Goal: Task Accomplishment & Management: Manage account settings

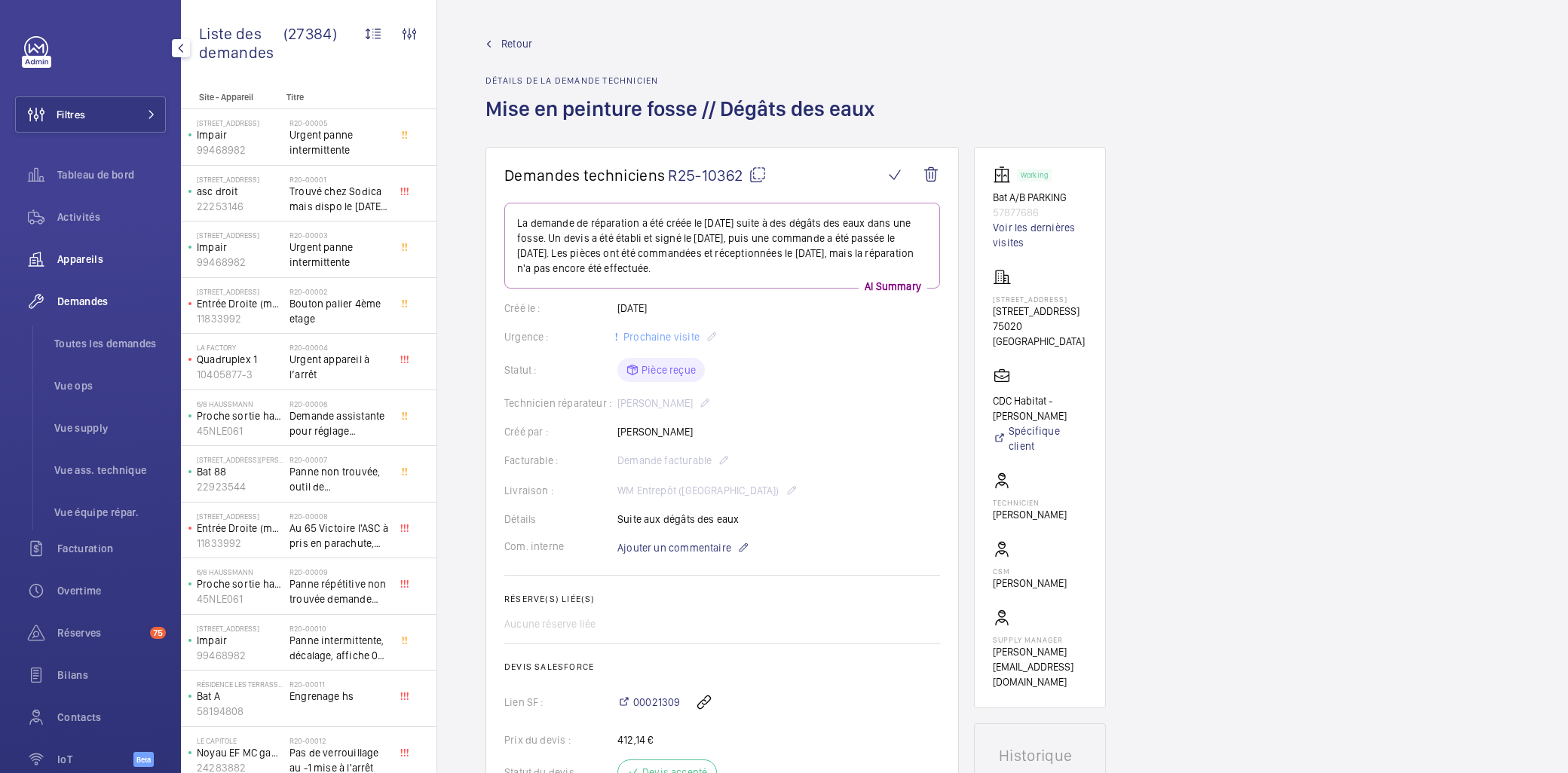
drag, startPoint x: 61, startPoint y: 246, endPoint x: 92, endPoint y: 261, distance: 34.4
click at [61, 246] on div "Appareils" at bounding box center [90, 259] width 151 height 36
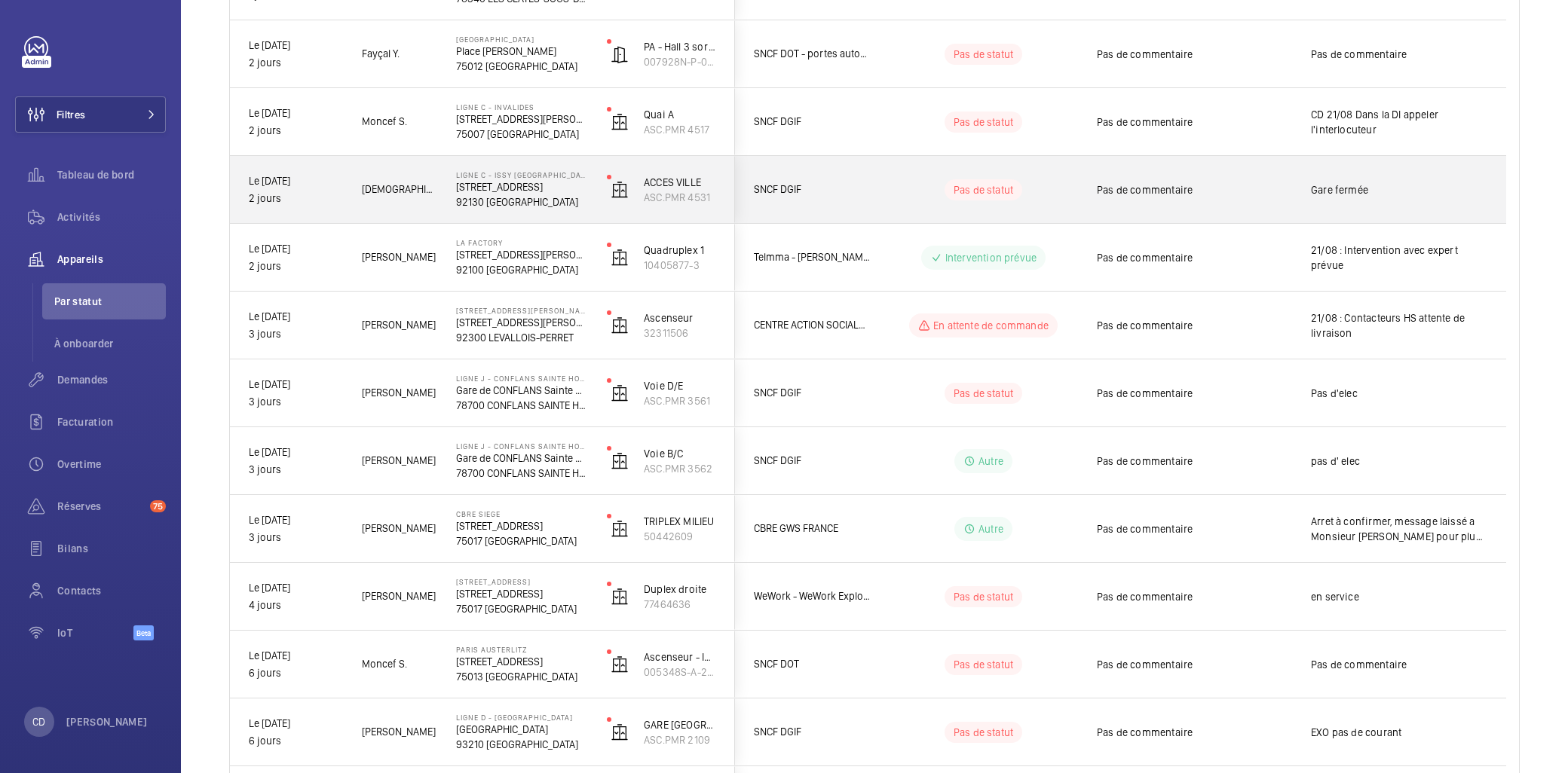
scroll to position [1004, 0]
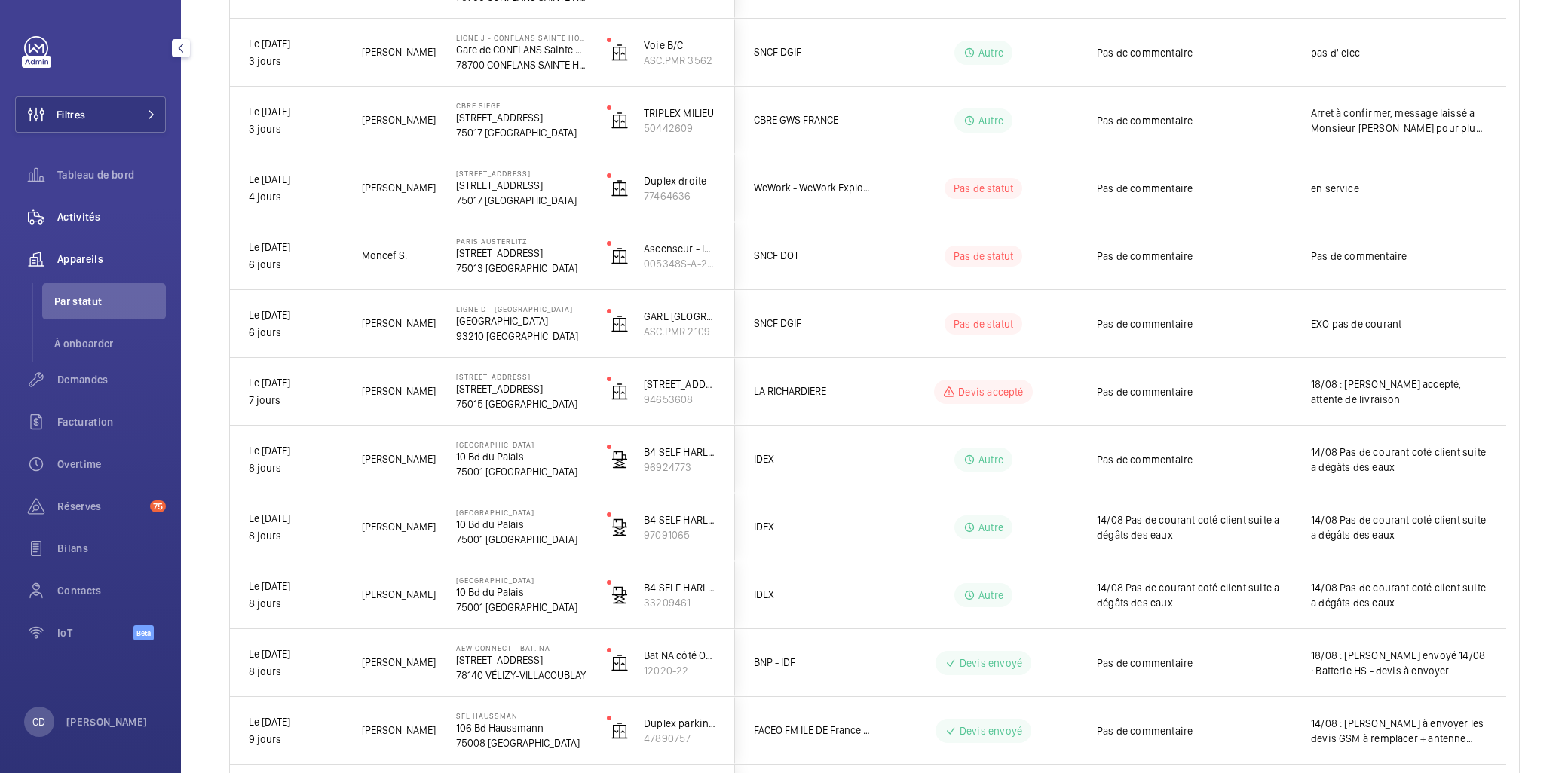
click at [65, 220] on span "Activités" at bounding box center [111, 217] width 108 height 15
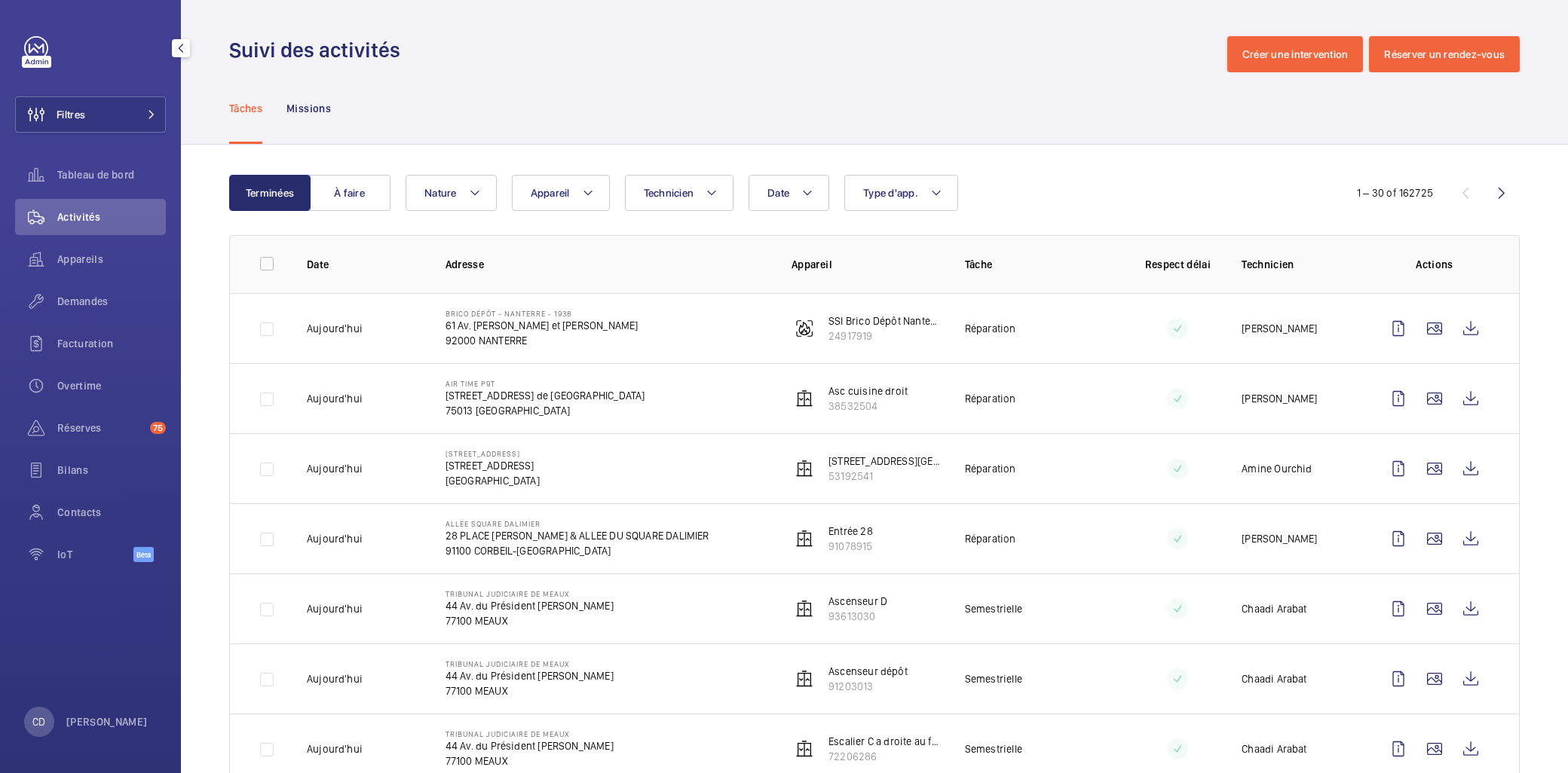
drag, startPoint x: 70, startPoint y: 308, endPoint x: 107, endPoint y: 153, distance: 159.4
click at [70, 308] on div "Demandes" at bounding box center [90, 301] width 151 height 36
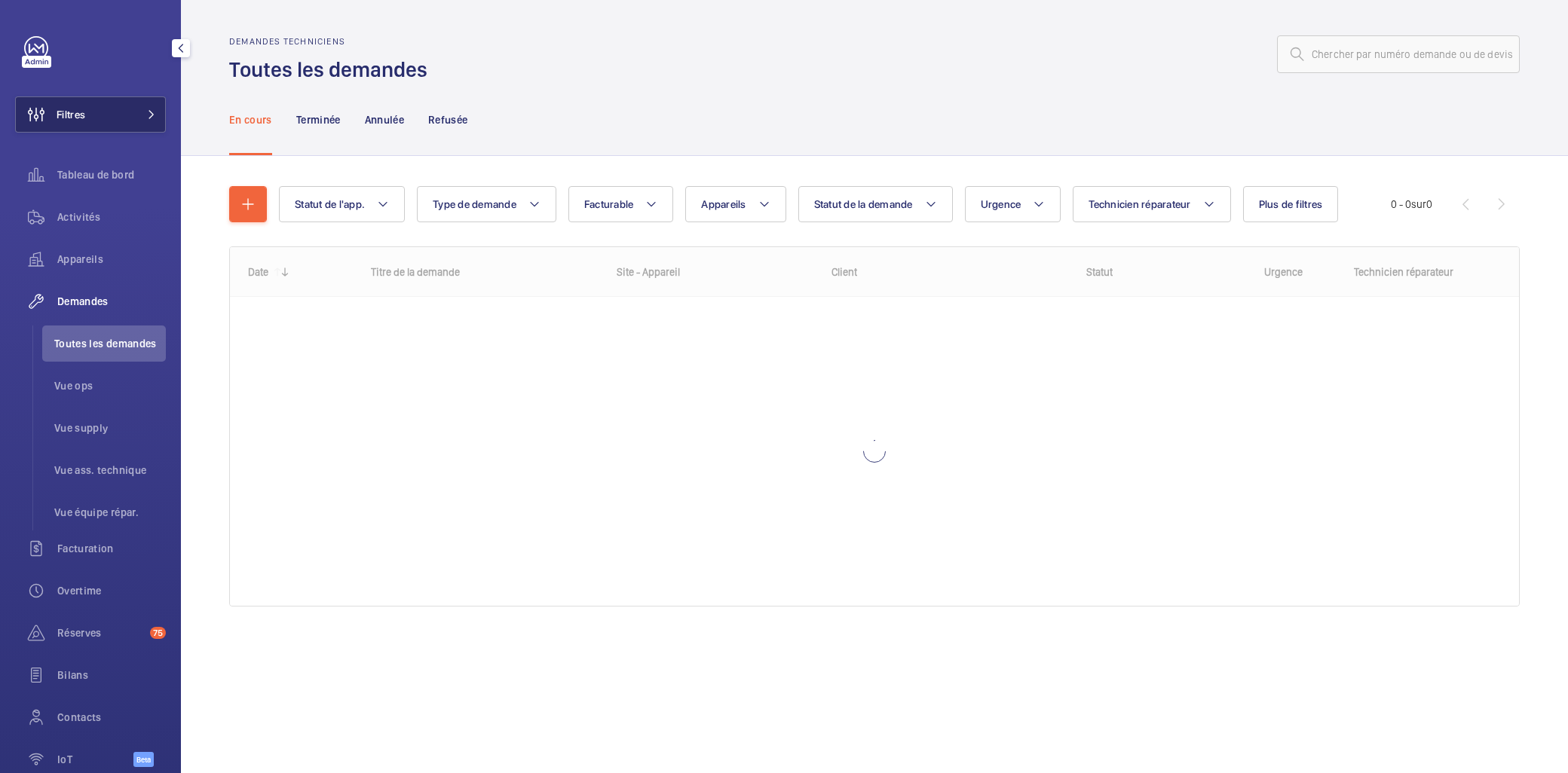
click at [129, 117] on button "Filtres" at bounding box center [90, 114] width 151 height 36
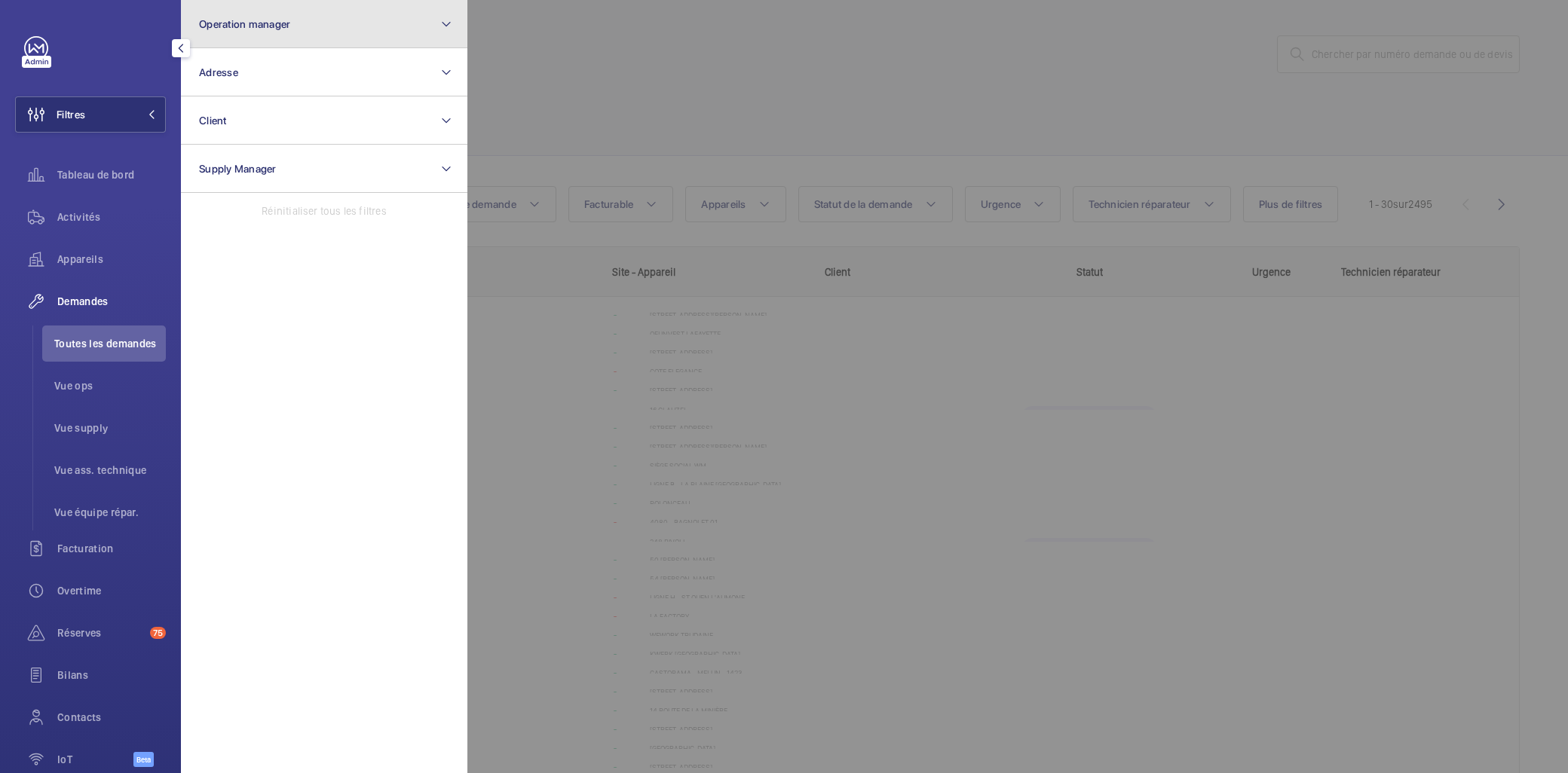
click at [251, 16] on button "Operation manager" at bounding box center [324, 24] width 287 height 49
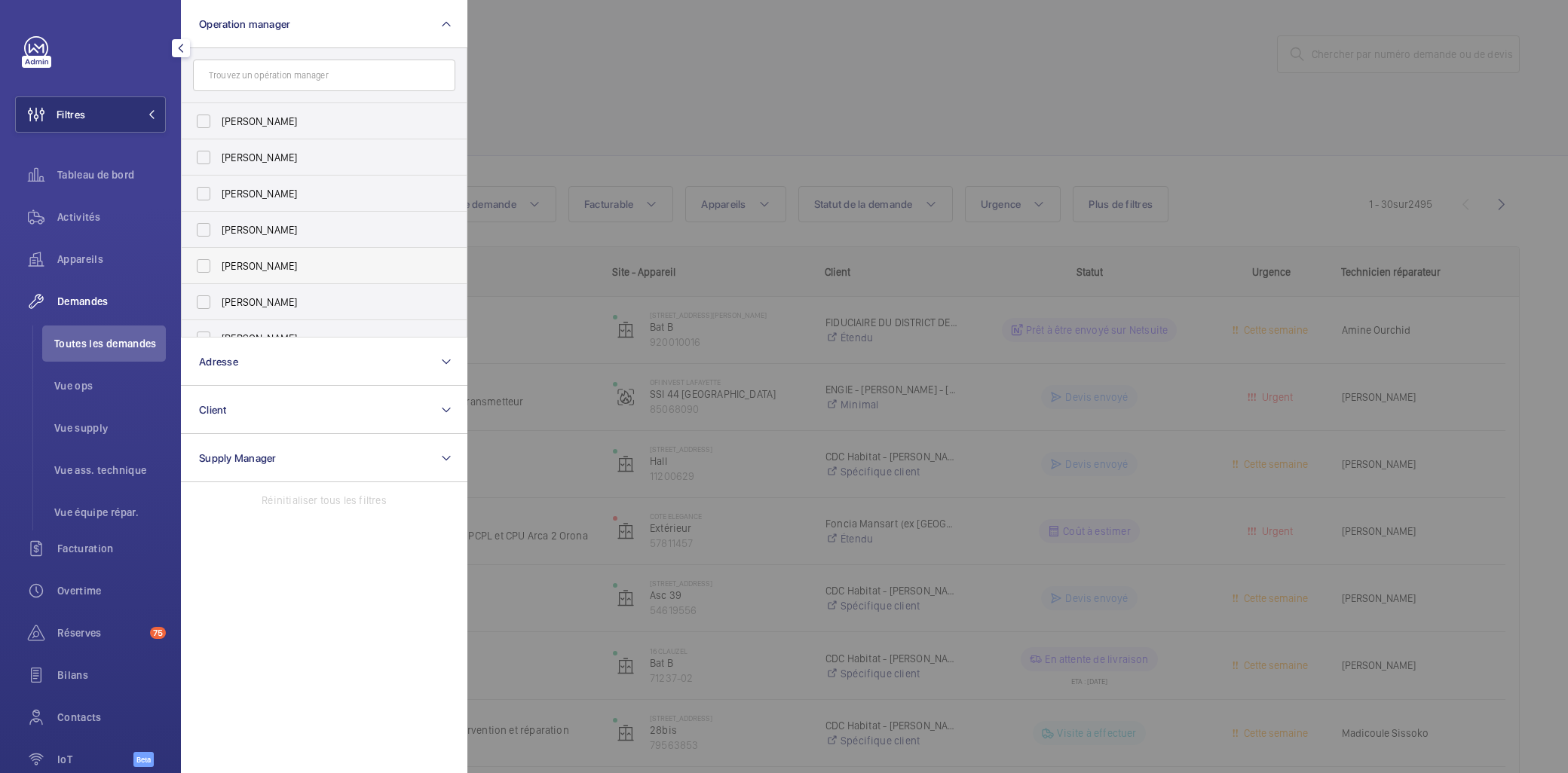
click at [302, 267] on span "[PERSON_NAME]" at bounding box center [325, 266] width 208 height 15
click at [219, 267] on input "[PERSON_NAME]" at bounding box center [203, 265] width 30 height 30
checkbox input "true"
click at [71, 388] on span "Vue ops" at bounding box center [109, 386] width 111 height 15
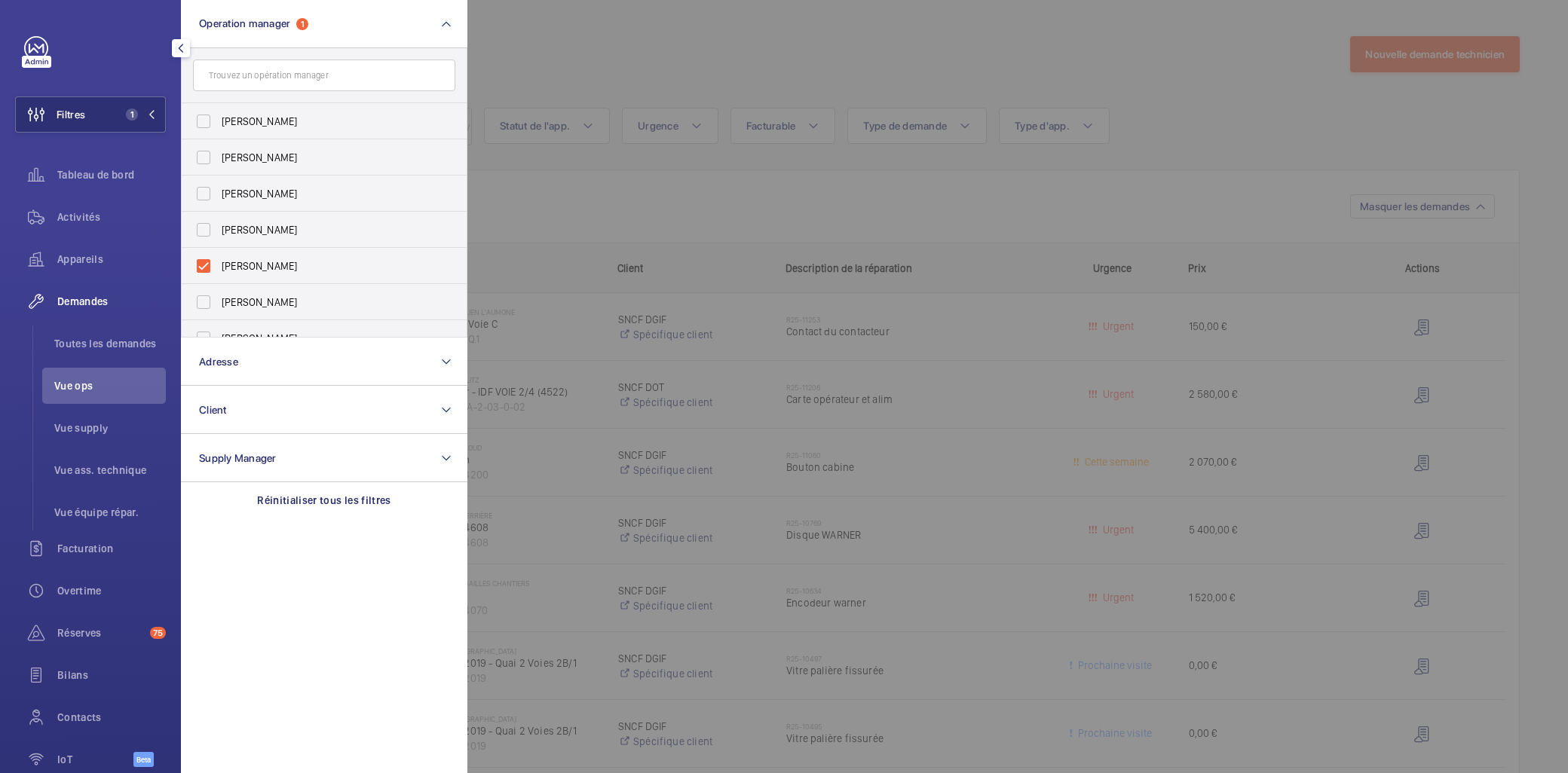
click at [957, 298] on div at bounding box center [1251, 386] width 1568 height 773
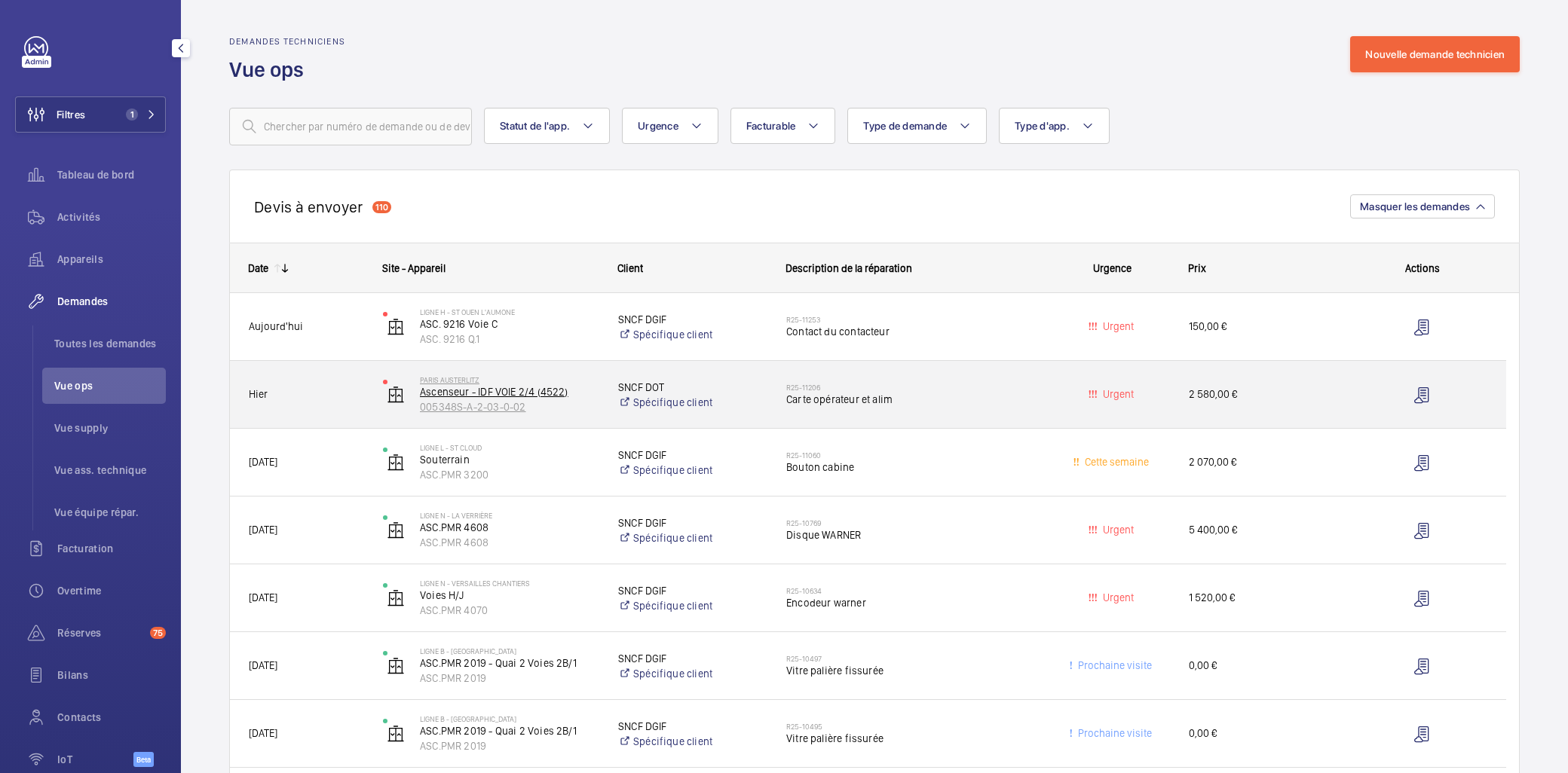
click at [489, 393] on p "Ascenseur - IDF VOIE 2/4 (4522)" at bounding box center [509, 392] width 179 height 15
click at [960, 407] on span "Carte opérateur et alim" at bounding box center [910, 399] width 249 height 15
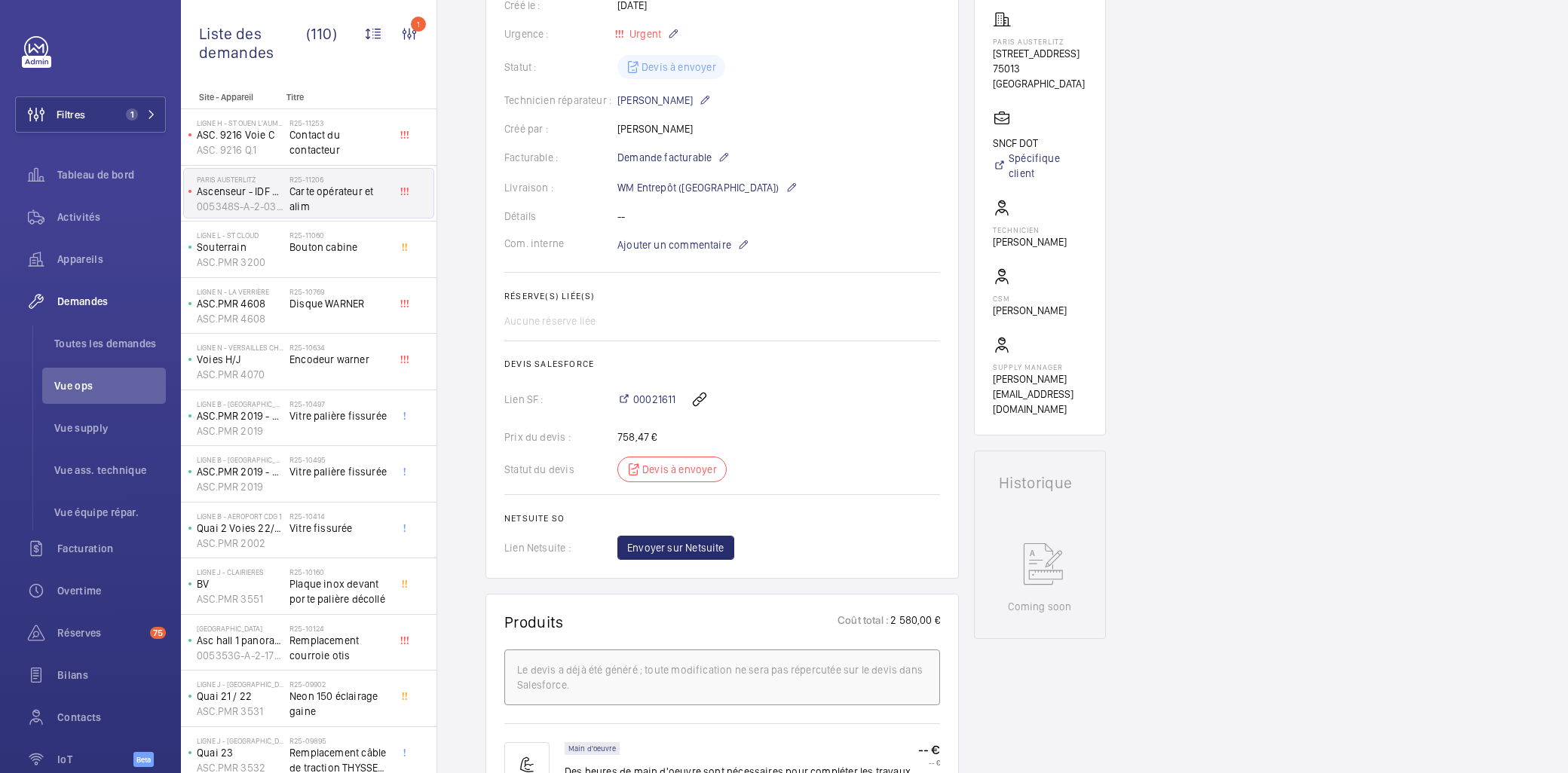
scroll to position [334, 0]
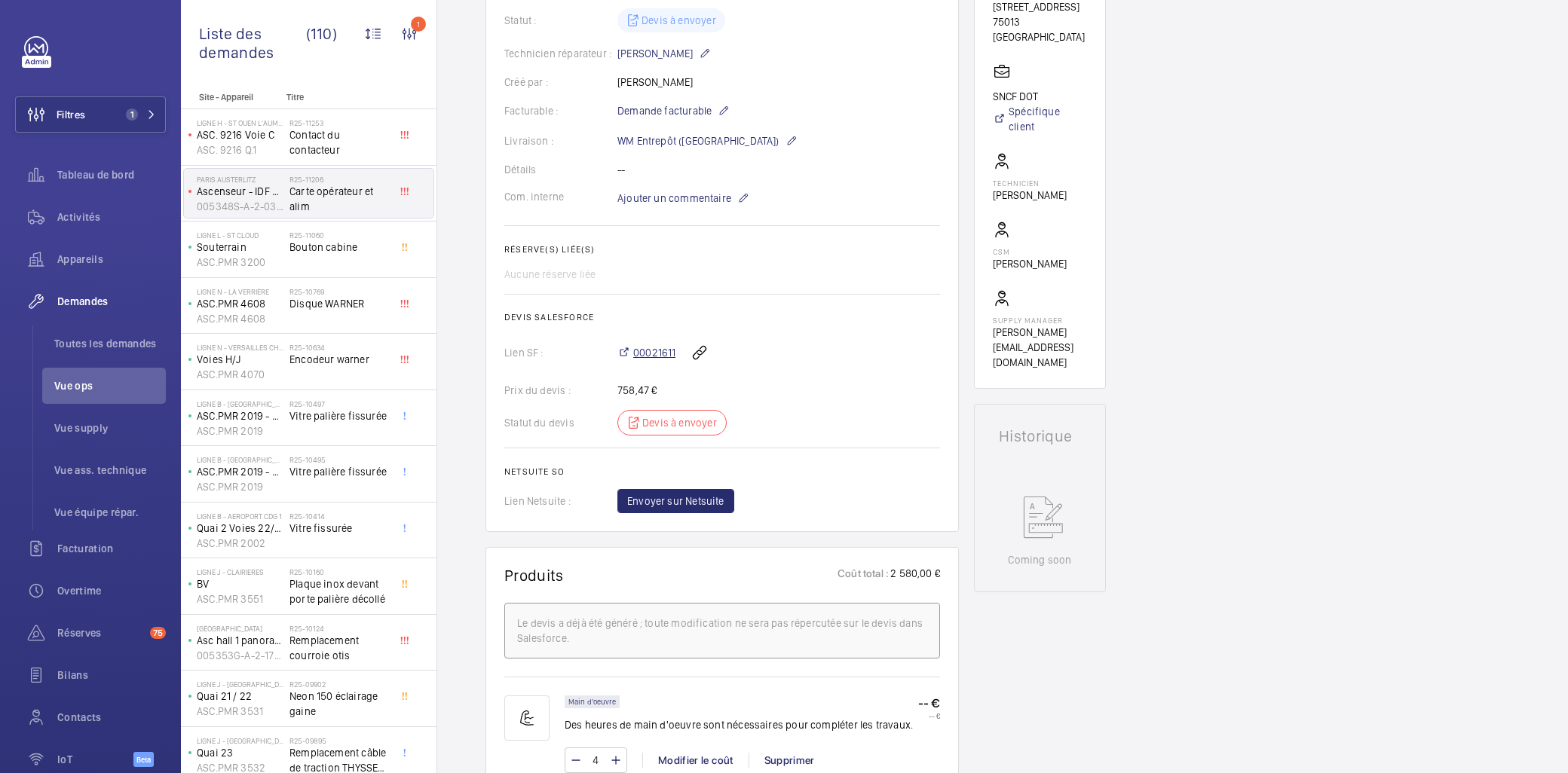
click at [654, 357] on span "00021611" at bounding box center [654, 353] width 42 height 15
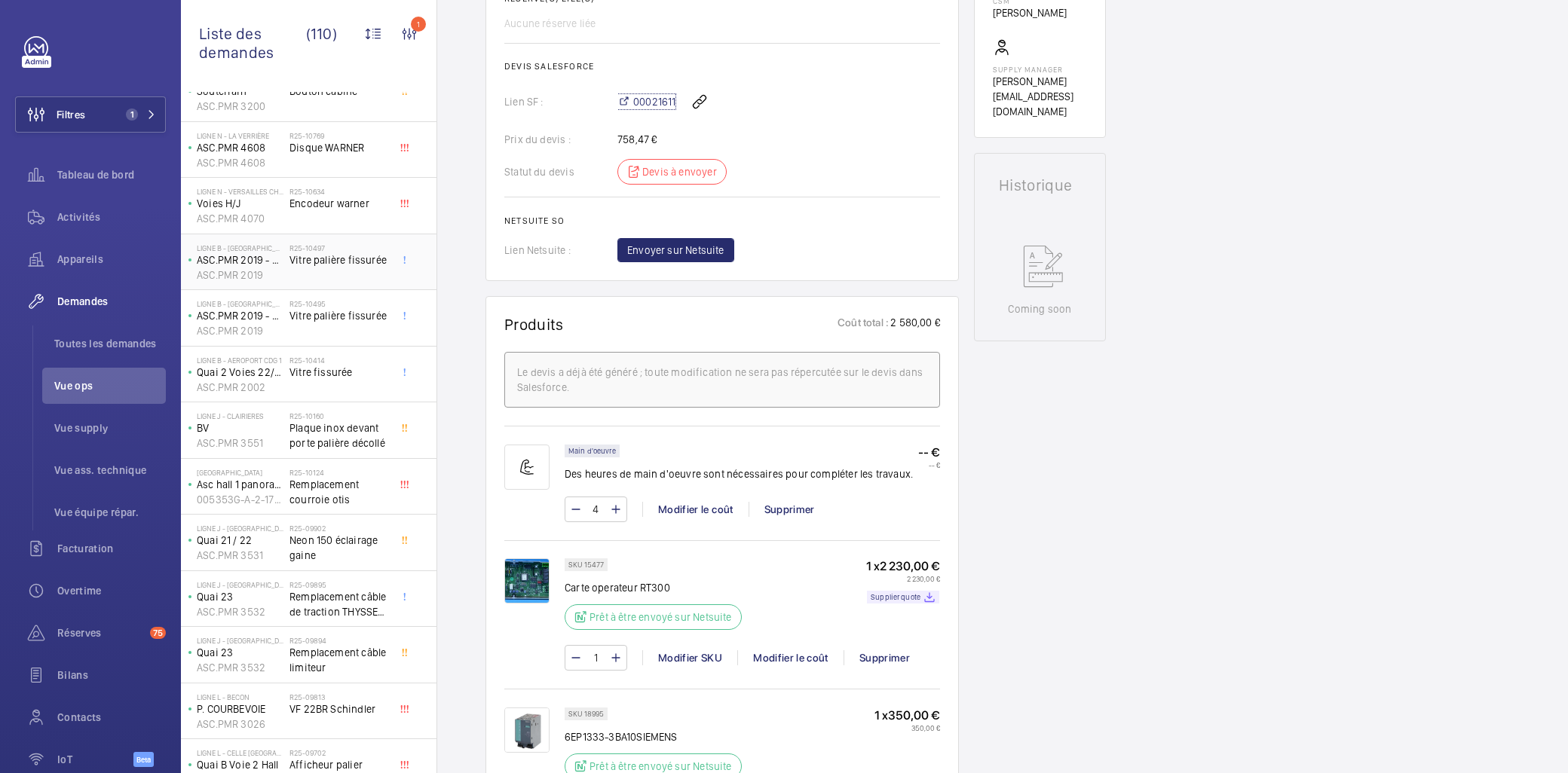
scroll to position [167, 0]
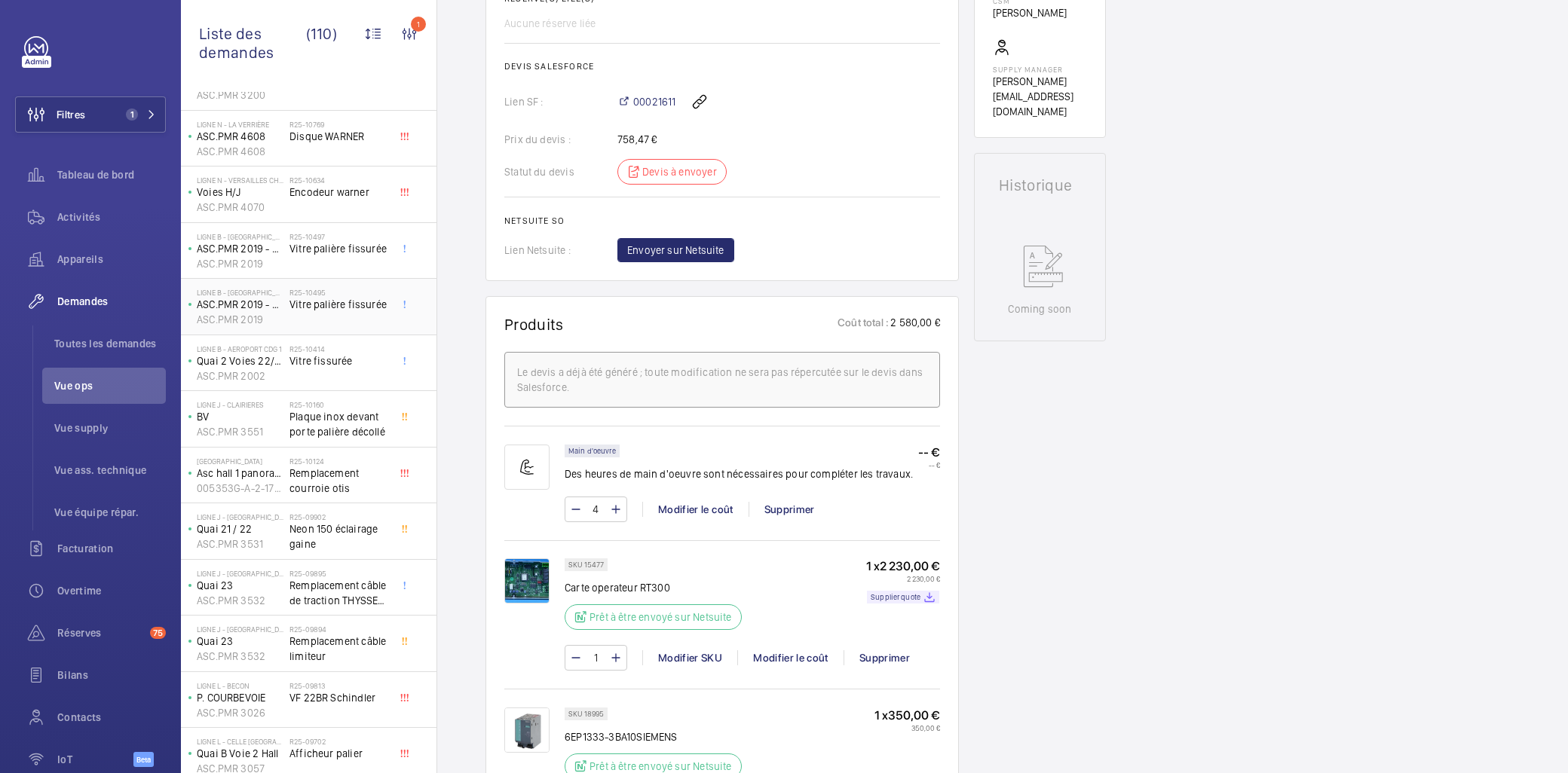
click at [372, 306] on span "Vitre palière fissurée" at bounding box center [339, 304] width 99 height 15
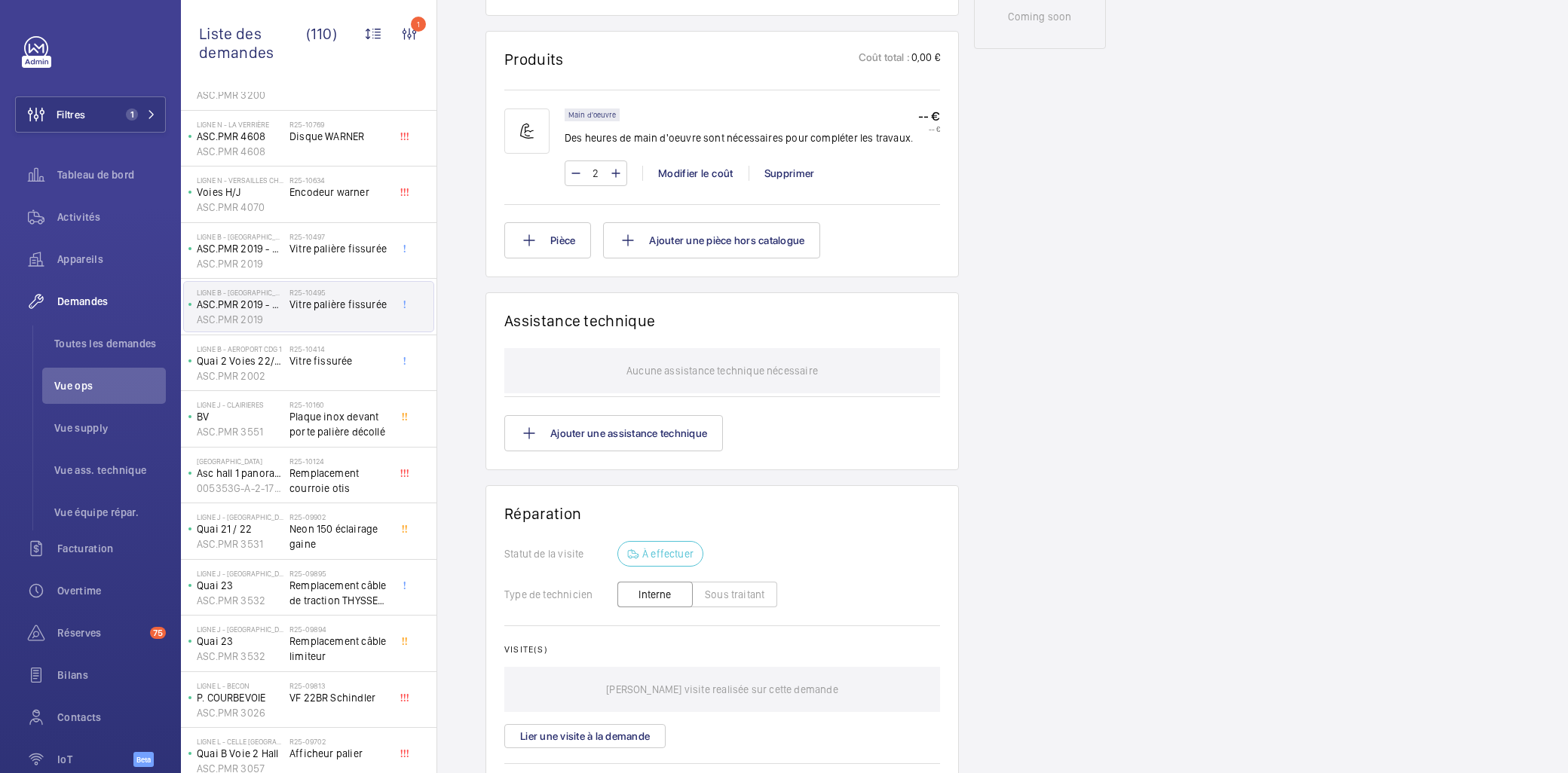
scroll to position [972, 0]
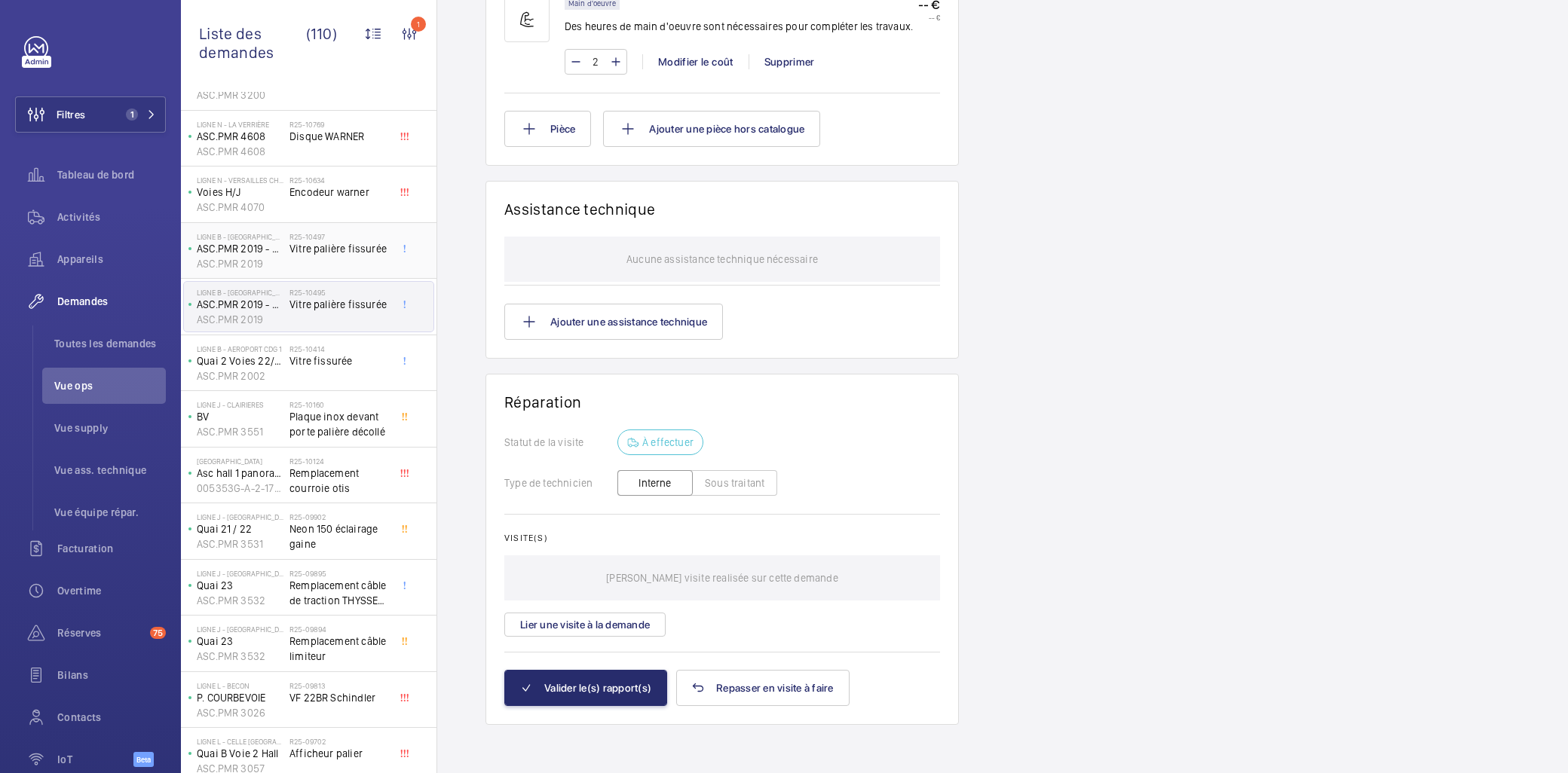
click at [318, 256] on span "Vitre palière fissurée" at bounding box center [339, 249] width 99 height 15
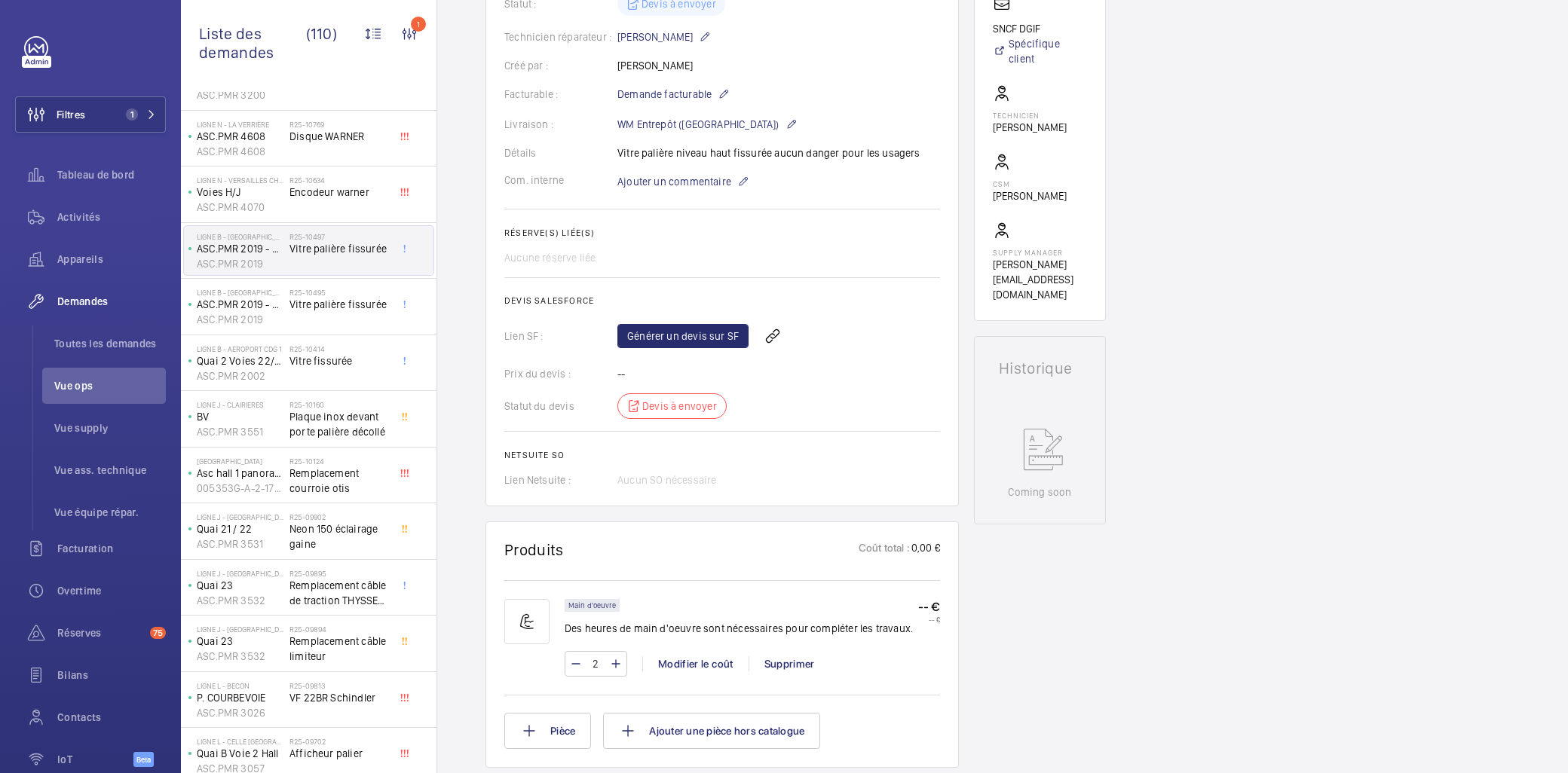
scroll to position [586, 0]
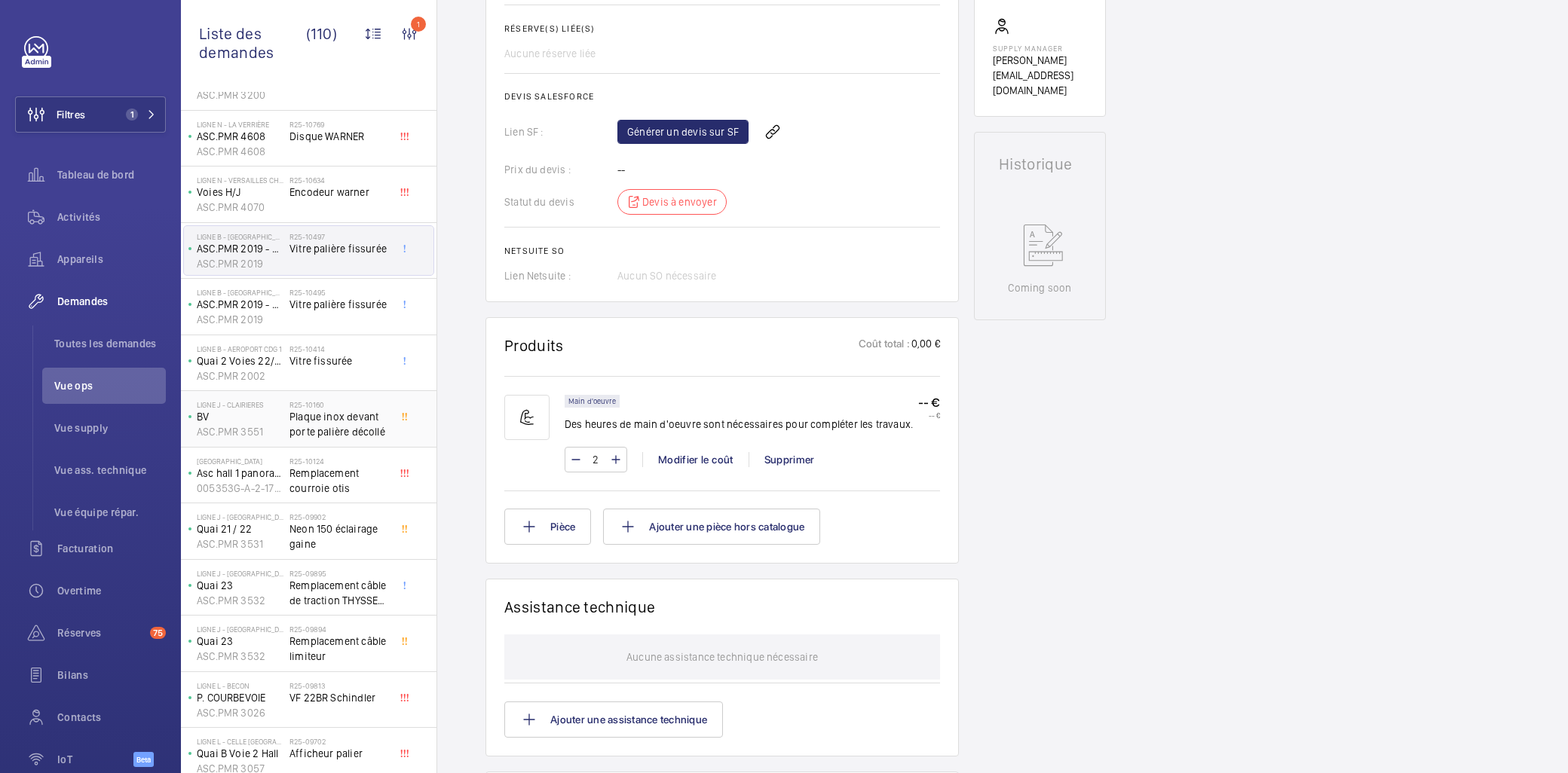
click at [288, 393] on div "Ligne J - CLAIRIERES BV ASC.PMR 3551 R25-10160 Plaque inox devant porte palière…" at bounding box center [309, 420] width 255 height 57
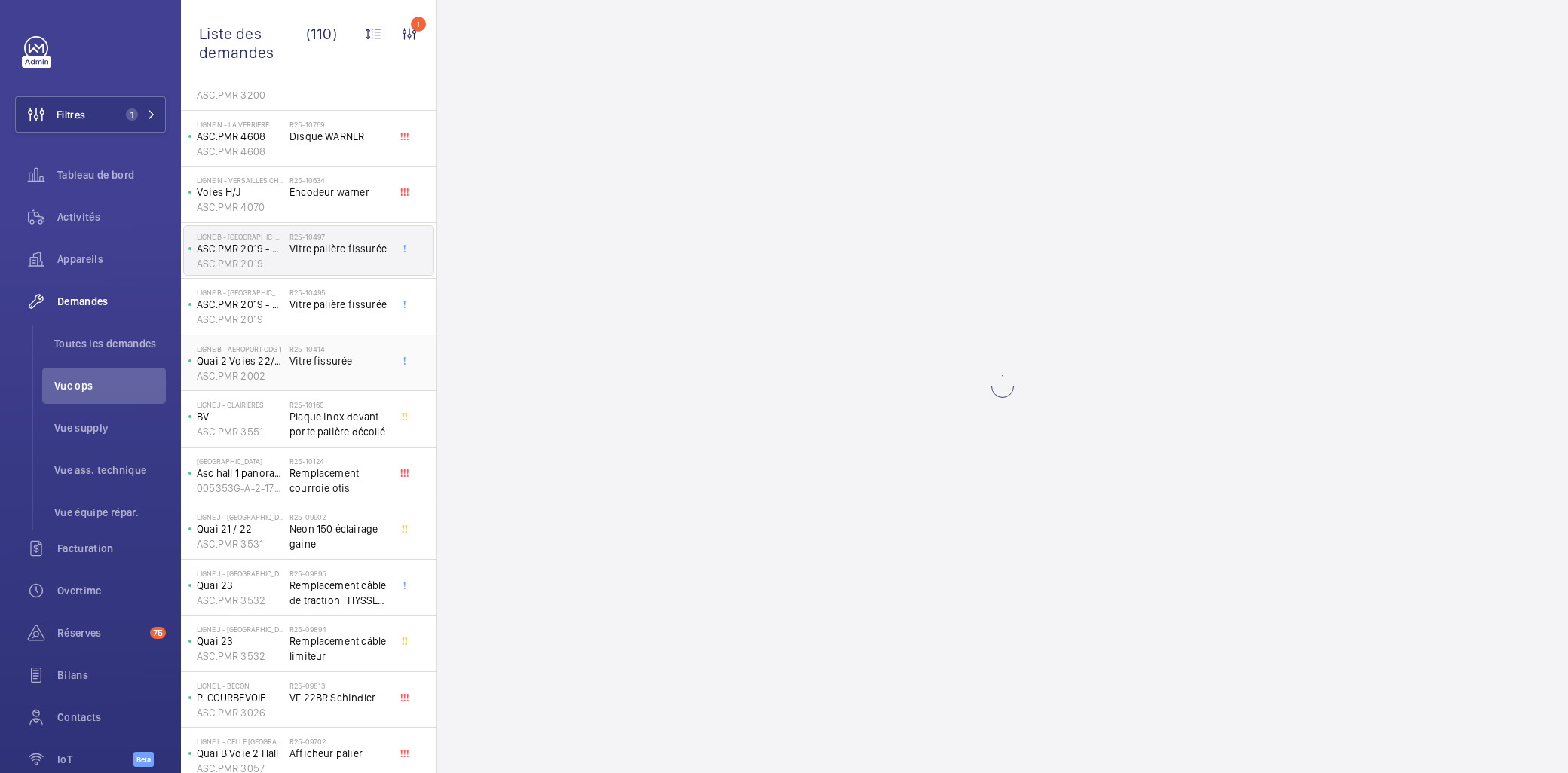
click at [313, 349] on h2 "R25-10414" at bounding box center [339, 349] width 99 height 9
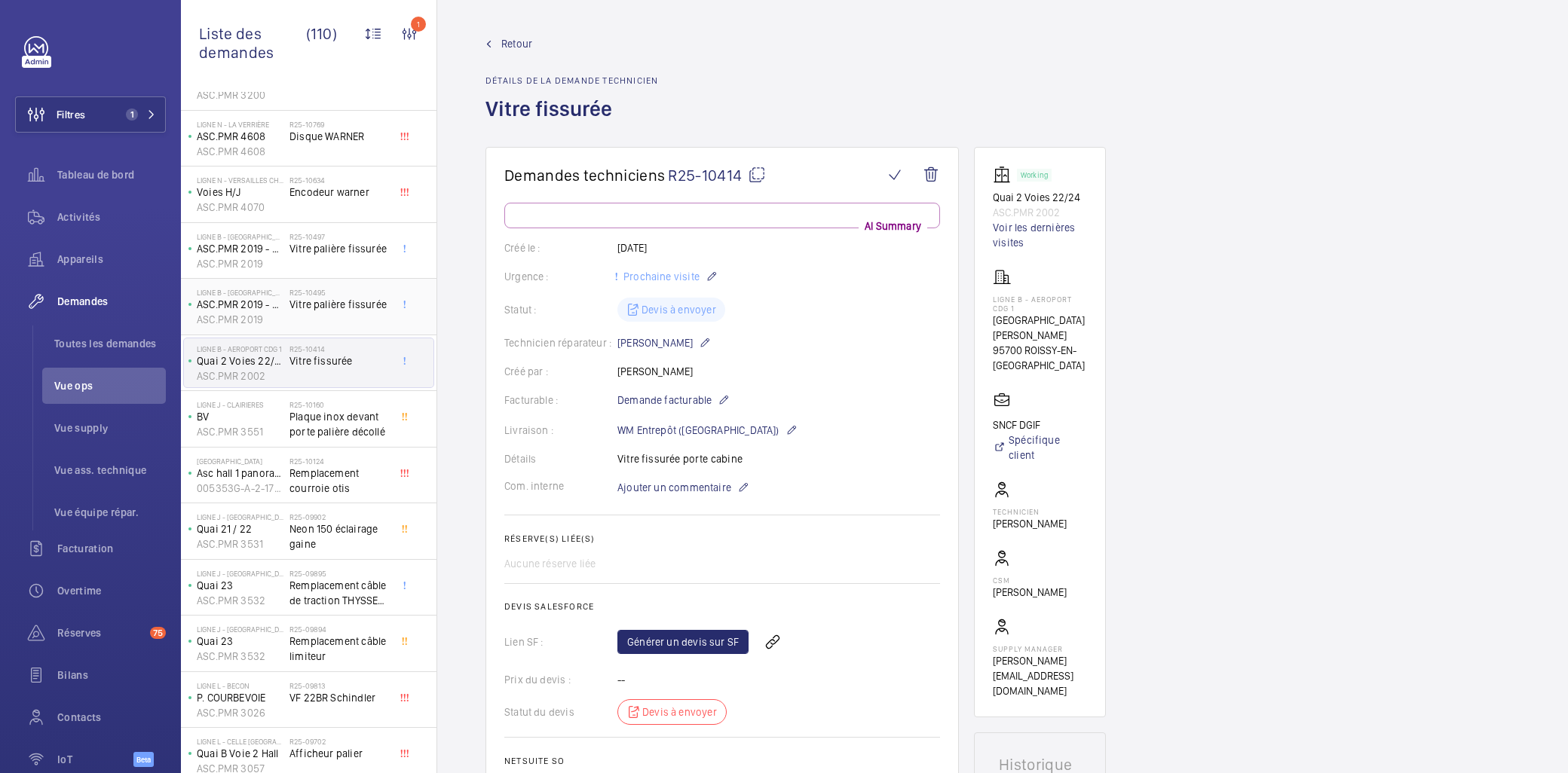
click at [297, 294] on h2 "R25-10495" at bounding box center [339, 293] width 99 height 9
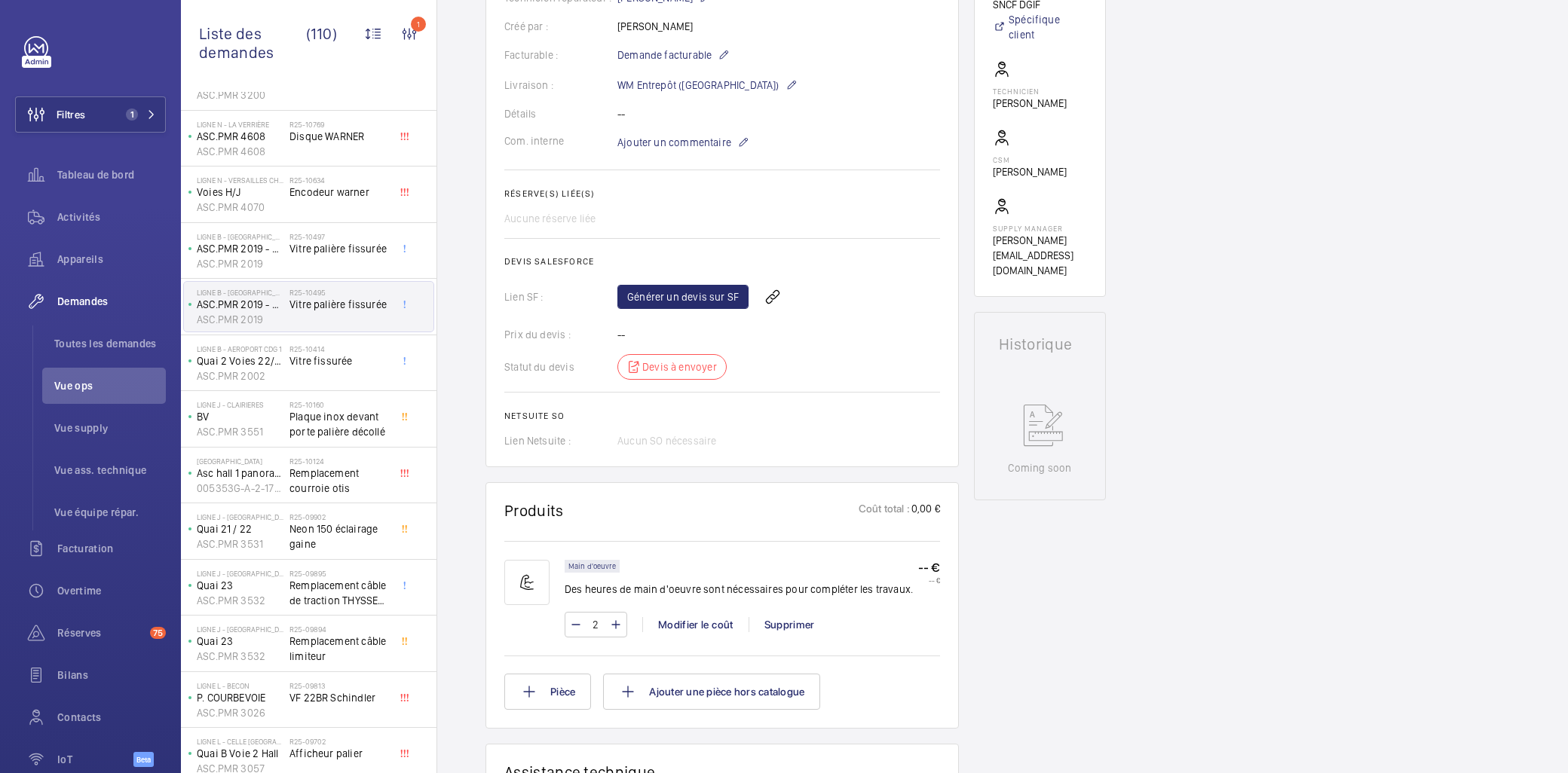
scroll to position [418, 0]
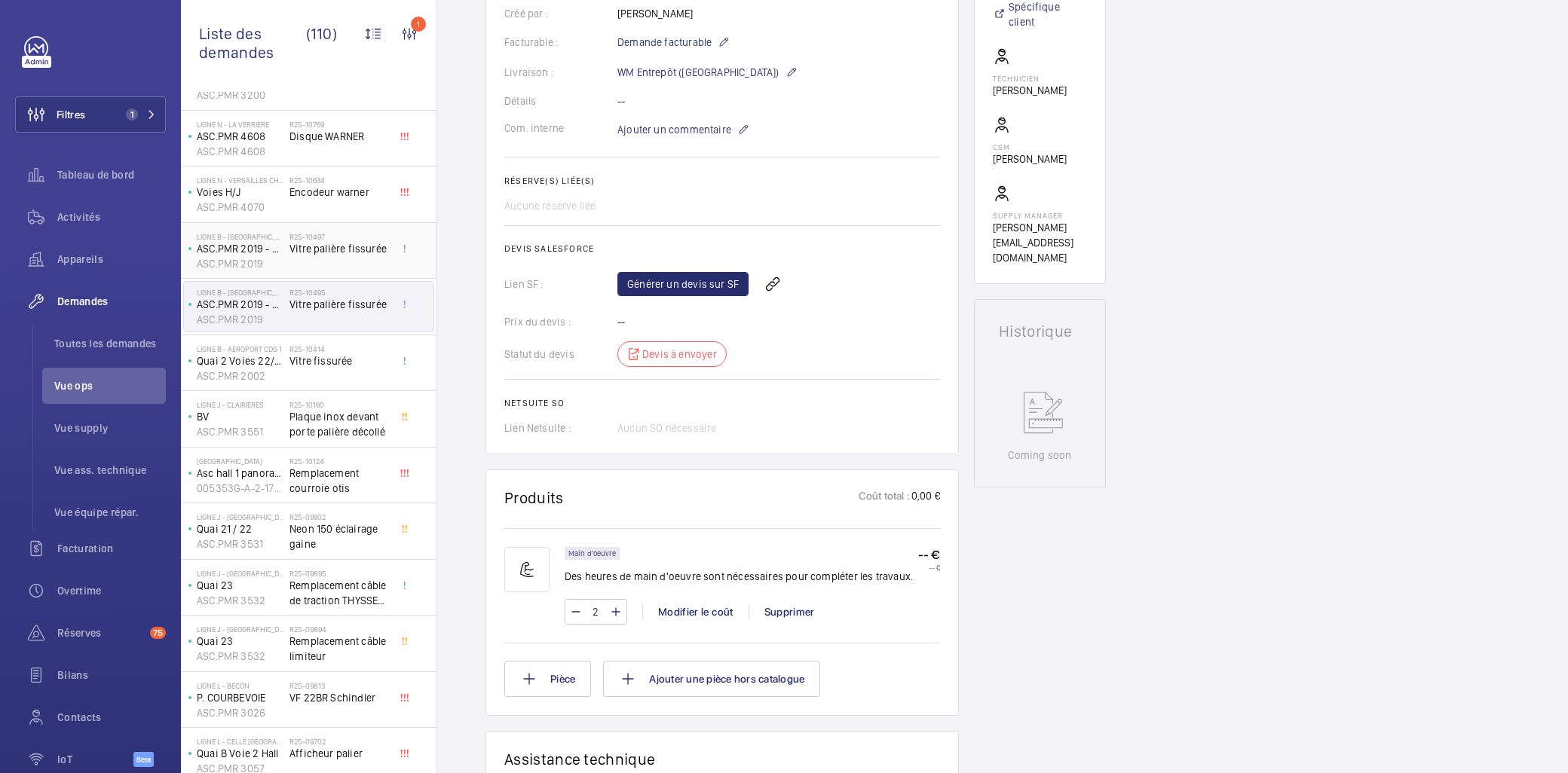
click at [326, 258] on div "R25-10497 Vitre palière fissurée" at bounding box center [339, 254] width 99 height 44
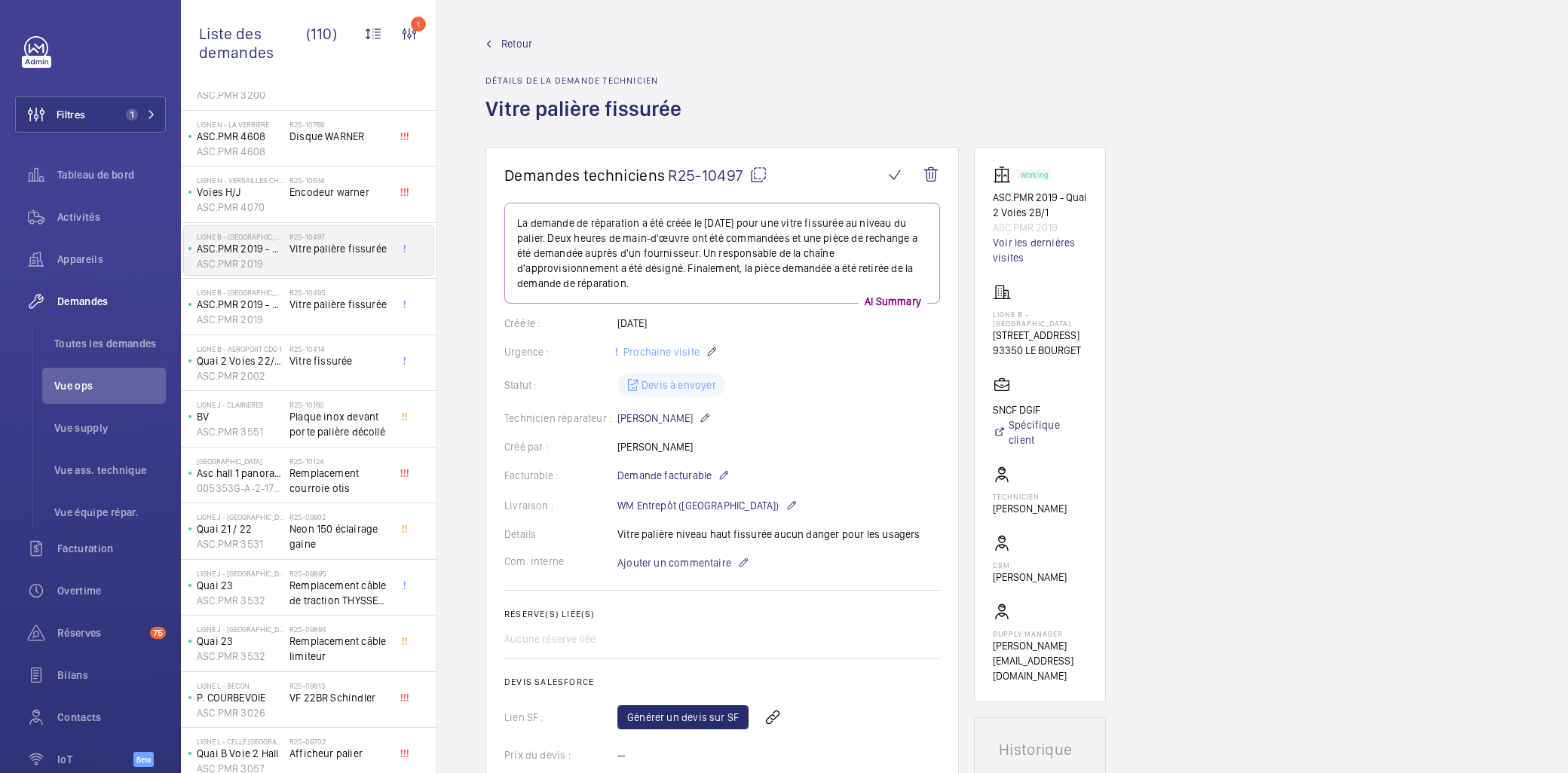
drag, startPoint x: 801, startPoint y: 516, endPoint x: 614, endPoint y: 537, distance: 188.2
click at [614, 537] on div "Détails Vitre palière niveau haut fissurée aucun danger pour les usagers" at bounding box center [722, 534] width 435 height 15
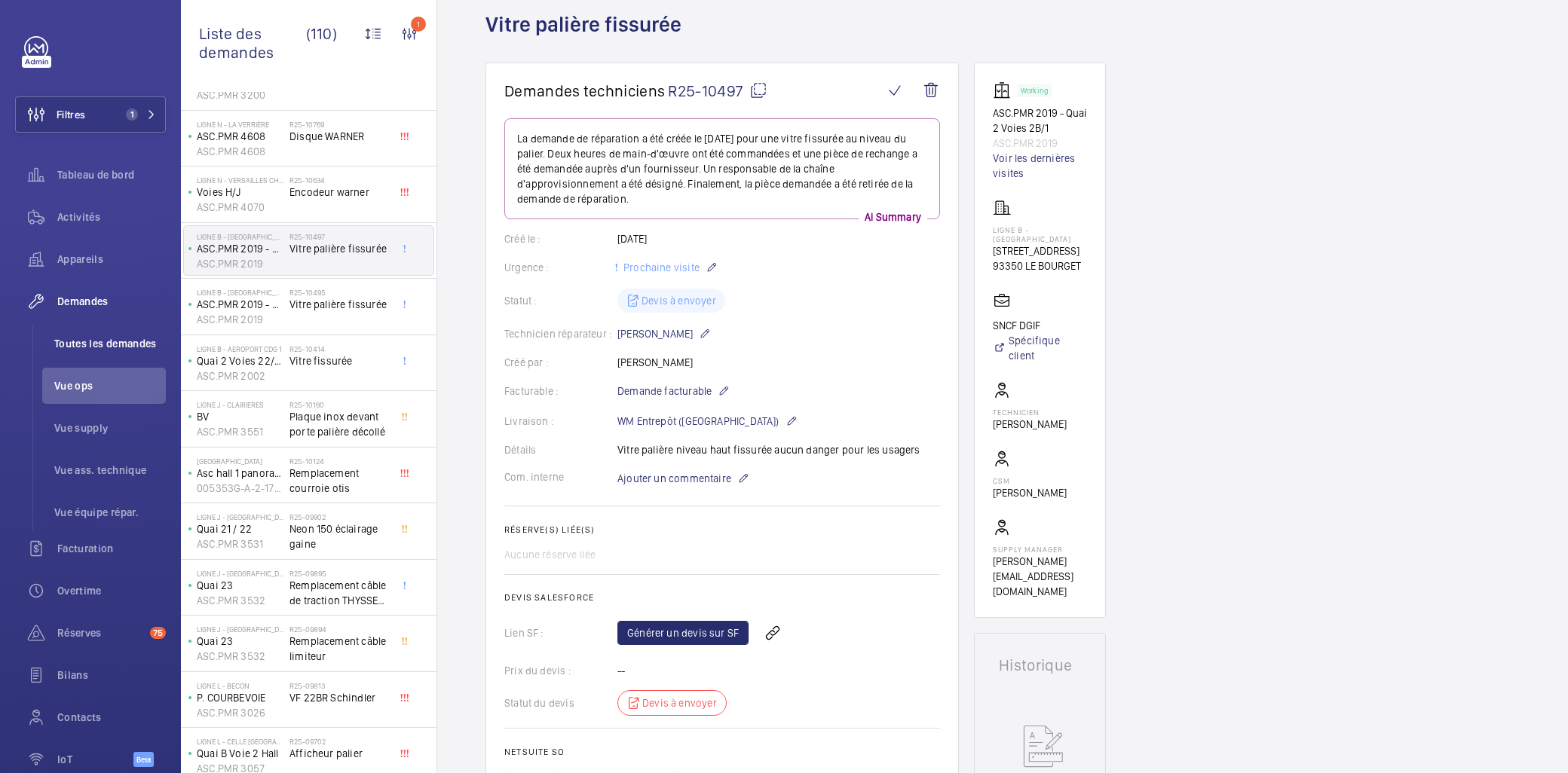
scroll to position [84, 0]
drag, startPoint x: 840, startPoint y: 371, endPoint x: 594, endPoint y: 183, distance: 309.6
click at [840, 371] on div "Créé par : Franck Fauvarque" at bounding box center [722, 363] width 435 height 15
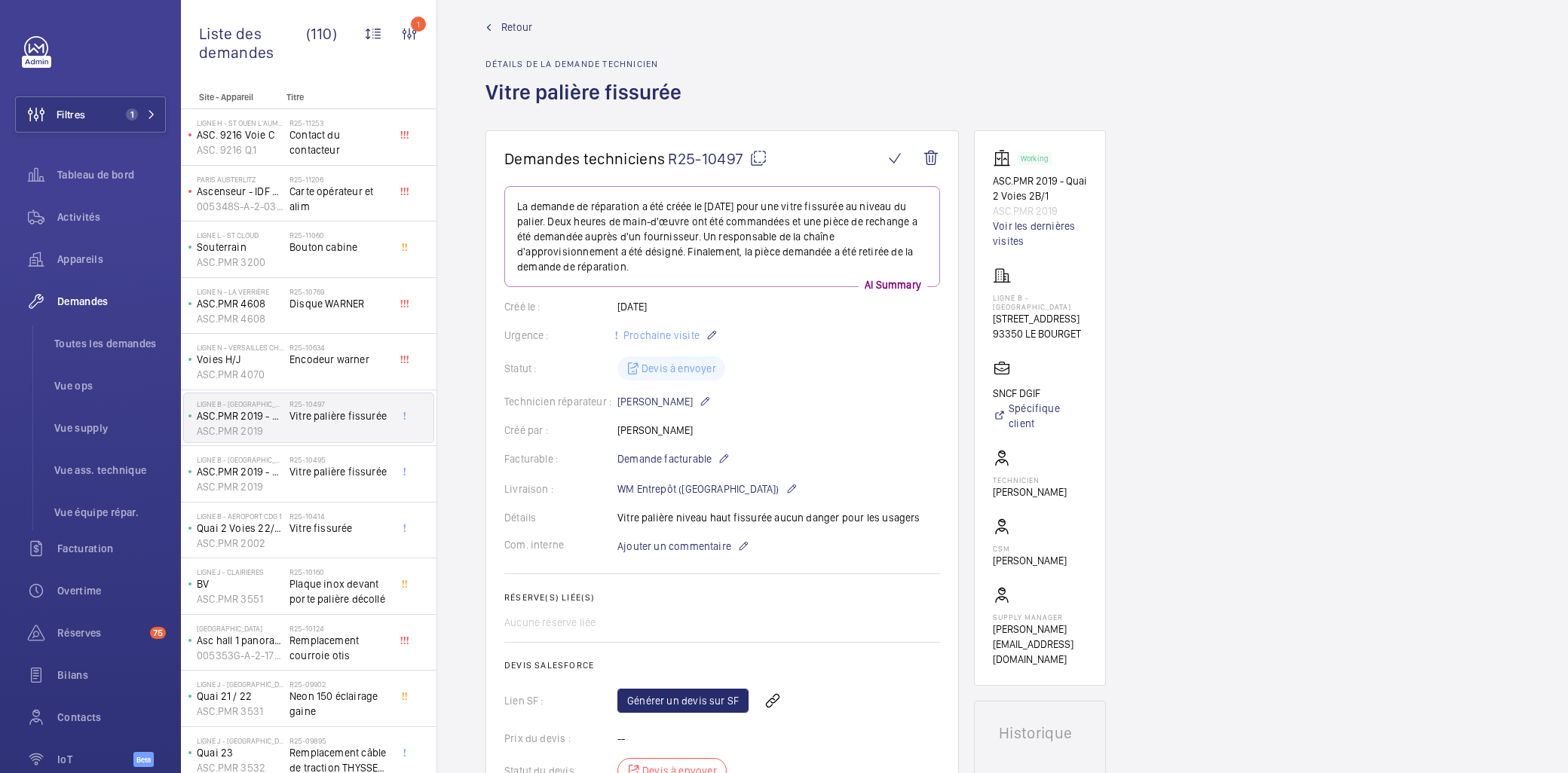
scroll to position [0, 0]
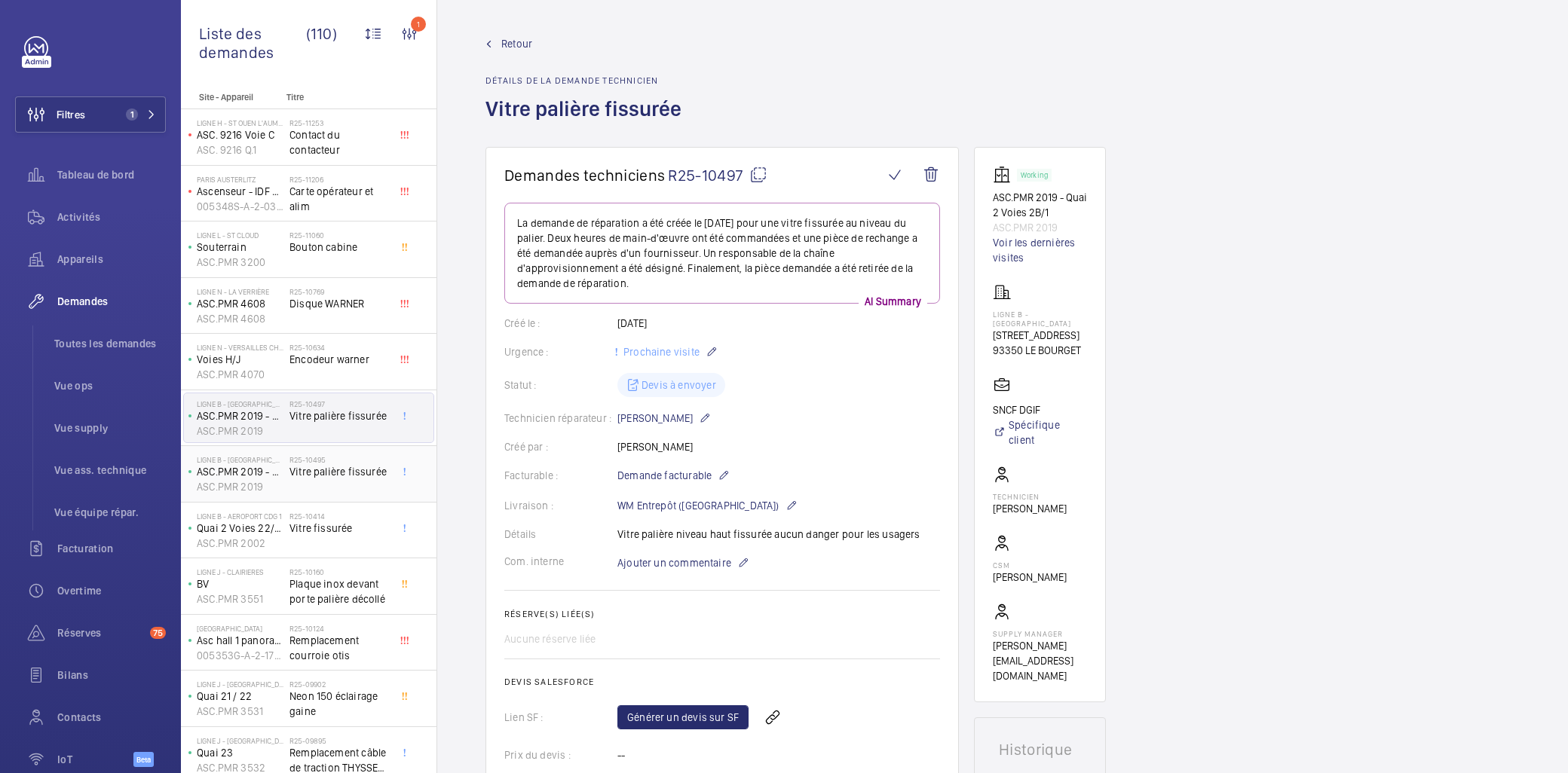
click at [359, 487] on div "R25-10495 Vitre palière fissurée" at bounding box center [339, 477] width 99 height 44
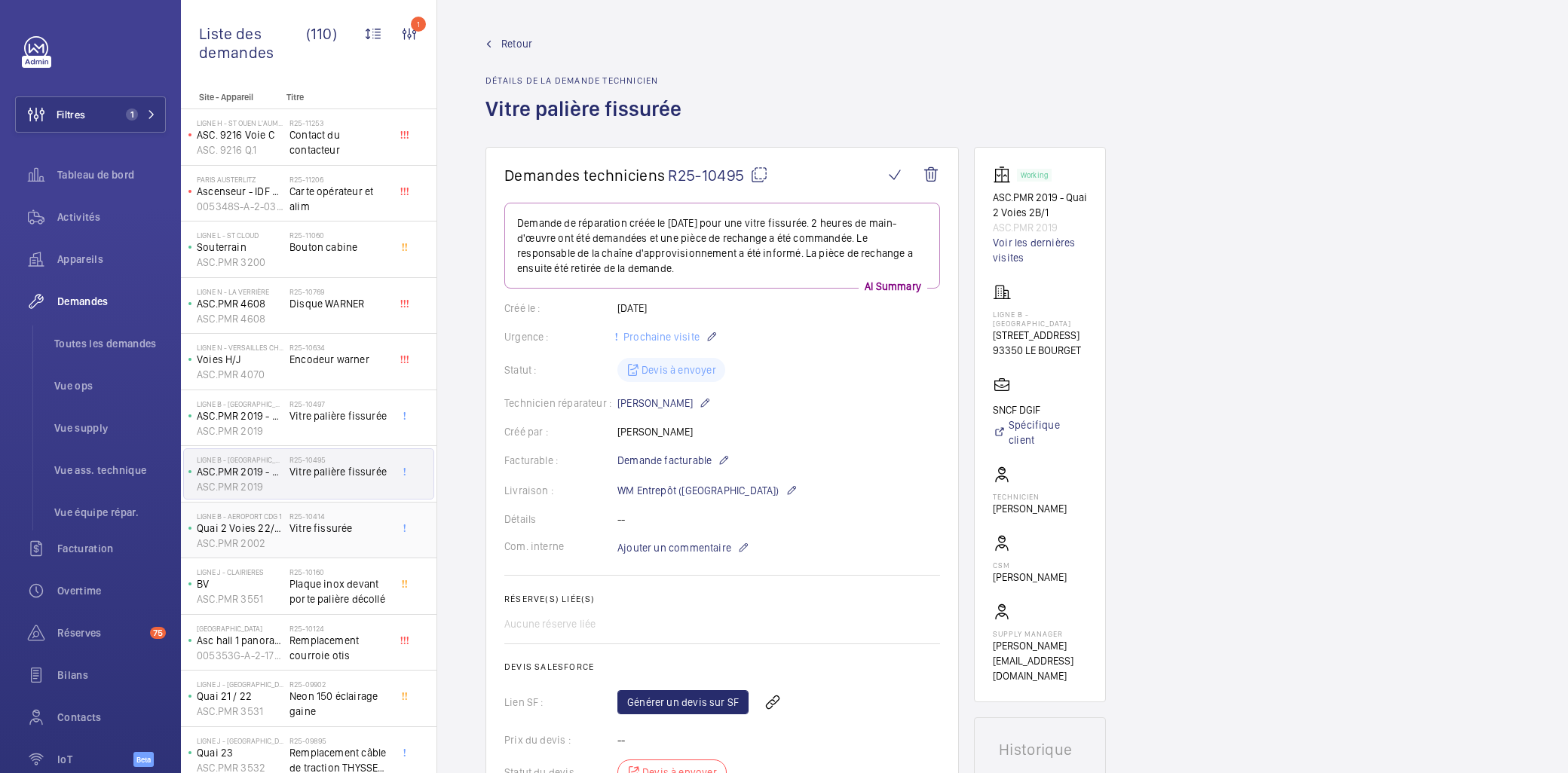
click at [334, 540] on div "R25-10414 Vitre fissurée" at bounding box center [339, 533] width 99 height 44
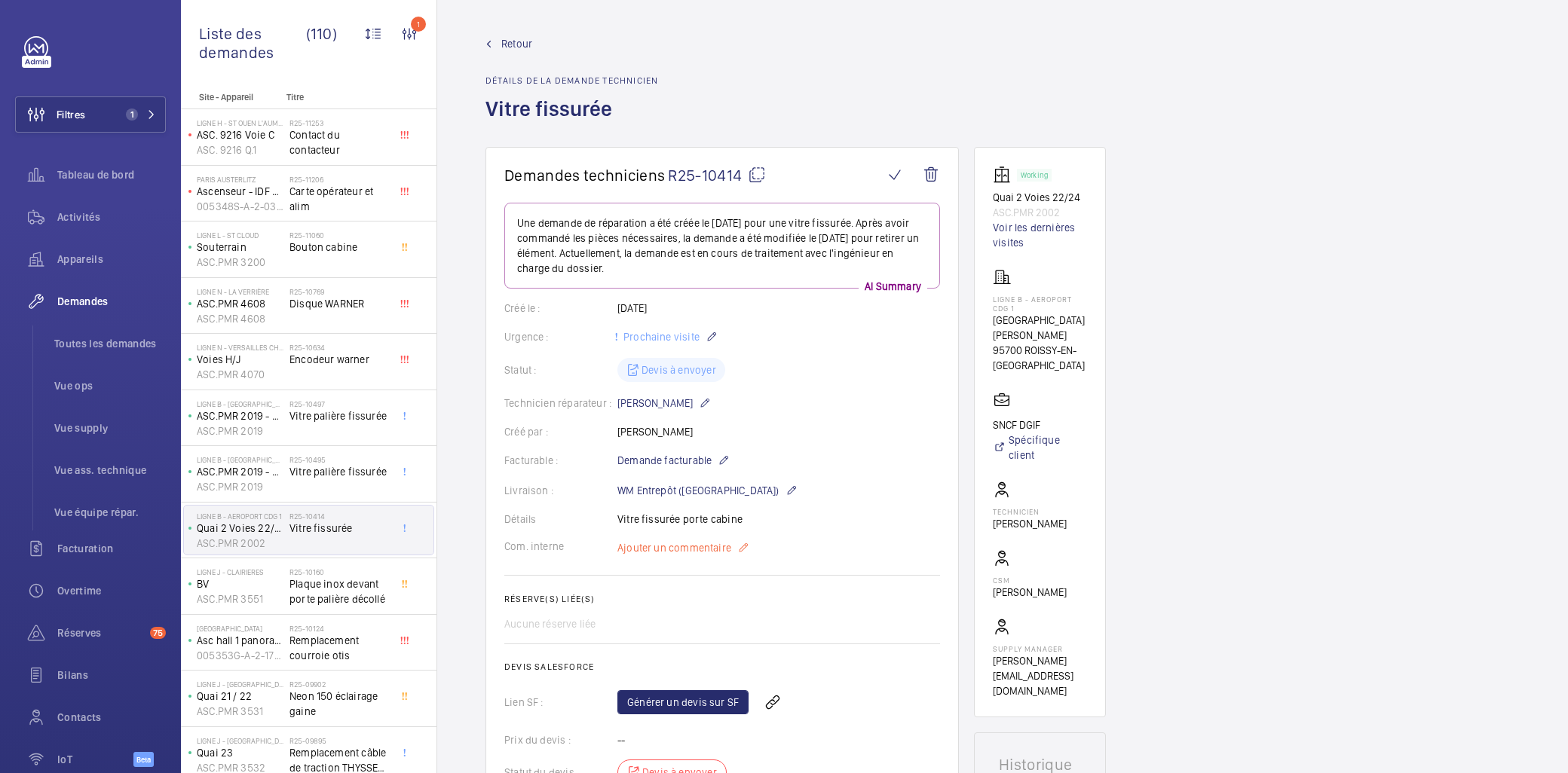
click at [740, 551] on mat-icon at bounding box center [743, 548] width 12 height 18
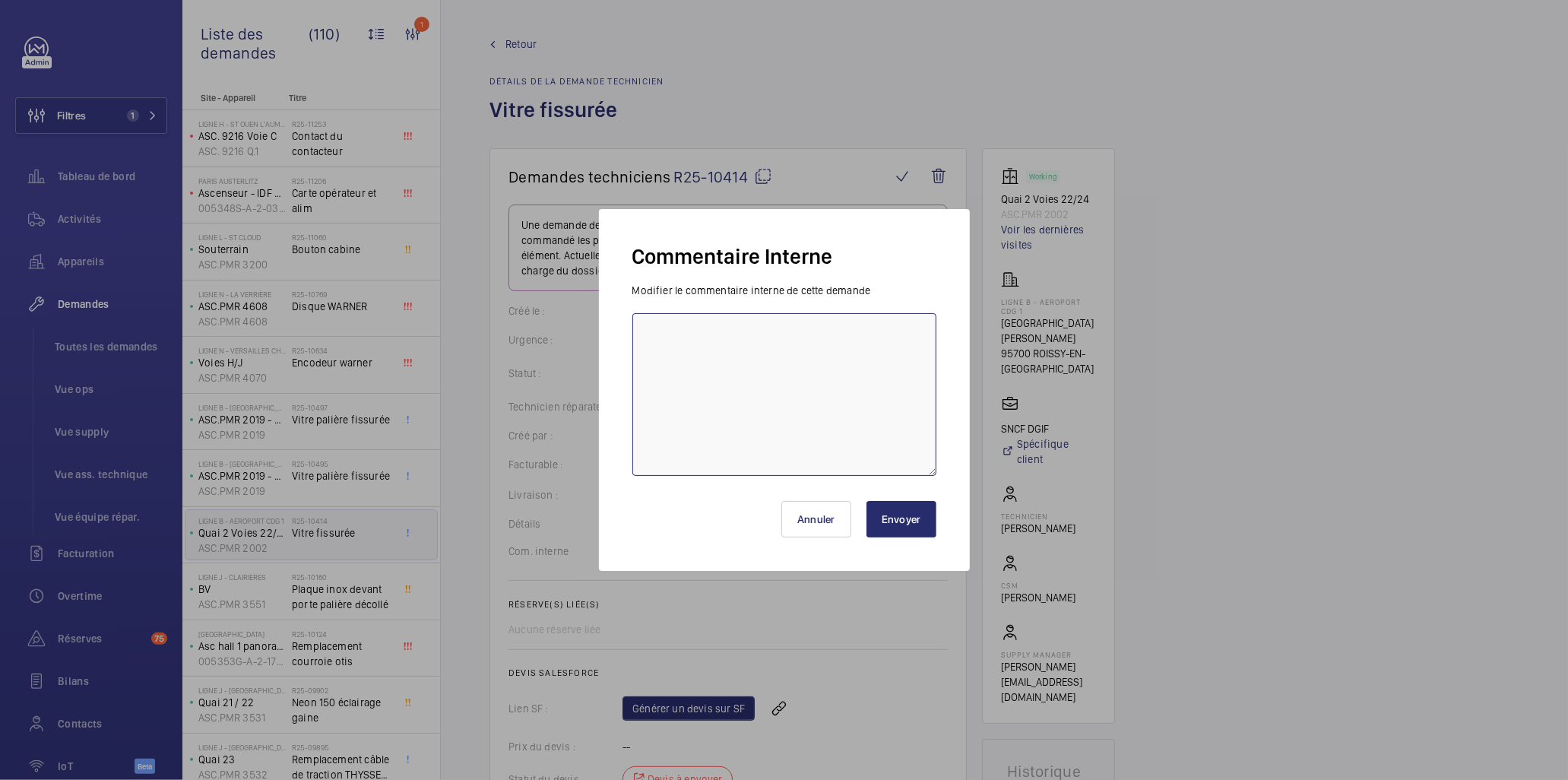
click at [756, 422] on textarea at bounding box center [784, 395] width 304 height 163
type textarea "s"
type textarea "devis demandé J2P"
click at [887, 533] on button "Envoyer" at bounding box center [902, 519] width 70 height 36
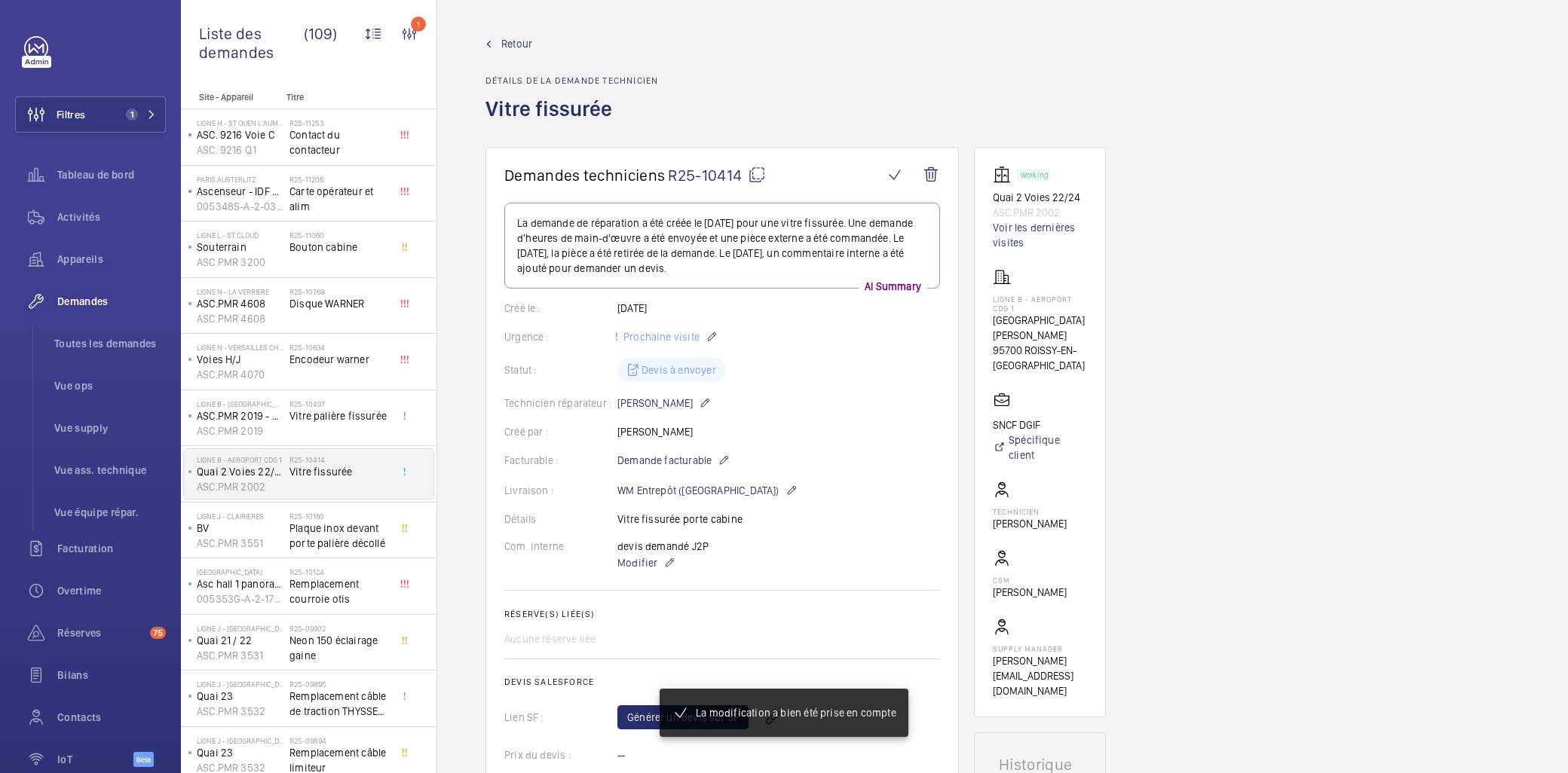
scroll to position [84, 0]
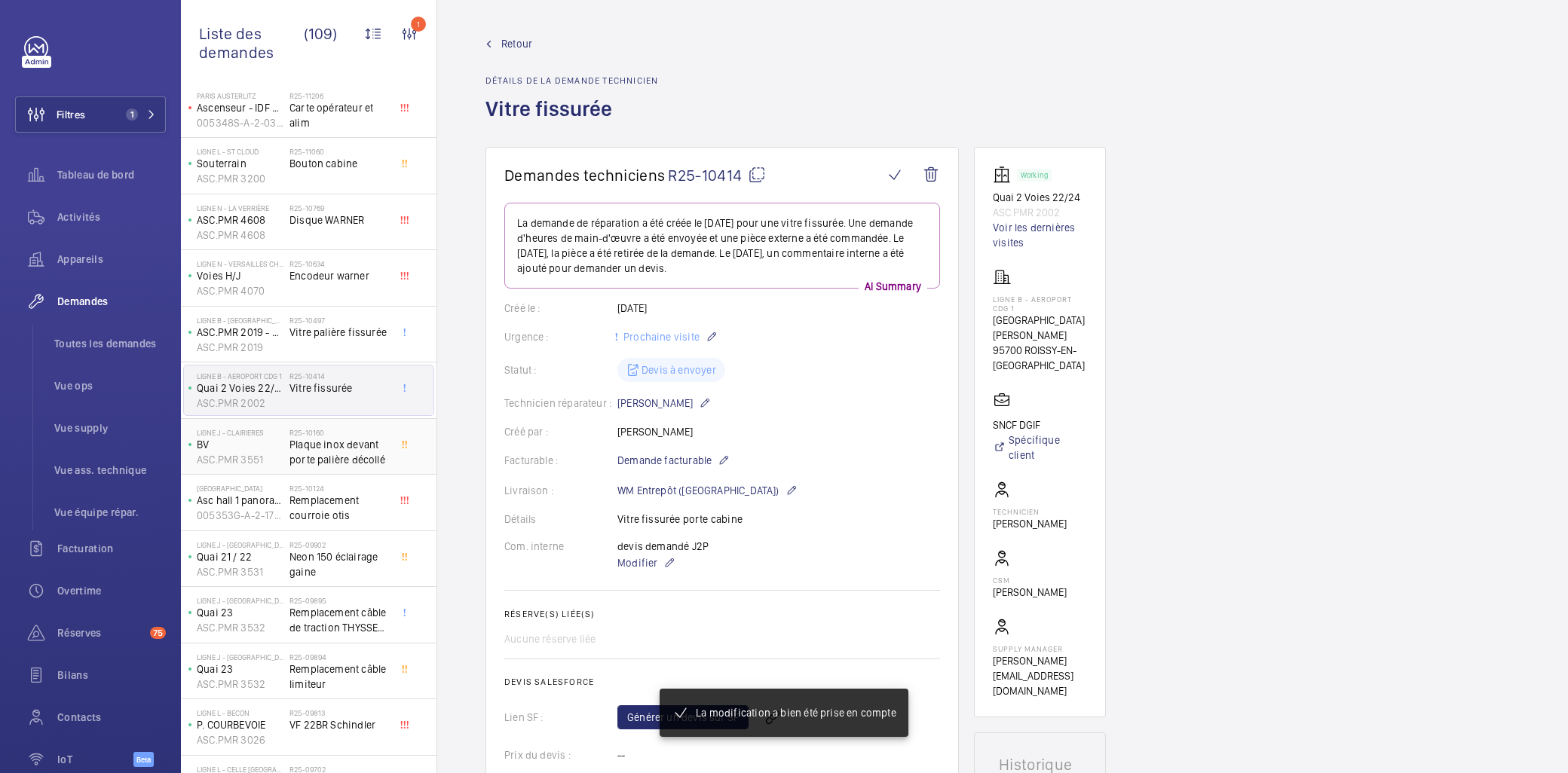
click at [290, 462] on div "Ligne J - CLAIRIERES BV ASC.PMR 3551 R25-10160 Plaque inox devant porte palière…" at bounding box center [309, 447] width 250 height 50
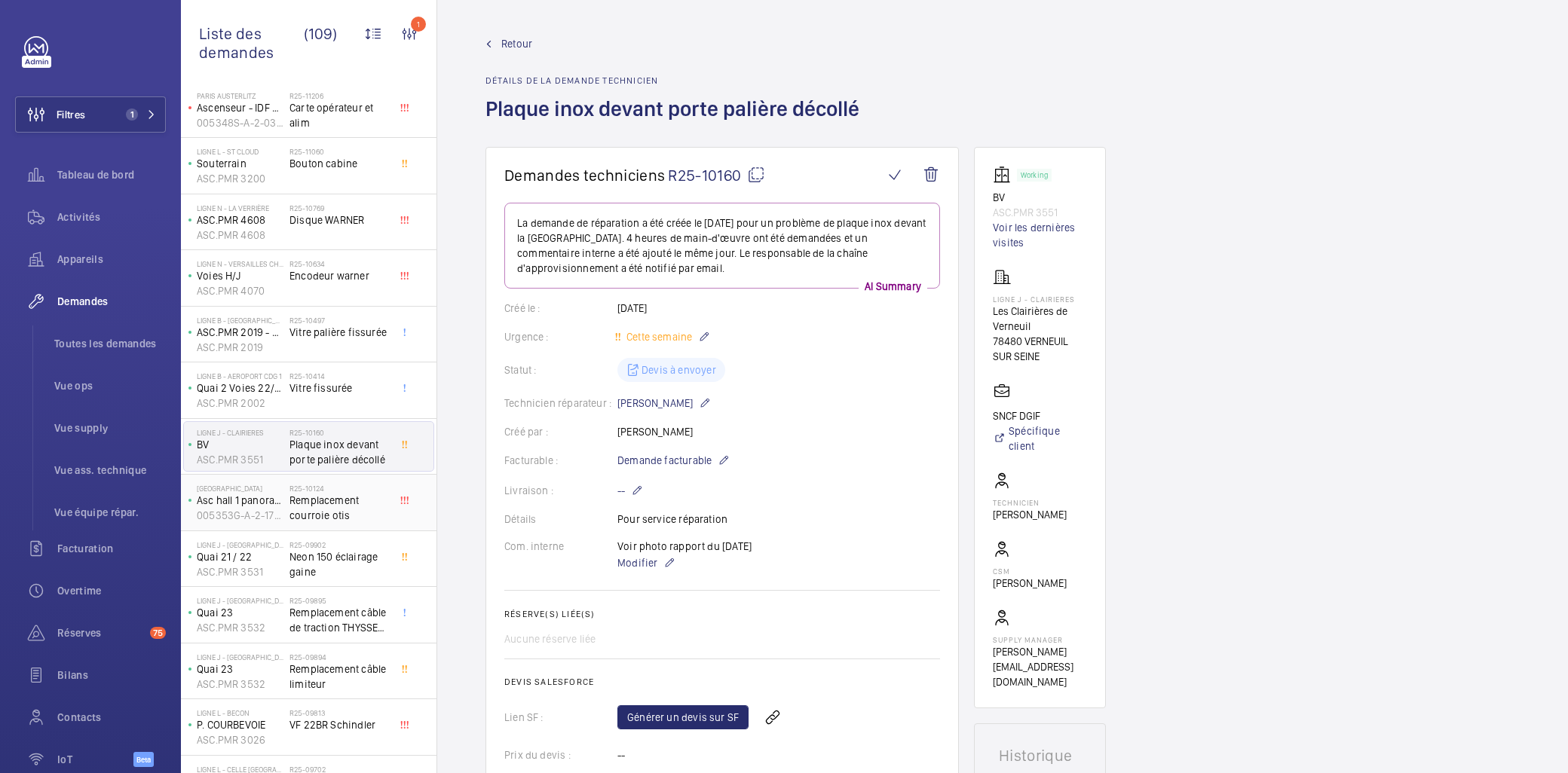
click at [325, 510] on span "Remplacement courroie otis" at bounding box center [339, 508] width 99 height 30
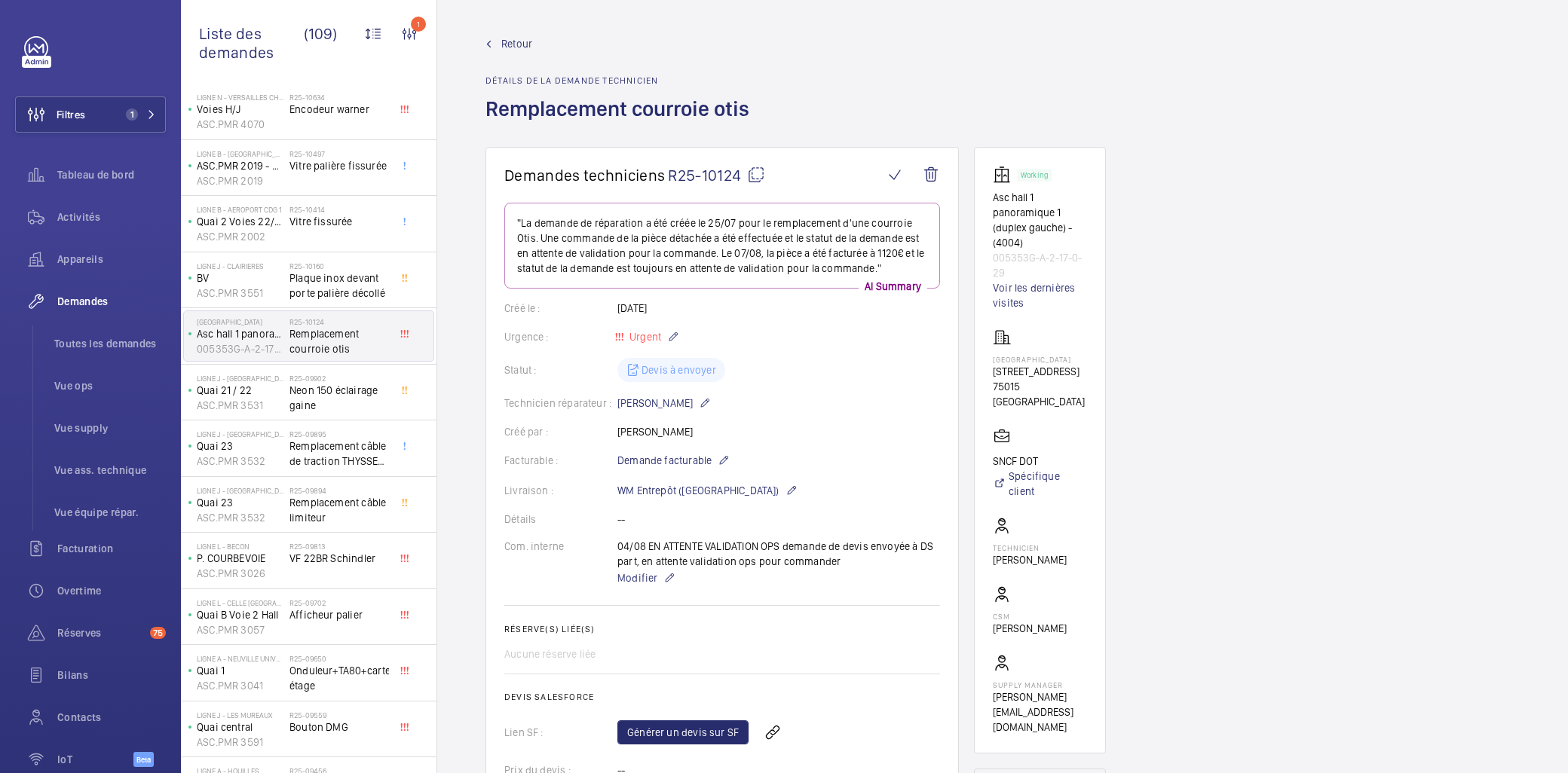
scroll to position [251, 0]
click at [362, 507] on span "Remplacement câble limiteur" at bounding box center [339, 509] width 99 height 30
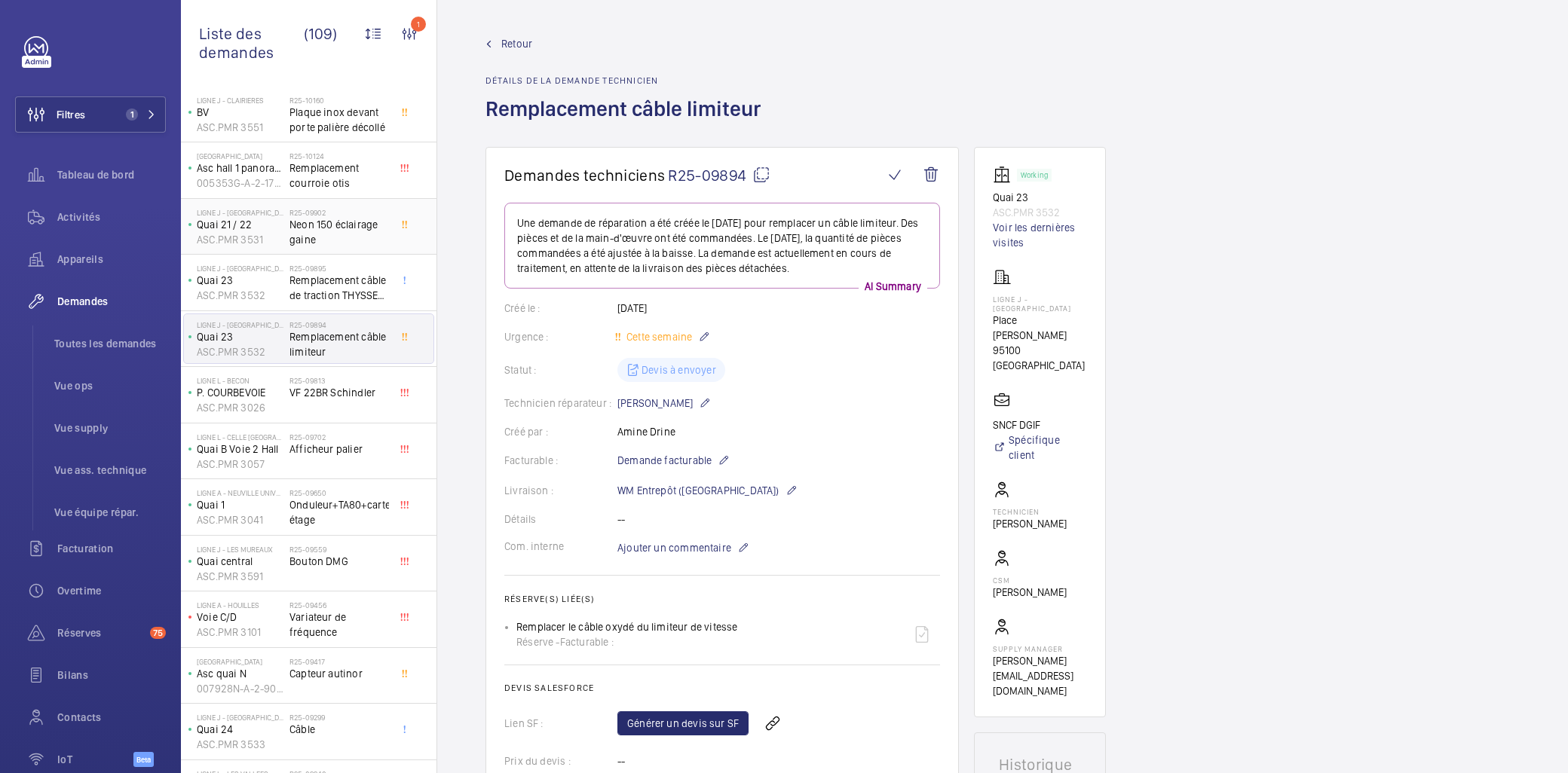
scroll to position [669, 0]
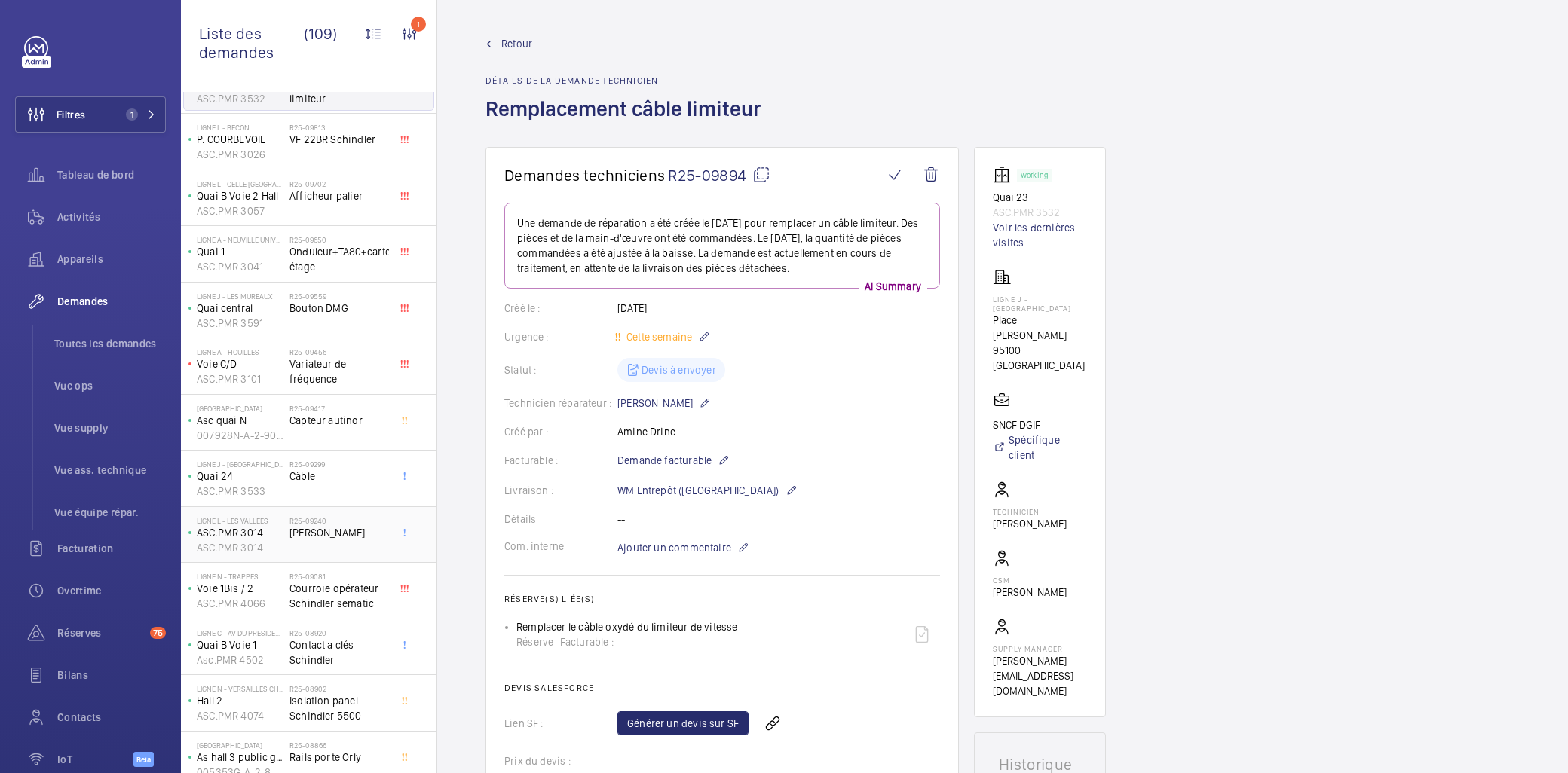
click at [285, 532] on div "Ligne L - LES VALLEES ASC.PMR 3014 ASC.PMR 3014" at bounding box center [236, 535] width 106 height 50
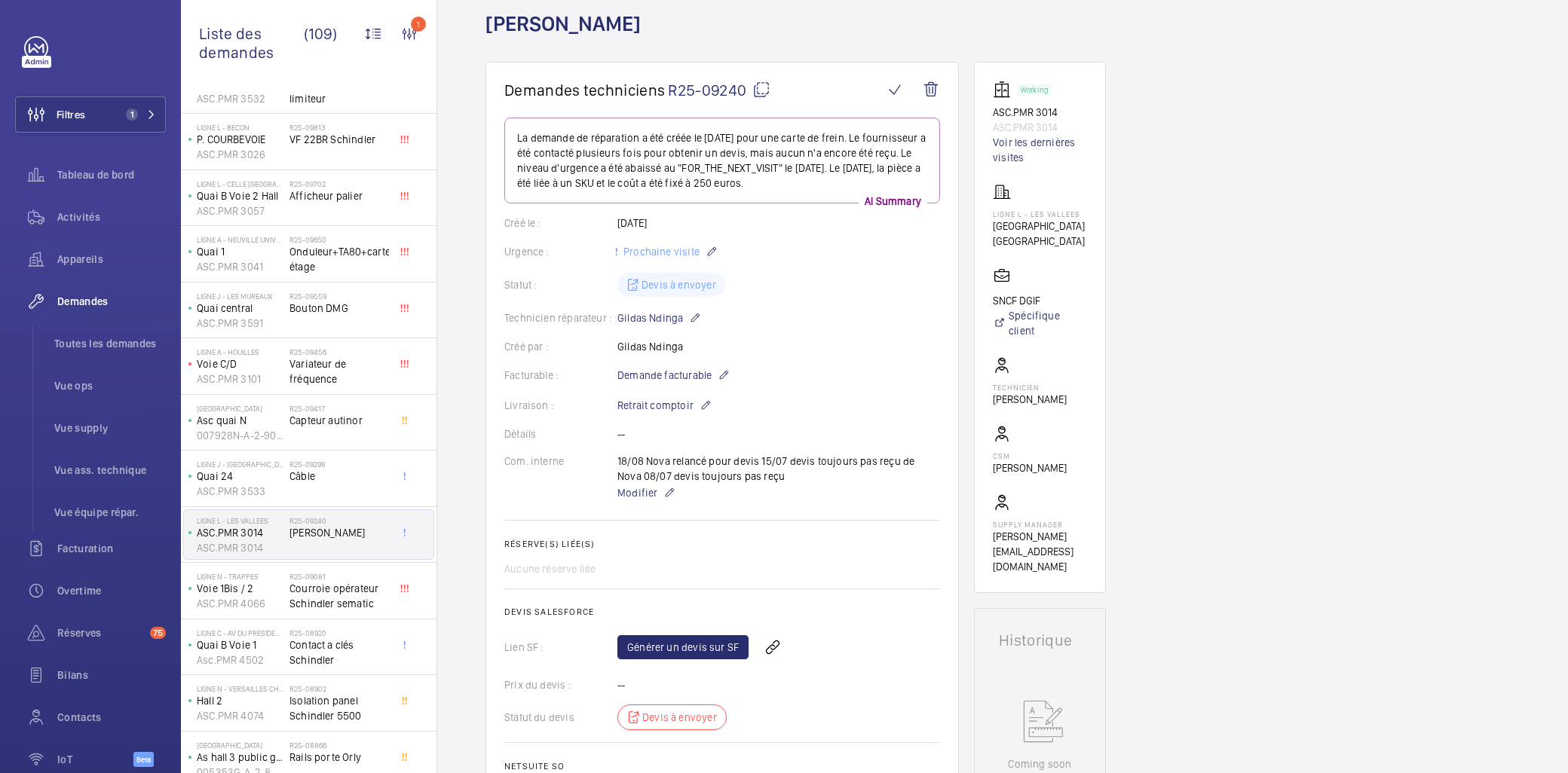
scroll to position [84, 0]
drag, startPoint x: 805, startPoint y: 485, endPoint x: 642, endPoint y: 431, distance: 171.7
click at [642, 431] on wm-front-card-body "La demande de réparation a été créée le 08/07/2025 pour une carte de frein. Le …" at bounding box center [722, 465] width 435 height 690
drag, startPoint x: 642, startPoint y: 431, endPoint x: 830, endPoint y: 418, distance: 188.4
click at [830, 418] on wm-front-card-body "La demande de réparation a été créée le 08/07/2025 pour une carte de frein. Le …" at bounding box center [722, 465] width 435 height 690
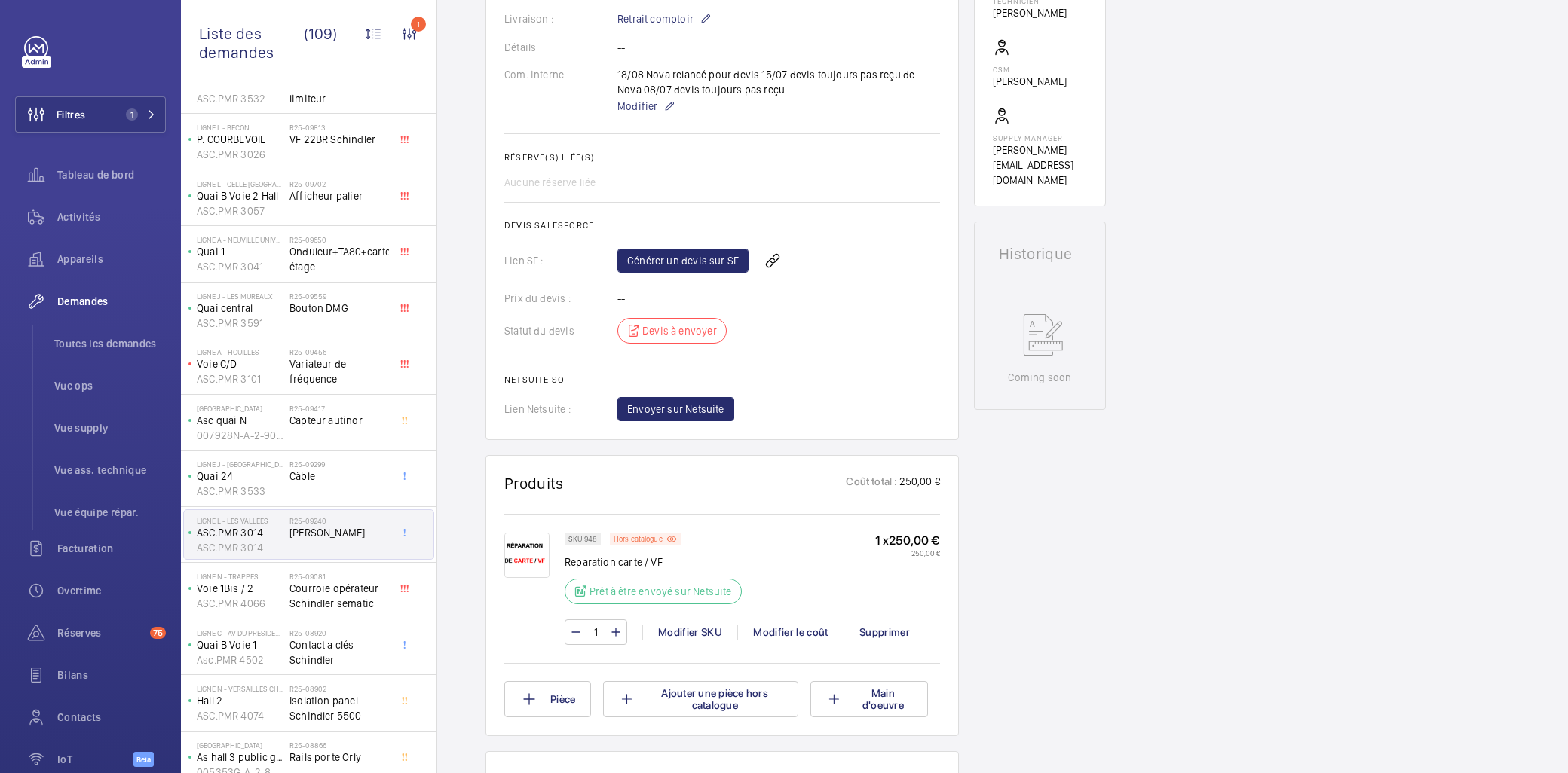
scroll to position [502, 0]
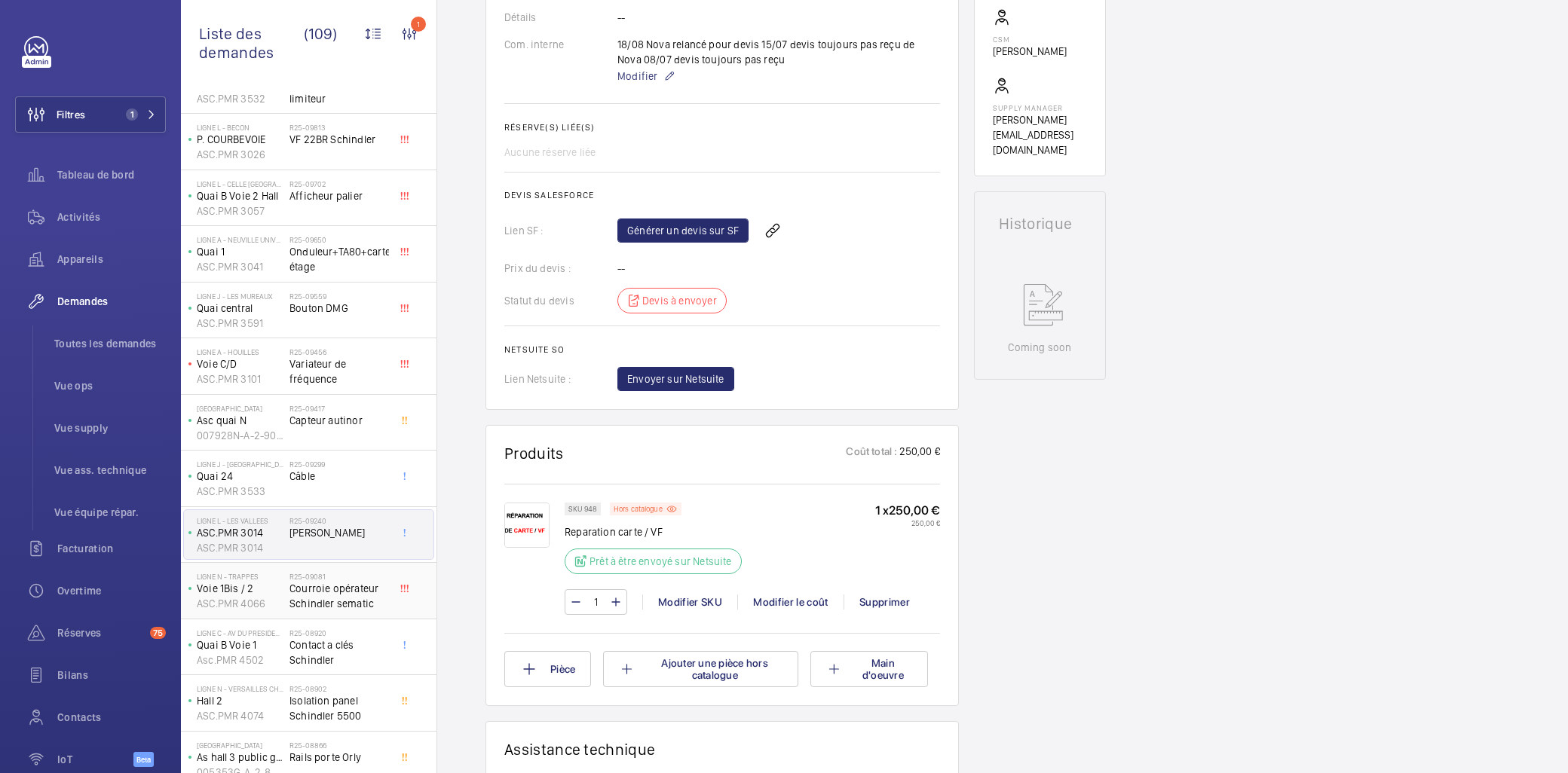
click at [339, 582] on span "Courroie opérateur Schindler sematic" at bounding box center [339, 596] width 99 height 30
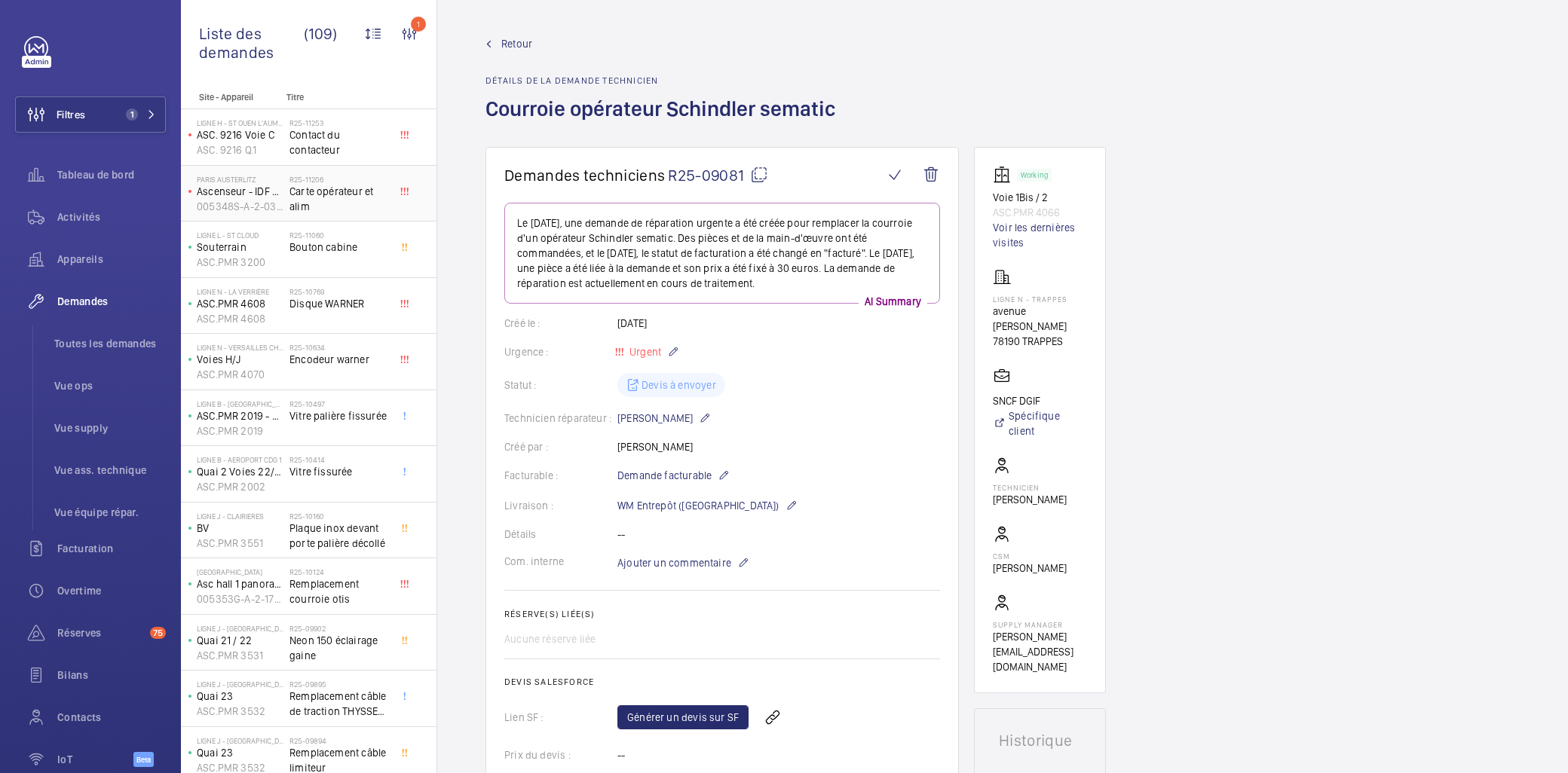
click at [325, 205] on span "Carte opérateur et alim" at bounding box center [339, 198] width 99 height 30
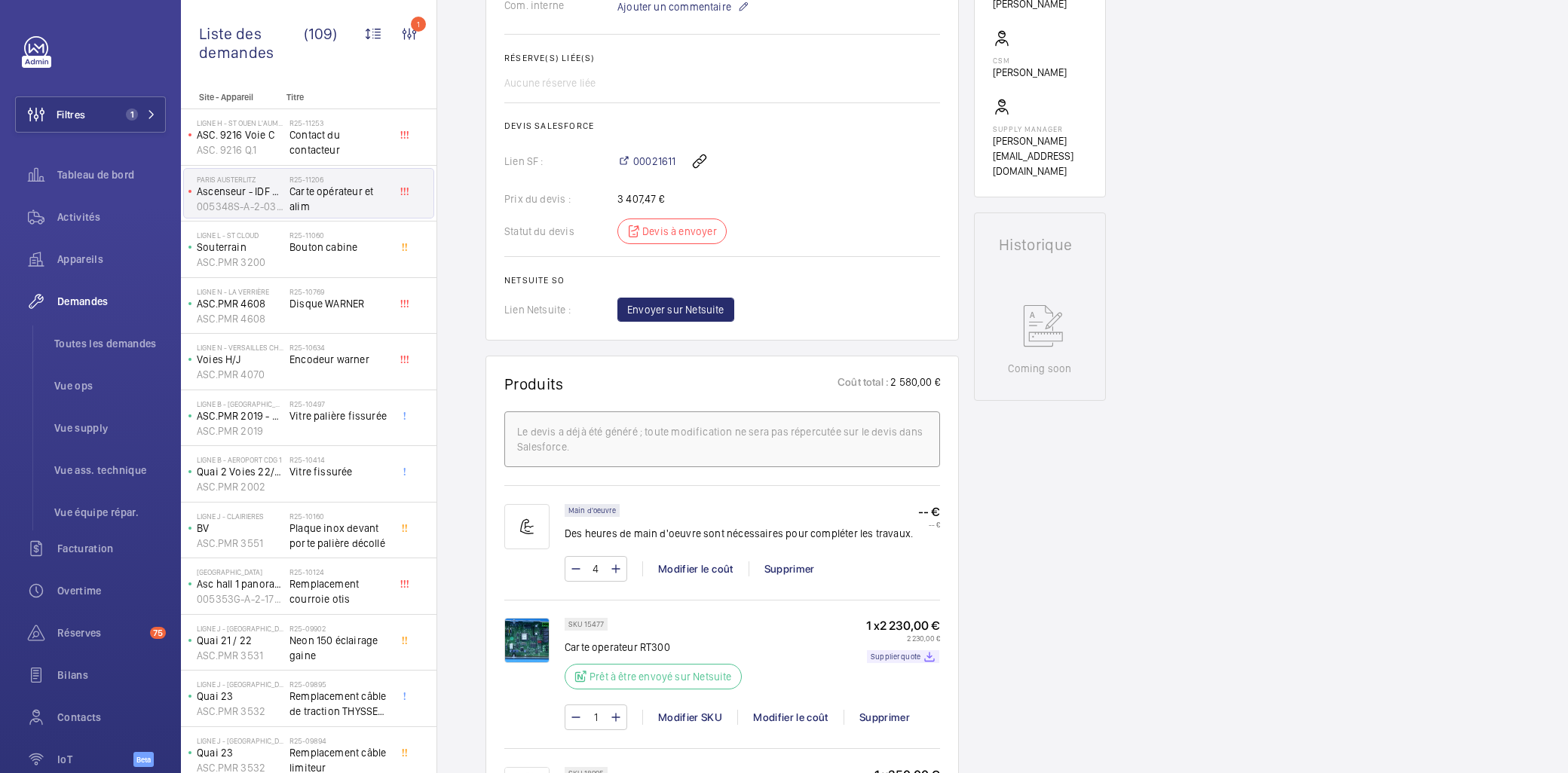
scroll to position [502, 0]
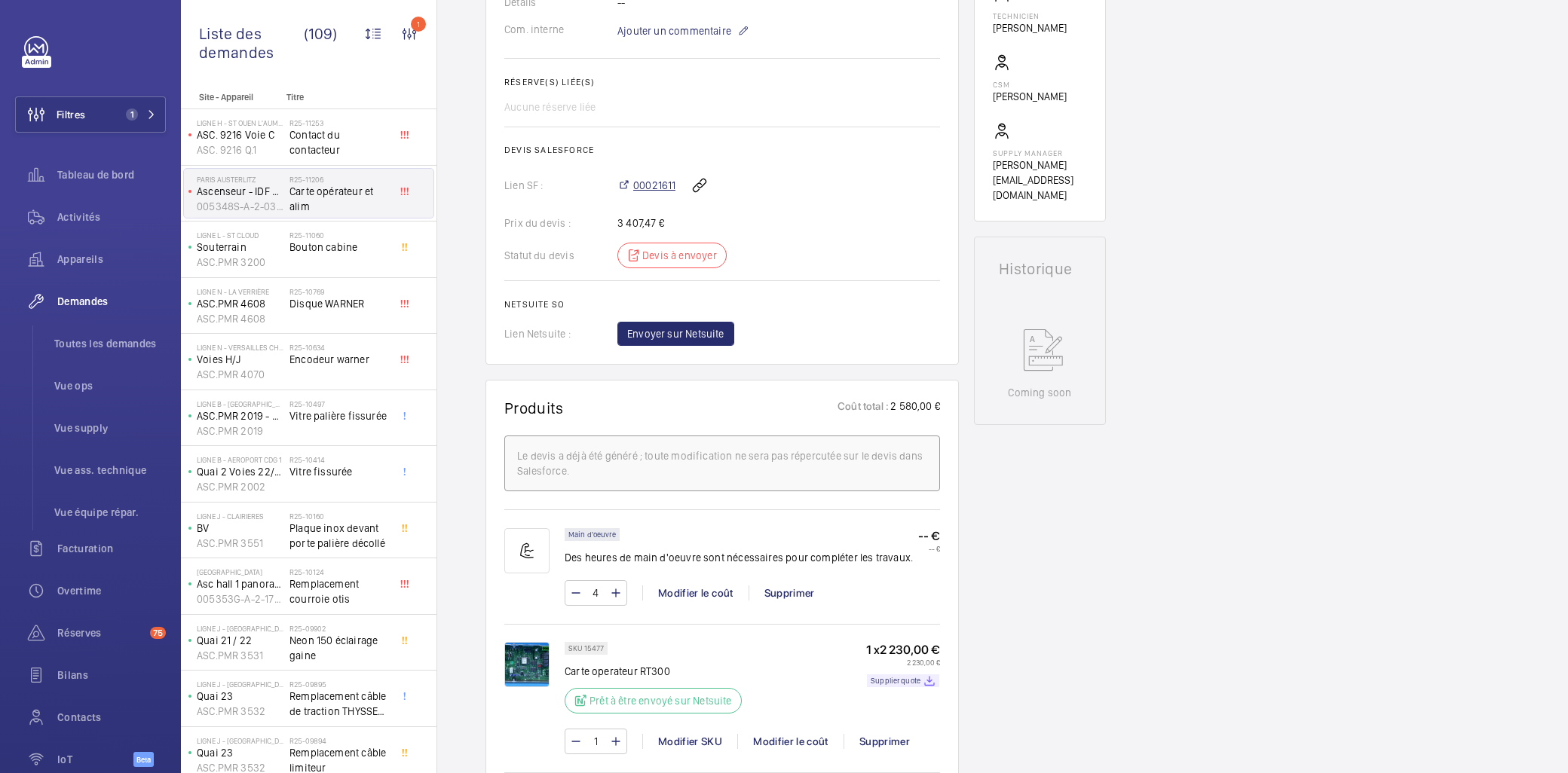
click at [662, 191] on span "00021611" at bounding box center [654, 185] width 42 height 15
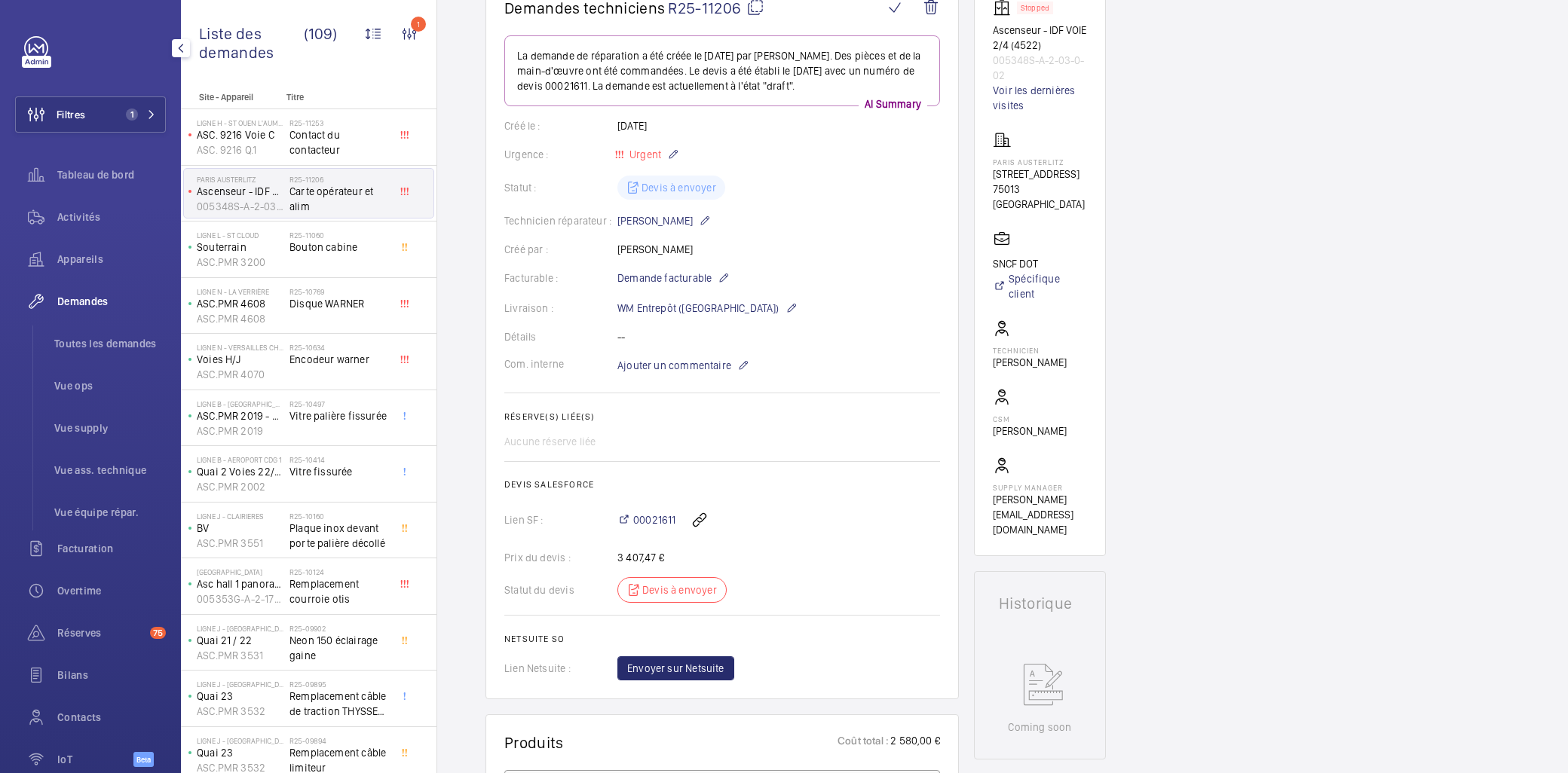
scroll to position [76, 0]
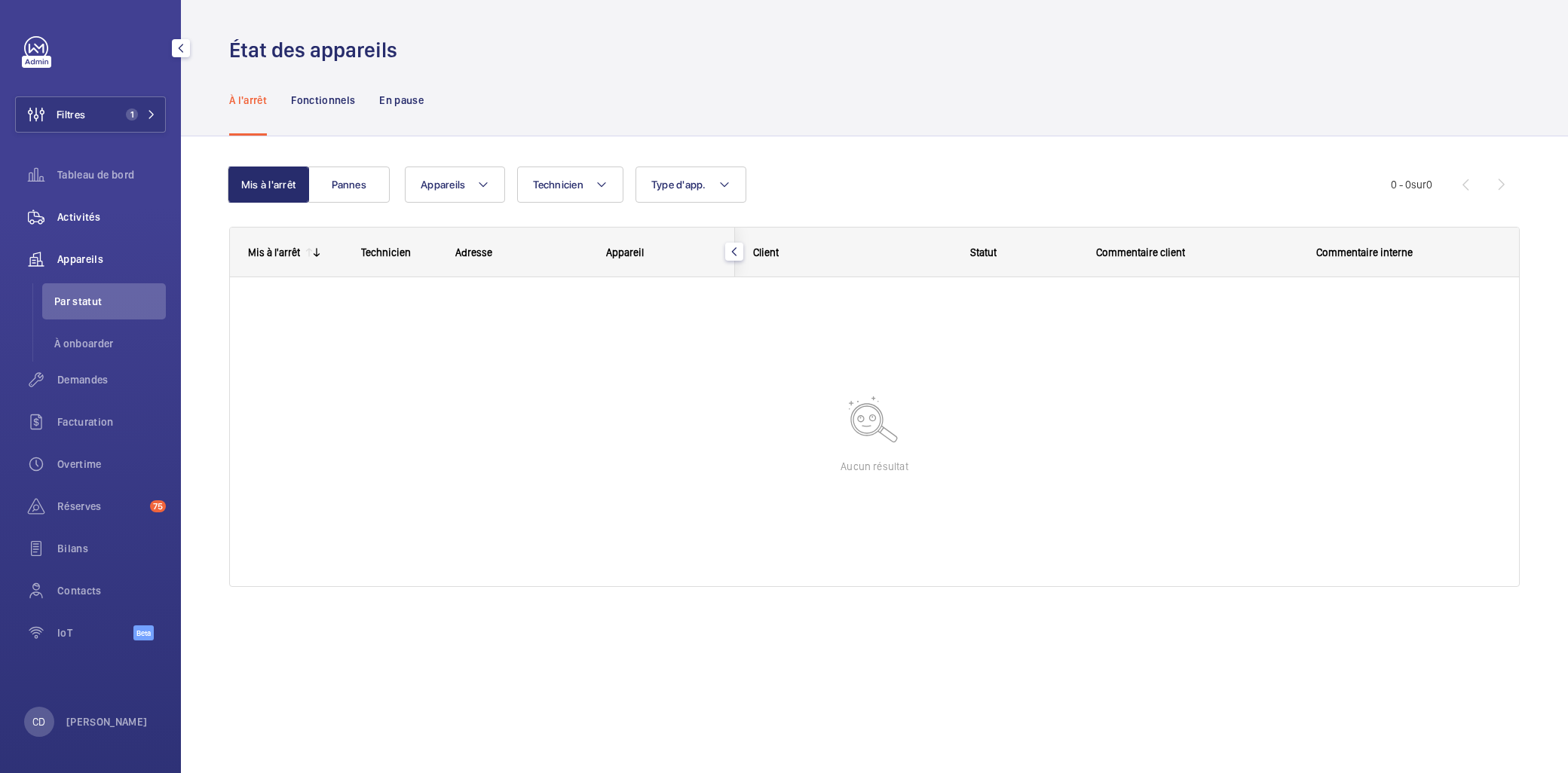
click at [102, 207] on div "Activités" at bounding box center [90, 217] width 151 height 36
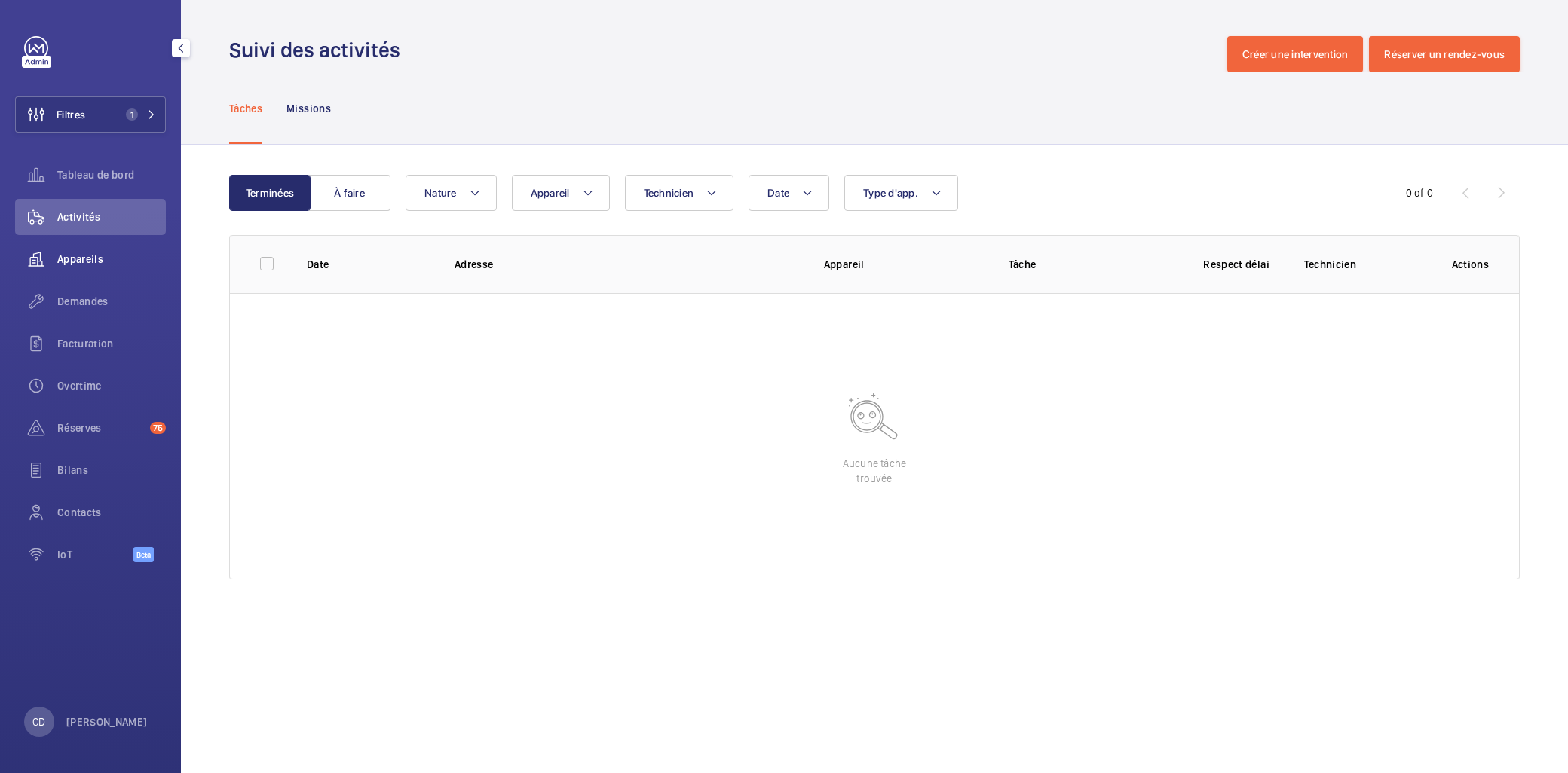
click at [39, 241] on wm-front-icon-button at bounding box center [36, 259] width 42 height 36
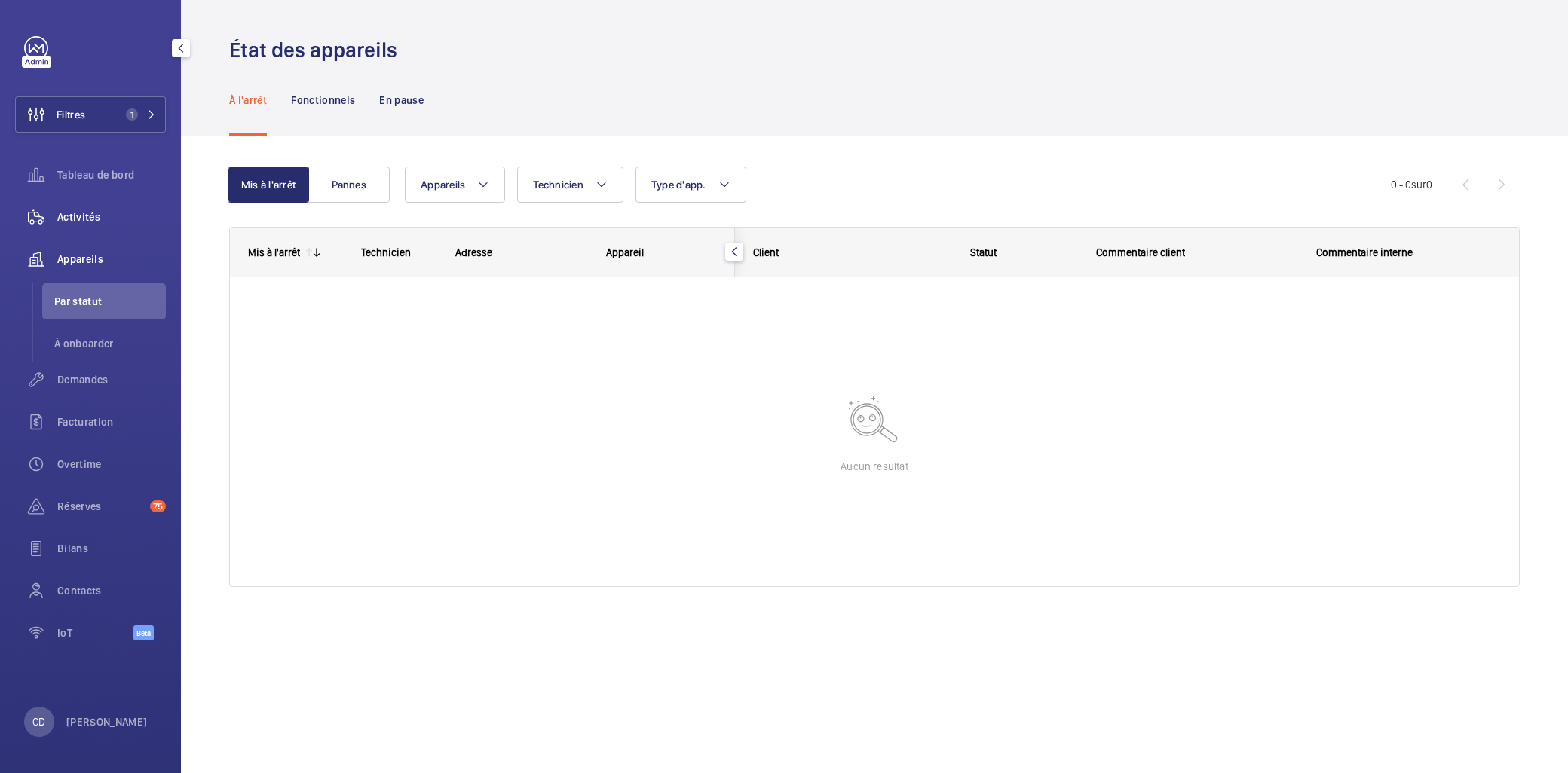
click at [83, 229] on div "Activités" at bounding box center [90, 217] width 151 height 36
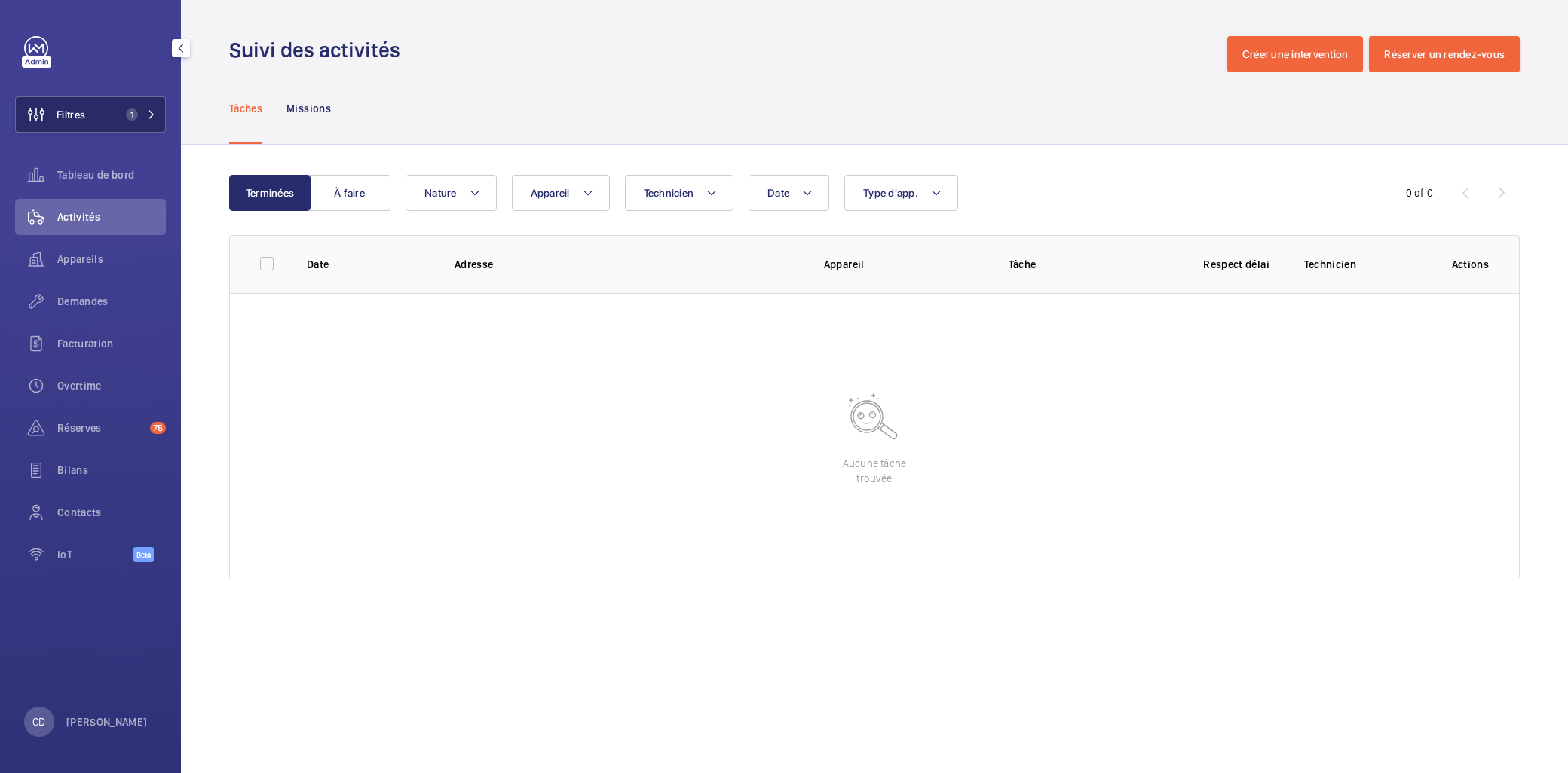
click at [113, 120] on button "Filtres 1" at bounding box center [90, 114] width 151 height 36
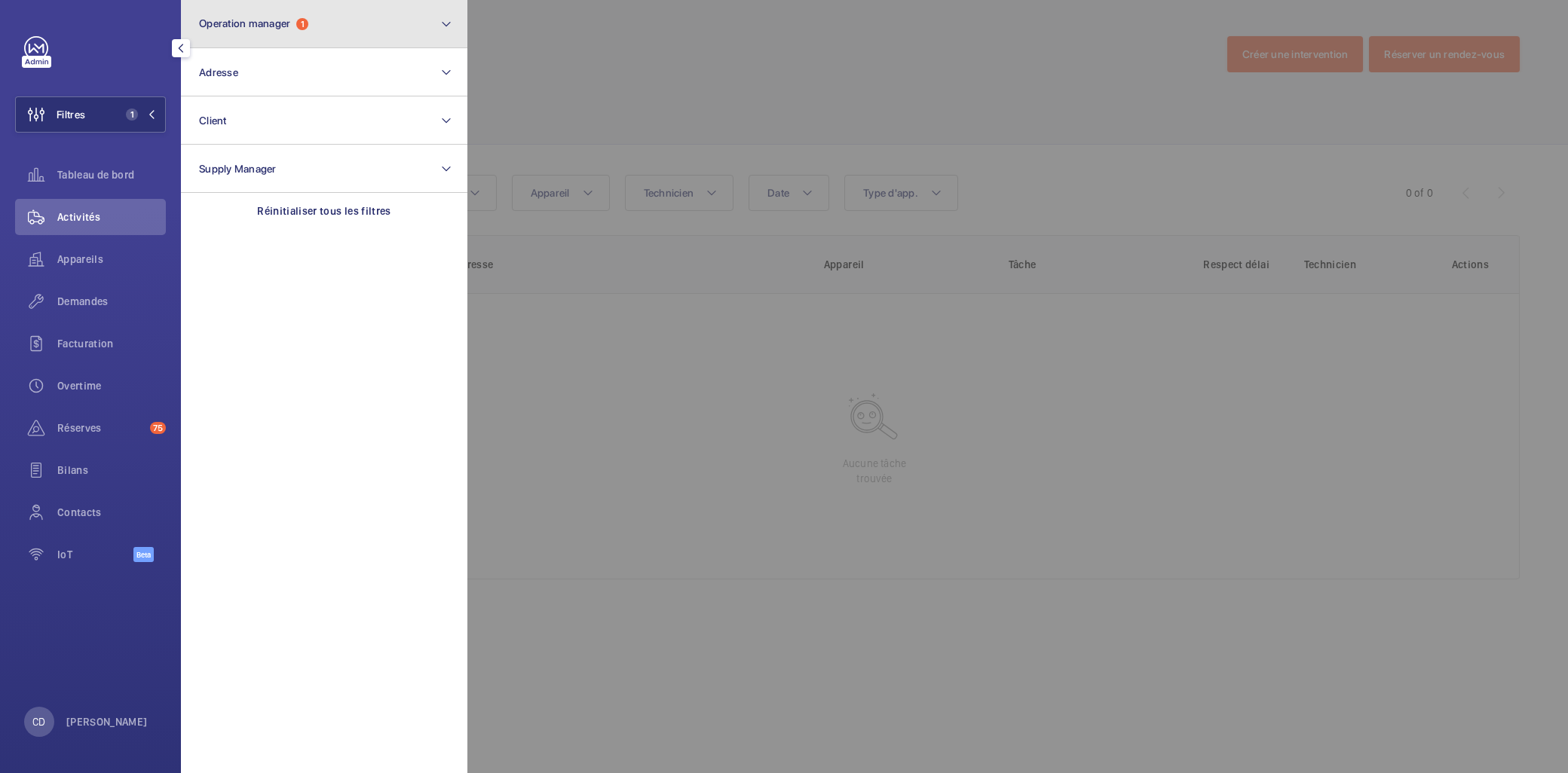
click at [250, 28] on span "Operation manager" at bounding box center [244, 23] width 91 height 12
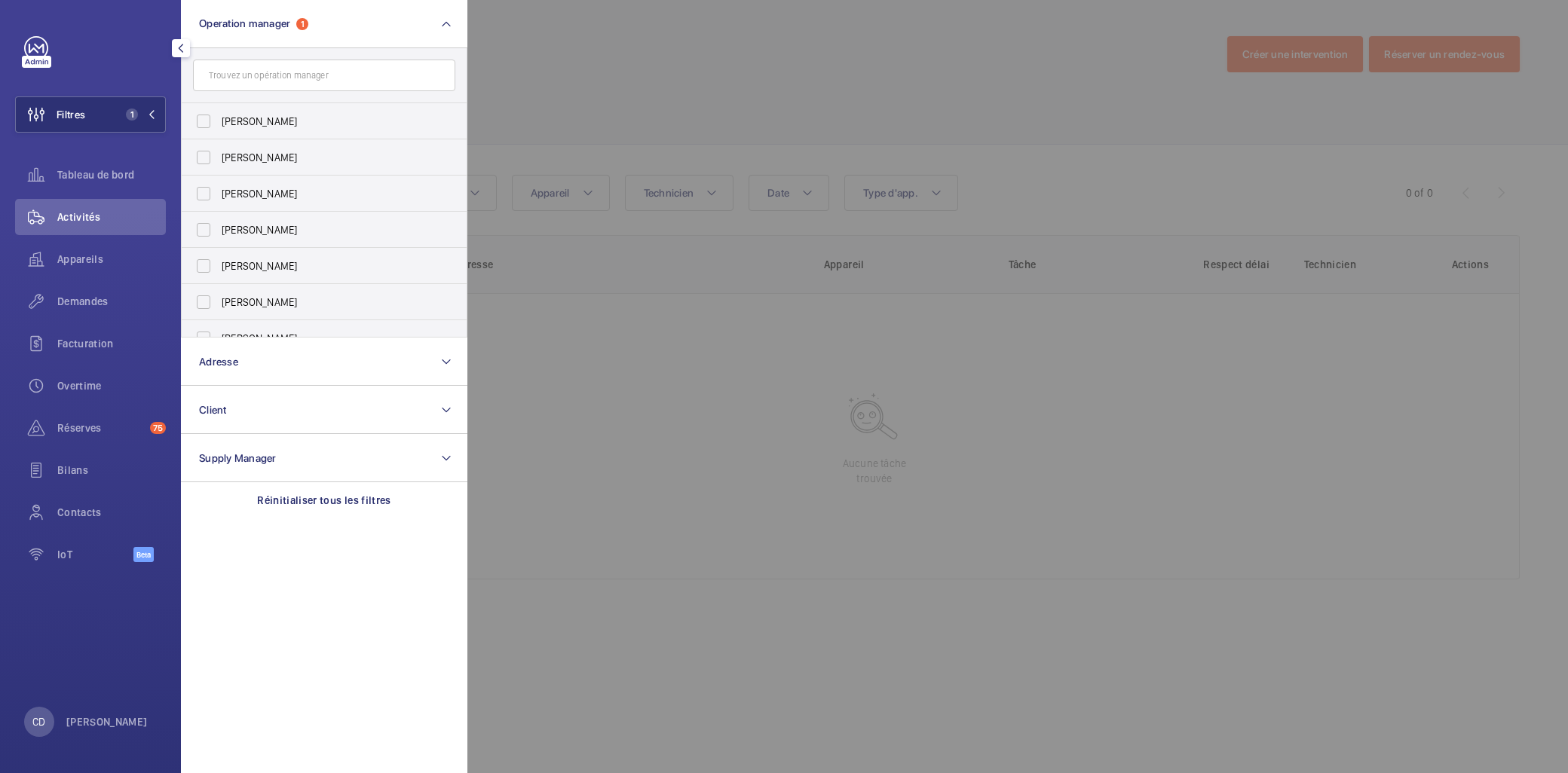
drag, startPoint x: 351, startPoint y: 498, endPoint x: 260, endPoint y: 431, distance: 113.0
click at [351, 496] on p "Réinitialiser tous les filtres" at bounding box center [324, 500] width 134 height 15
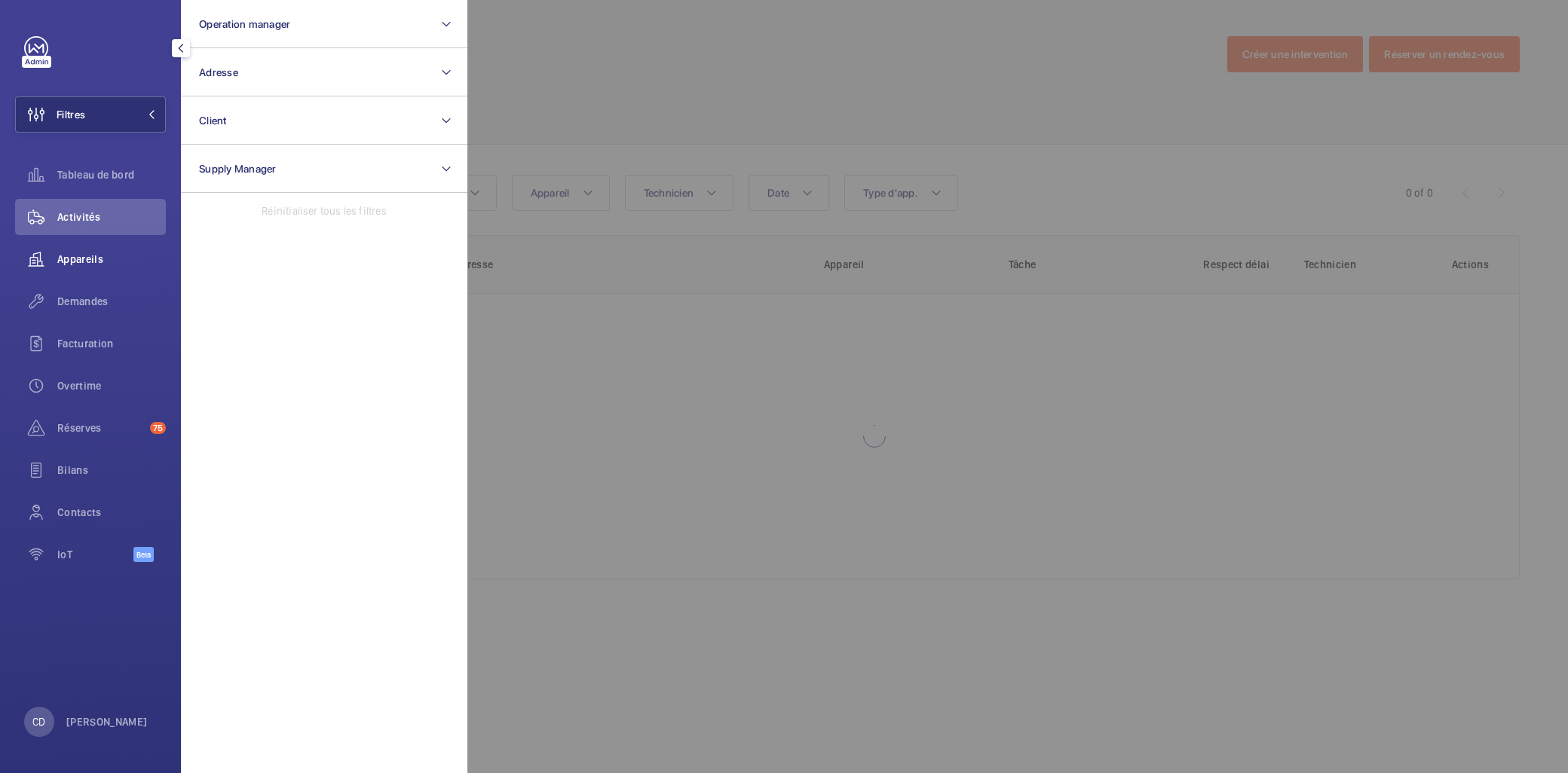
click at [73, 259] on span "Appareils" at bounding box center [111, 259] width 108 height 15
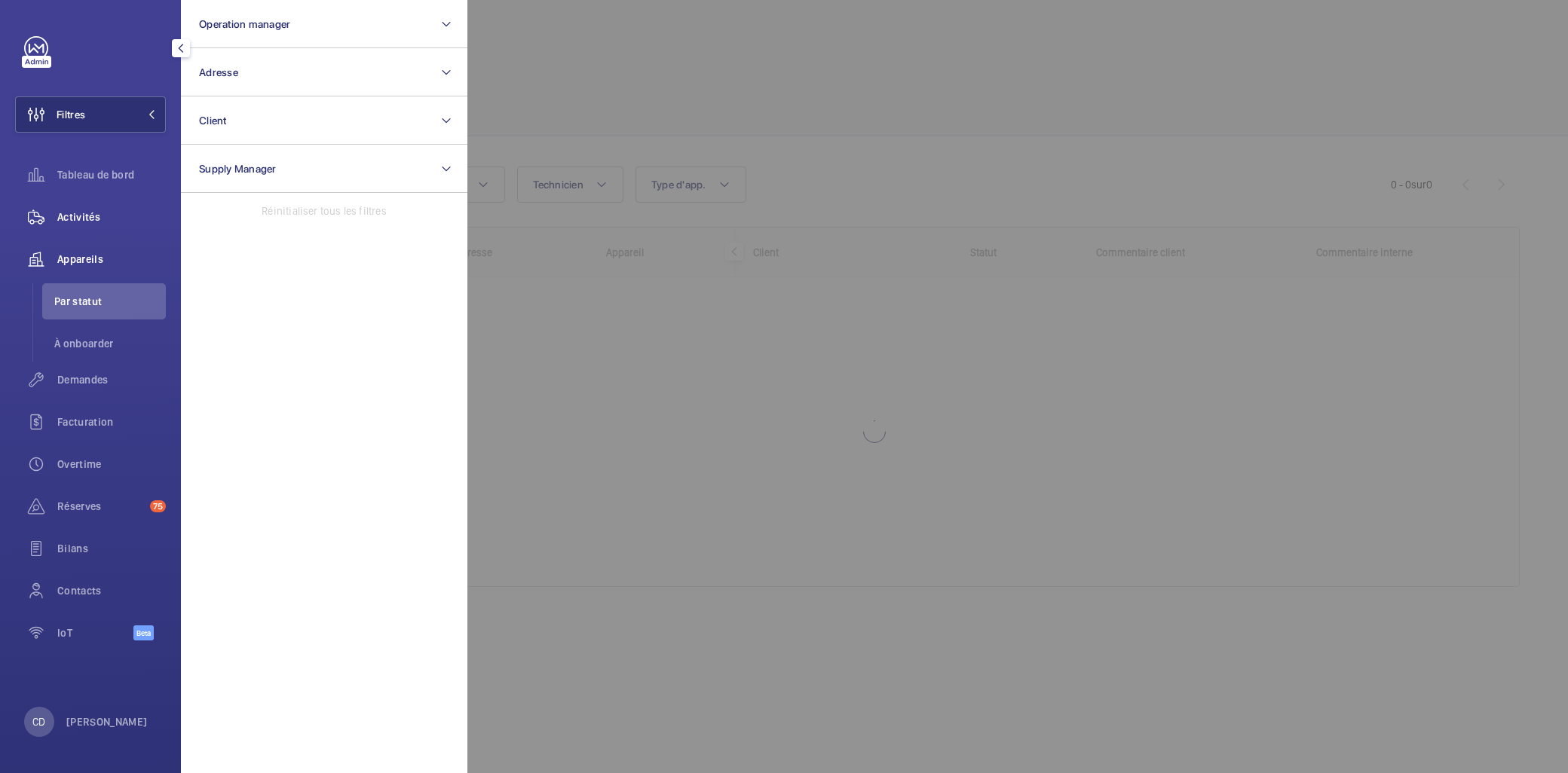
click at [90, 201] on div "Activités" at bounding box center [90, 217] width 151 height 36
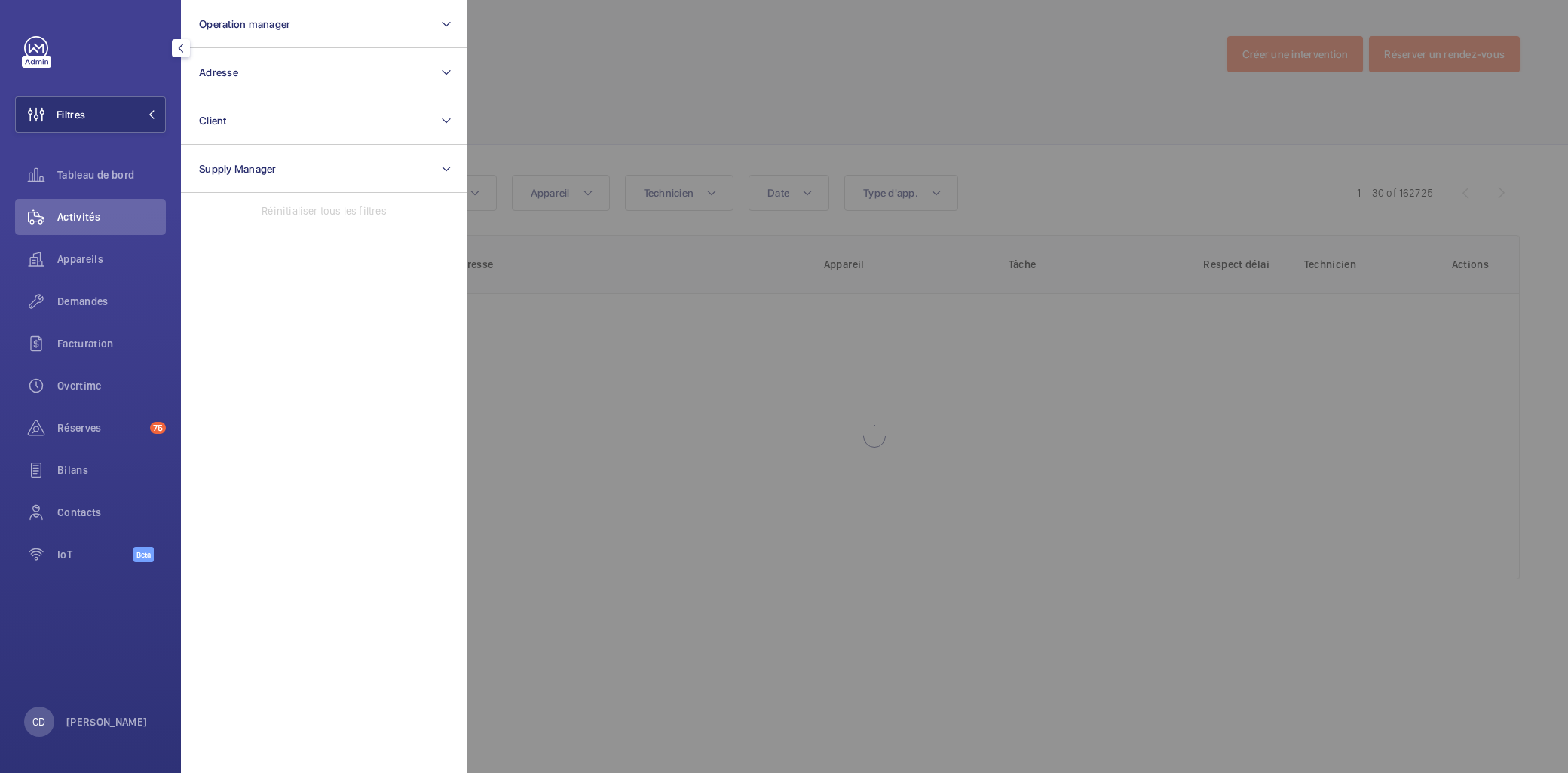
click at [1041, 116] on div at bounding box center [1251, 386] width 1568 height 773
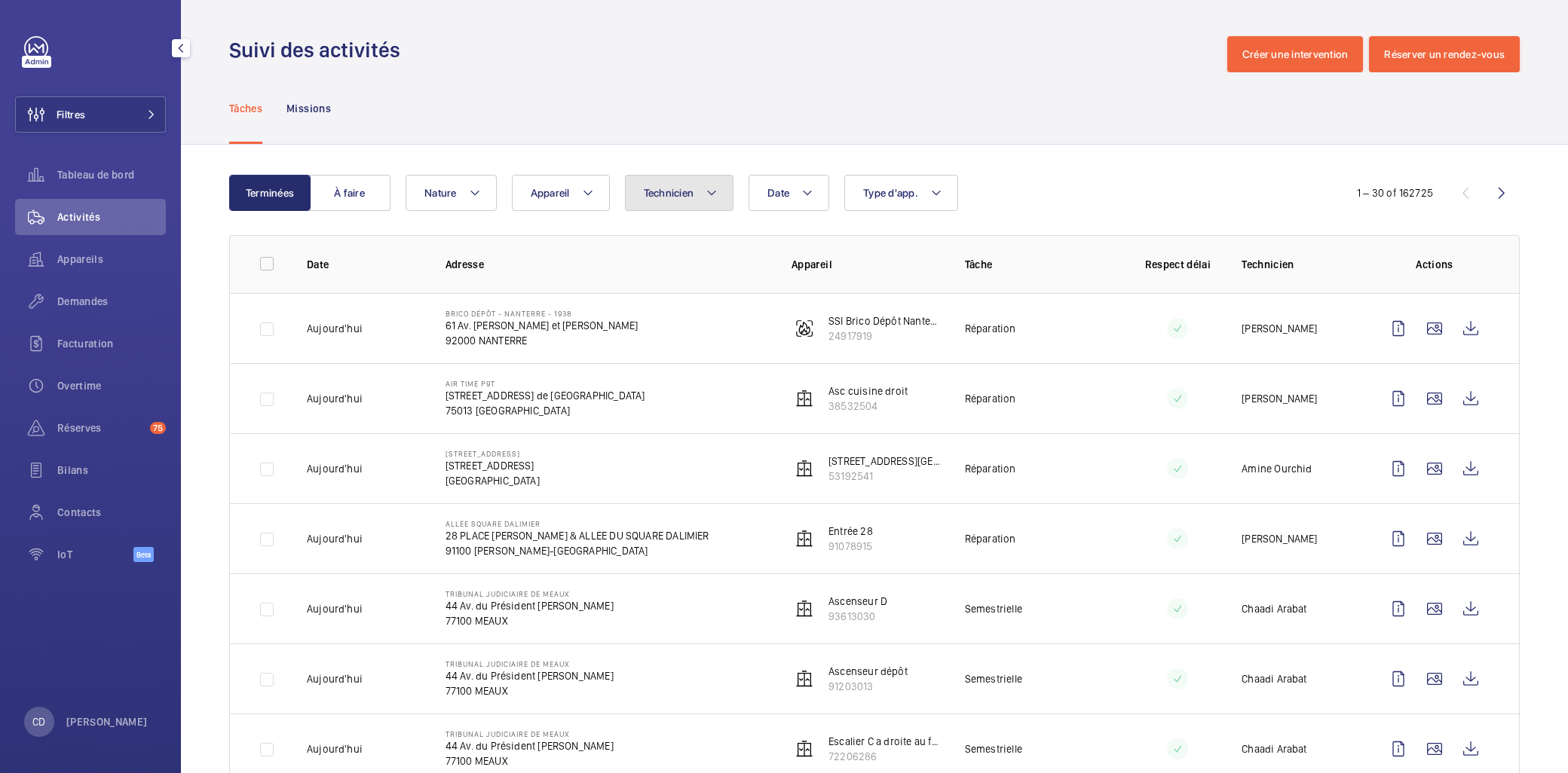
click at [657, 189] on span "Technicien" at bounding box center [669, 193] width 51 height 12
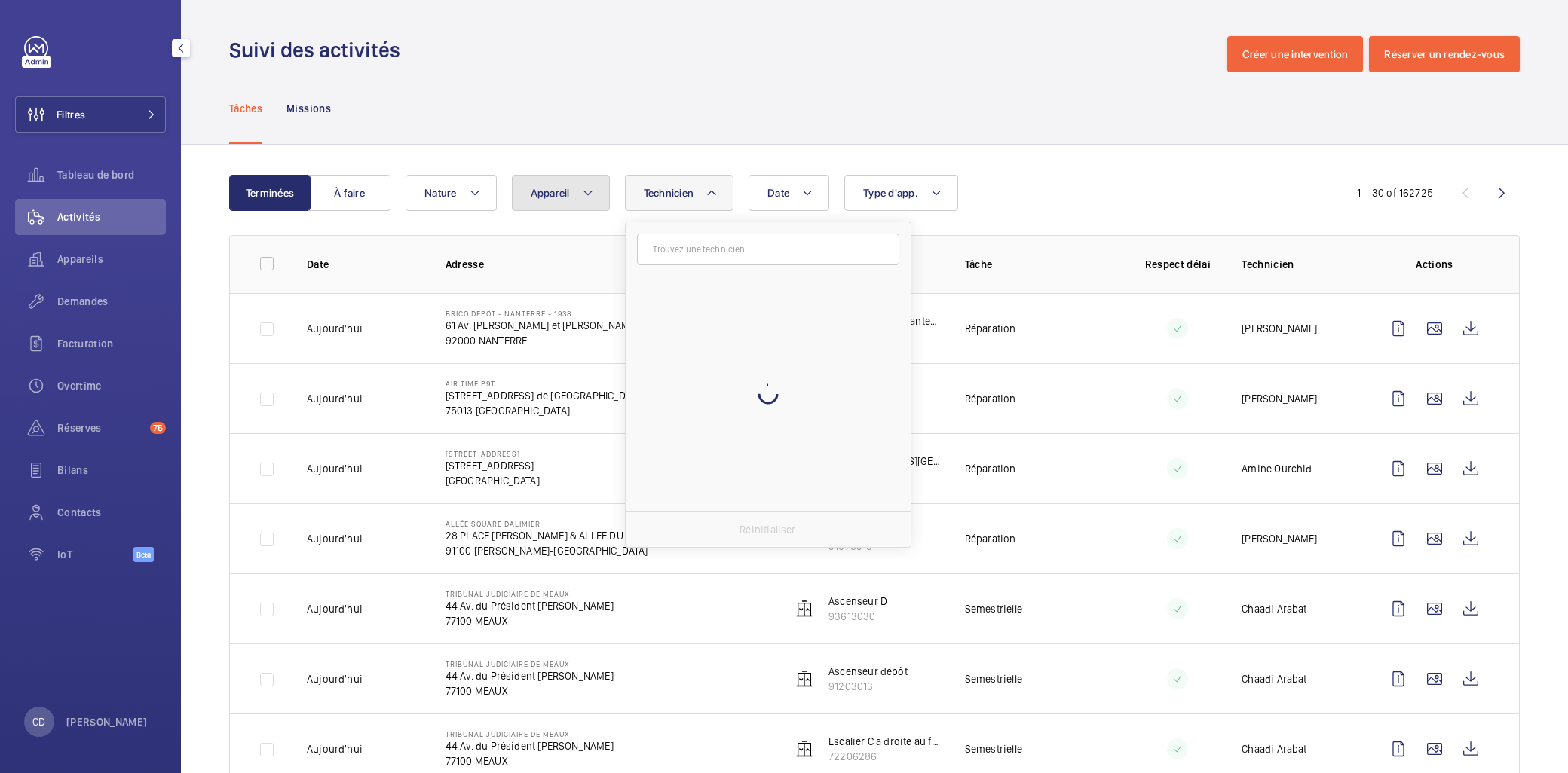
click at [582, 191] on mat-icon at bounding box center [588, 193] width 12 height 18
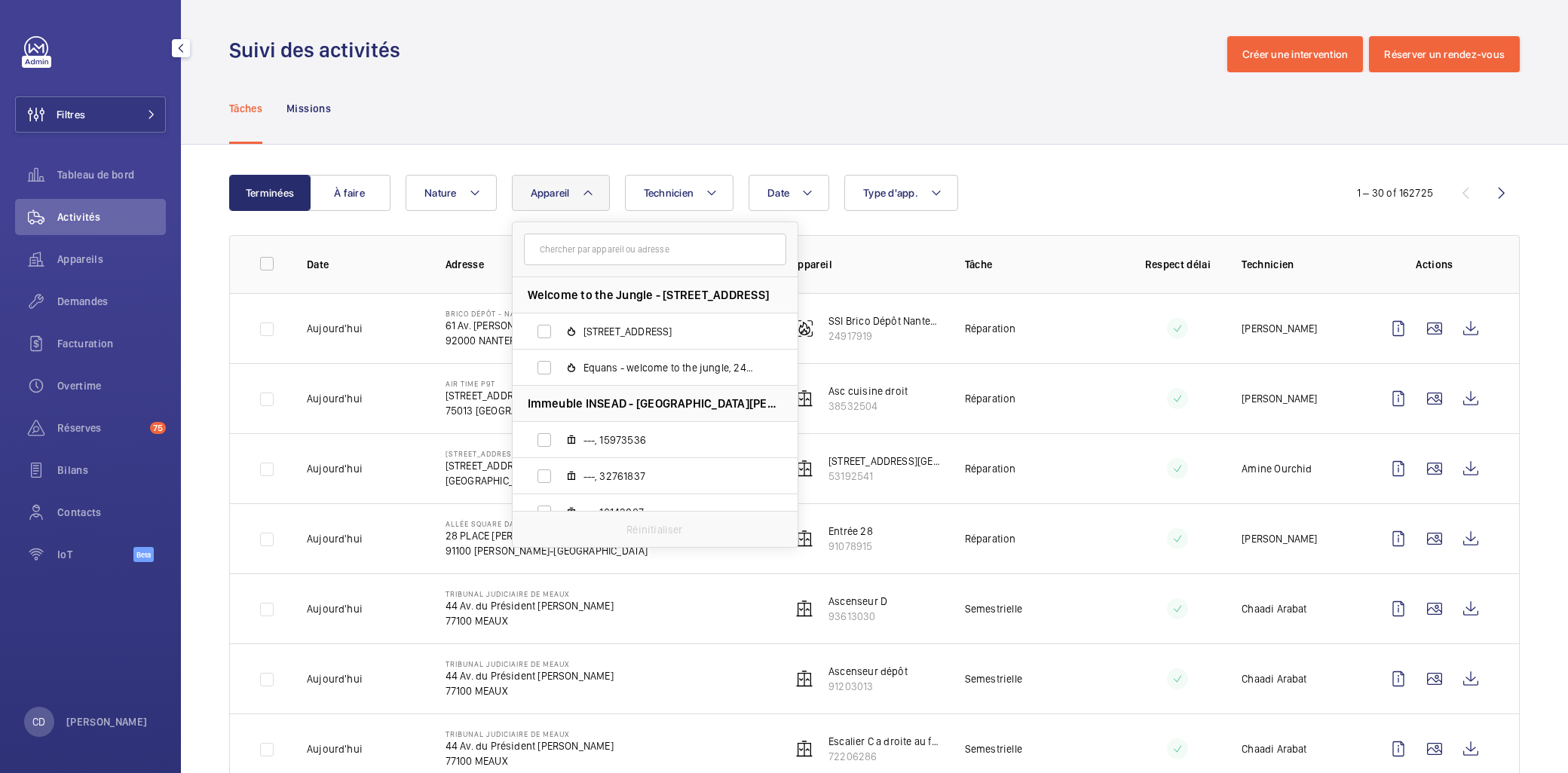
click at [729, 266] on form at bounding box center [655, 250] width 285 height 55
click at [705, 204] on button "Technicien" at bounding box center [679, 192] width 109 height 36
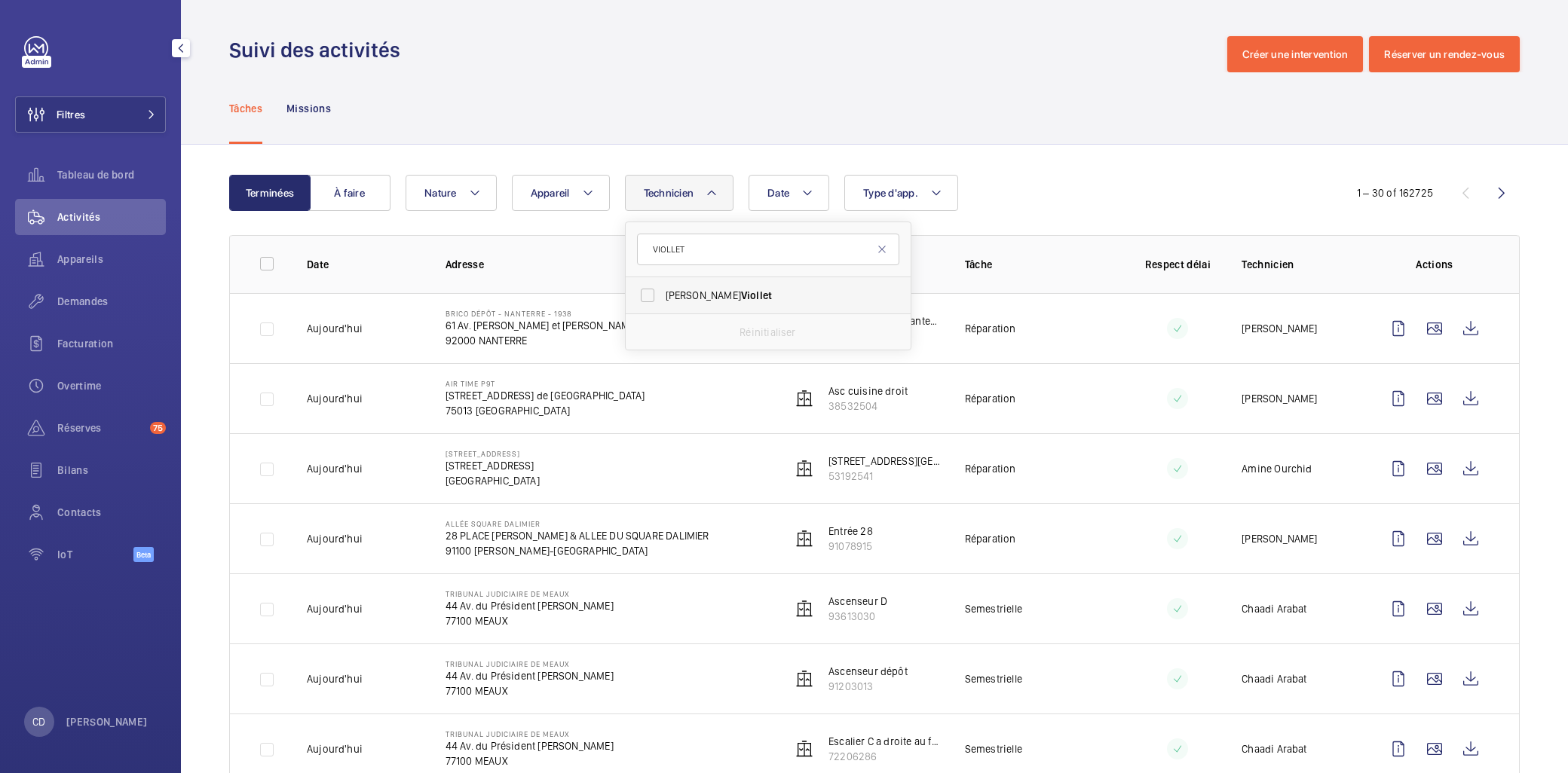
type input "VIOLLET"
click at [731, 286] on label "Mathieu Viollet" at bounding box center [757, 295] width 263 height 36
click at [662, 286] on input "Mathieu Viollet" at bounding box center [648, 295] width 30 height 30
checkbox input "true"
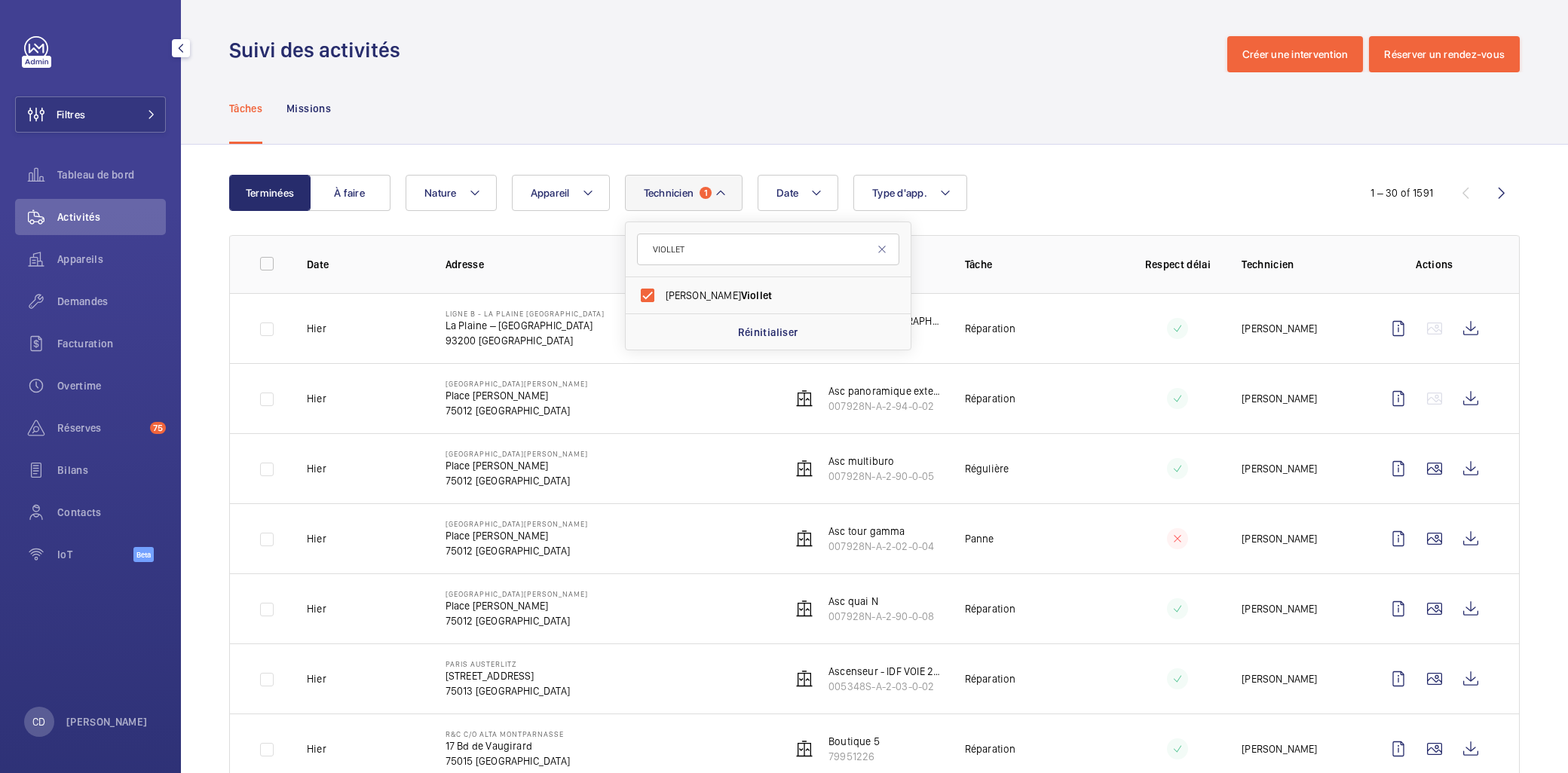
click at [1087, 101] on div "Tâches Missions" at bounding box center [874, 108] width 1291 height 72
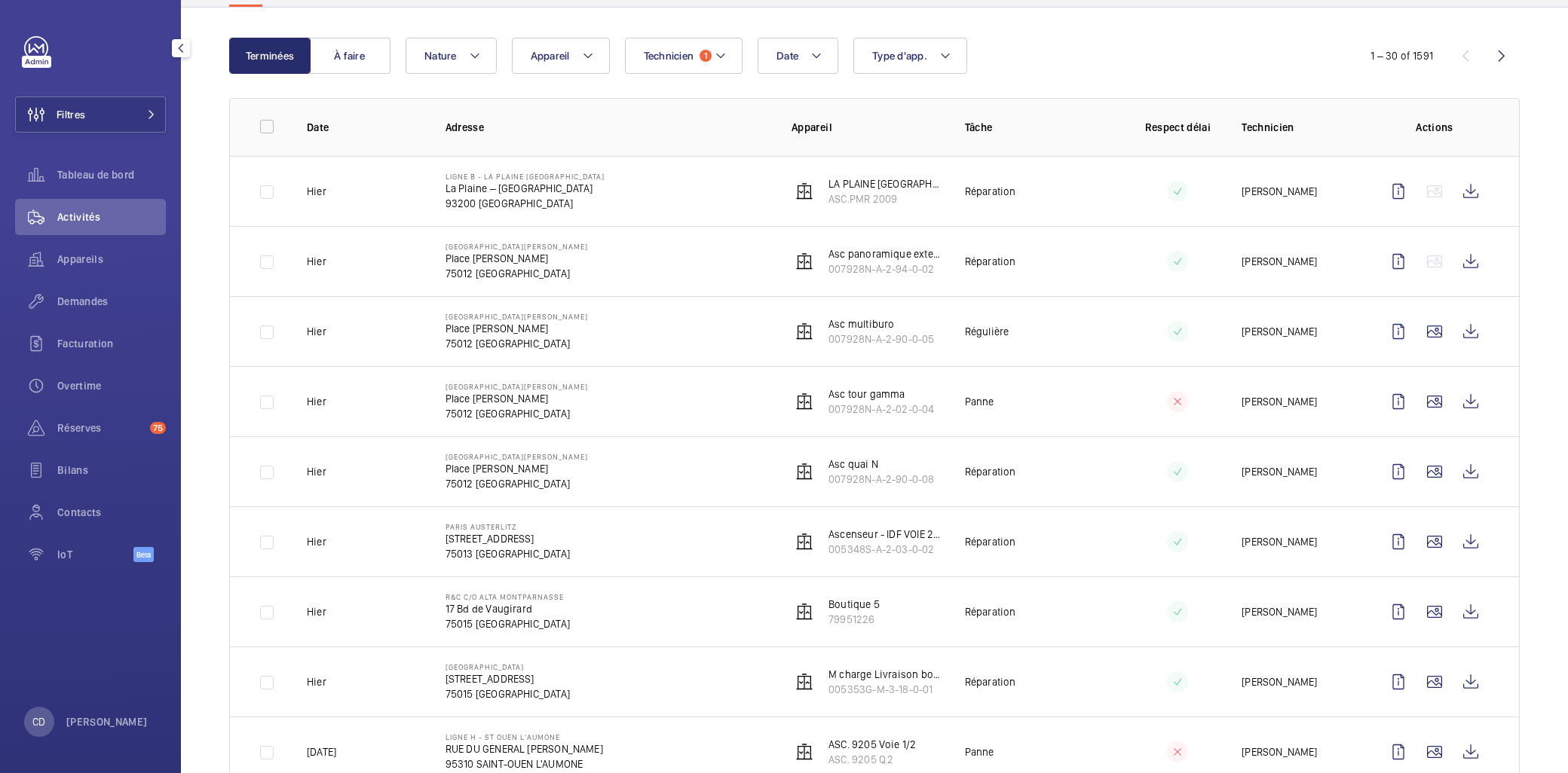
scroll to position [167, 0]
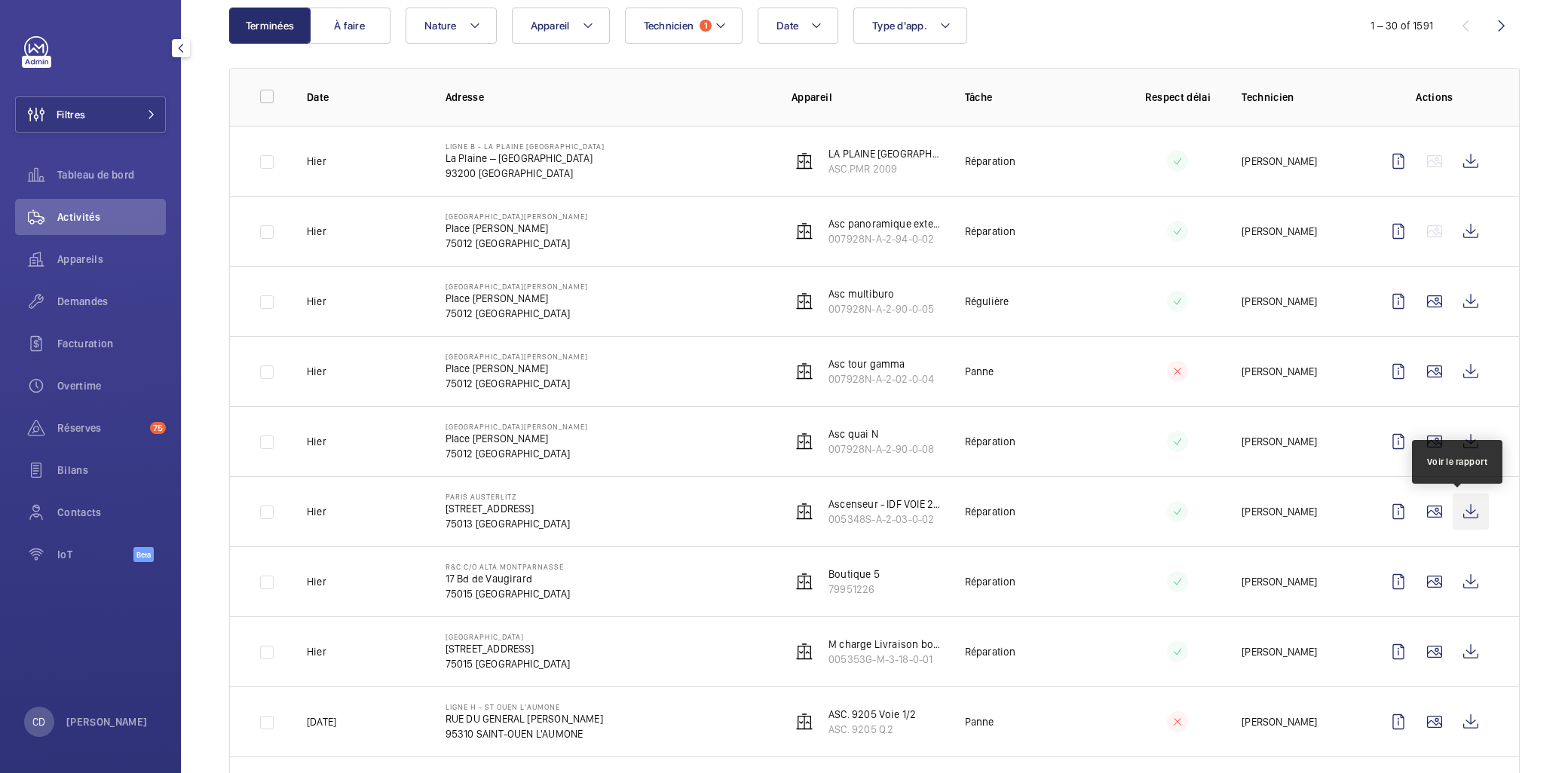
click at [1471, 523] on wm-front-icon-button at bounding box center [1471, 511] width 36 height 36
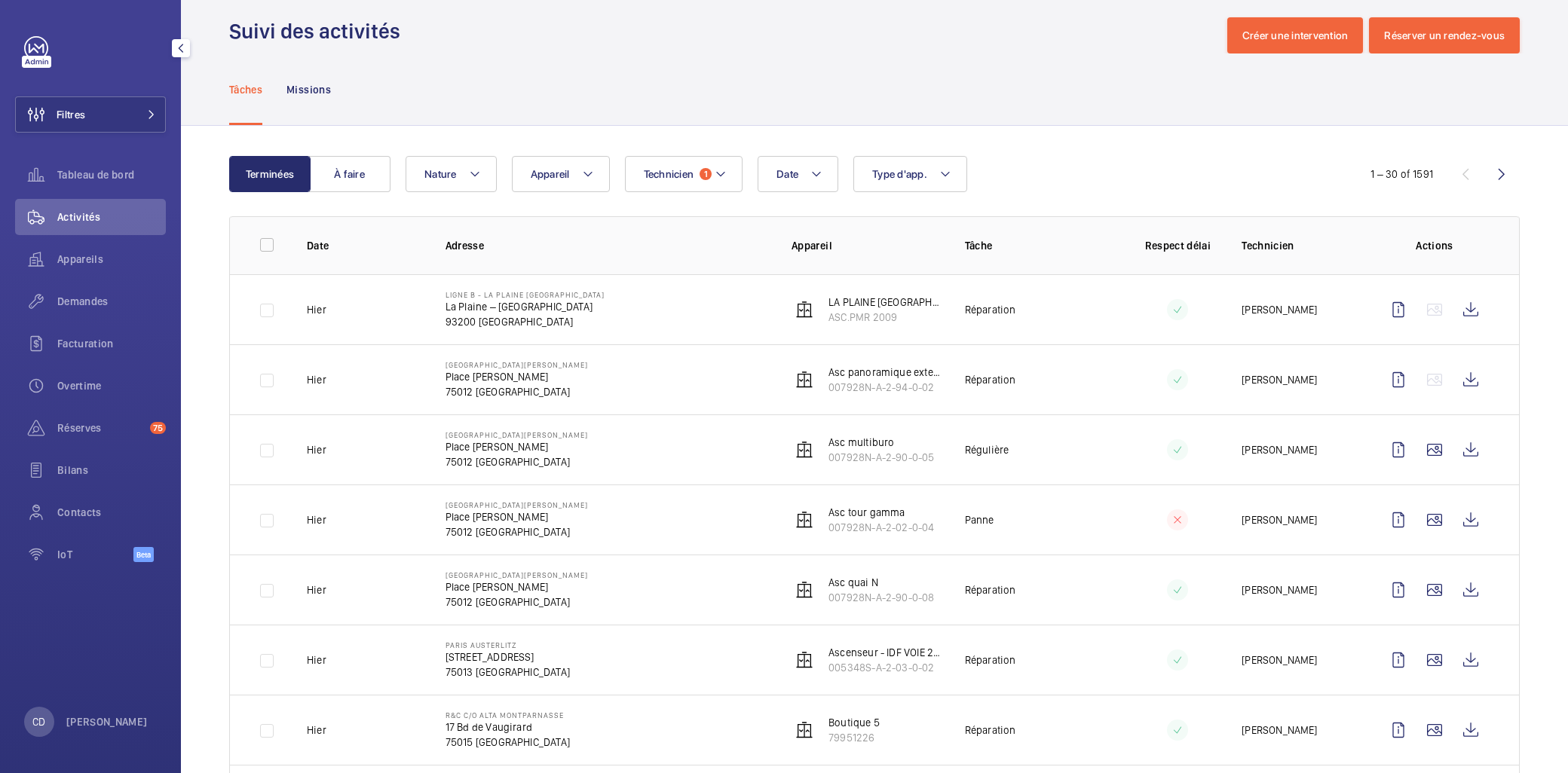
scroll to position [0, 0]
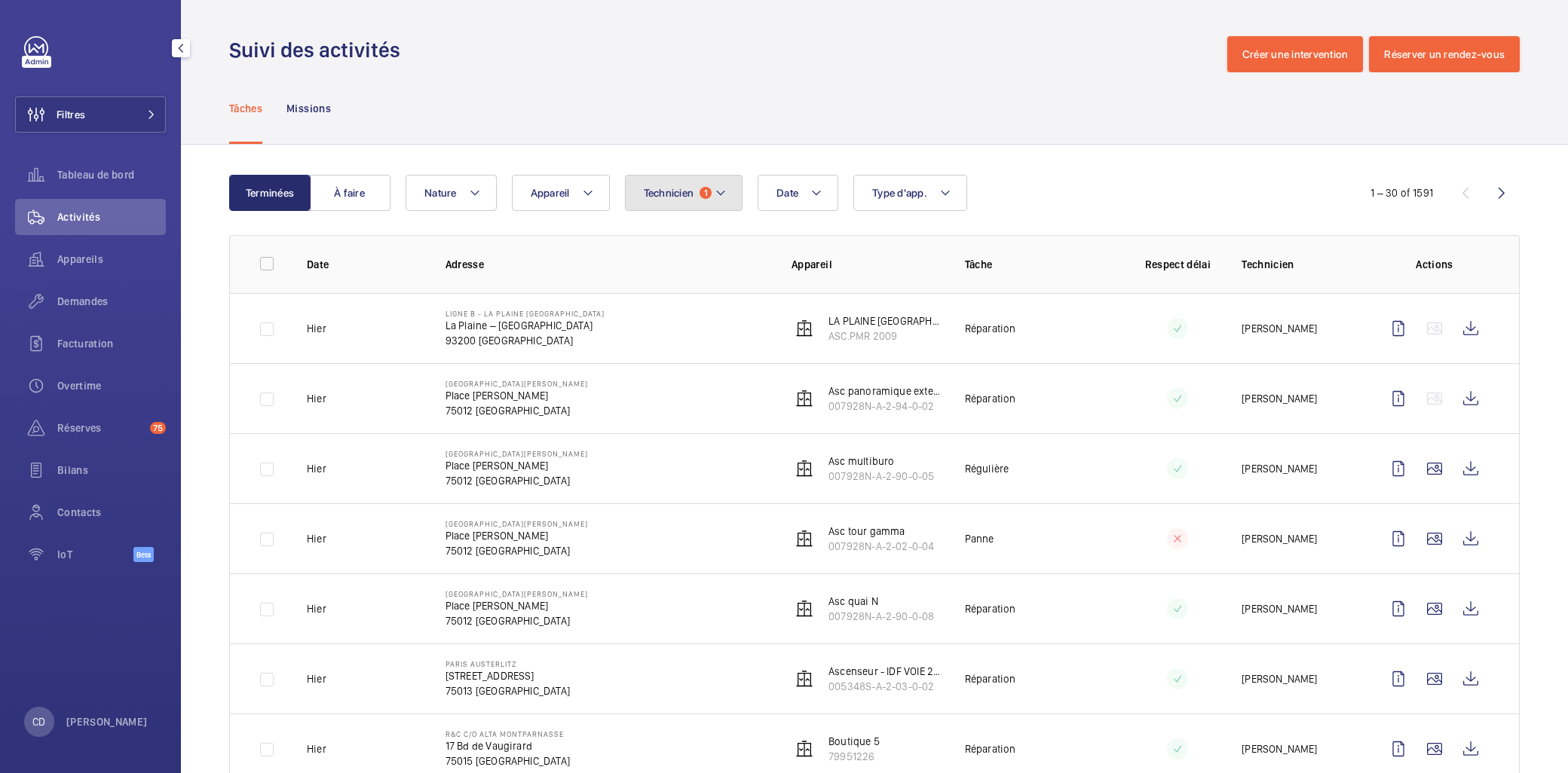
click at [718, 197] on mat-icon at bounding box center [720, 193] width 12 height 18
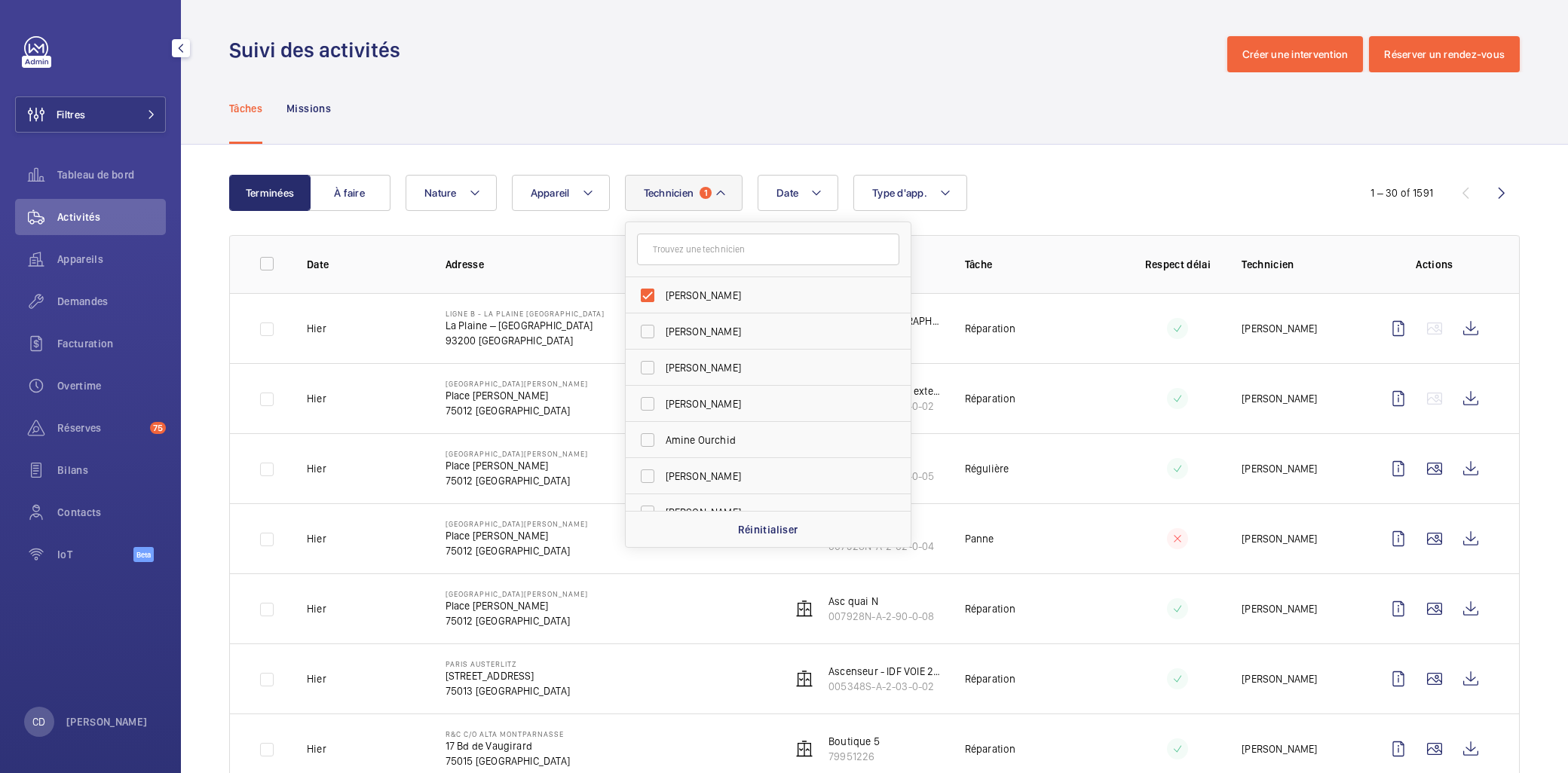
click at [739, 270] on form at bounding box center [768, 250] width 285 height 55
click at [738, 283] on label "[PERSON_NAME]" at bounding box center [757, 295] width 263 height 36
click at [662, 283] on input "[PERSON_NAME]" at bounding box center [648, 295] width 30 height 30
checkbox input "false"
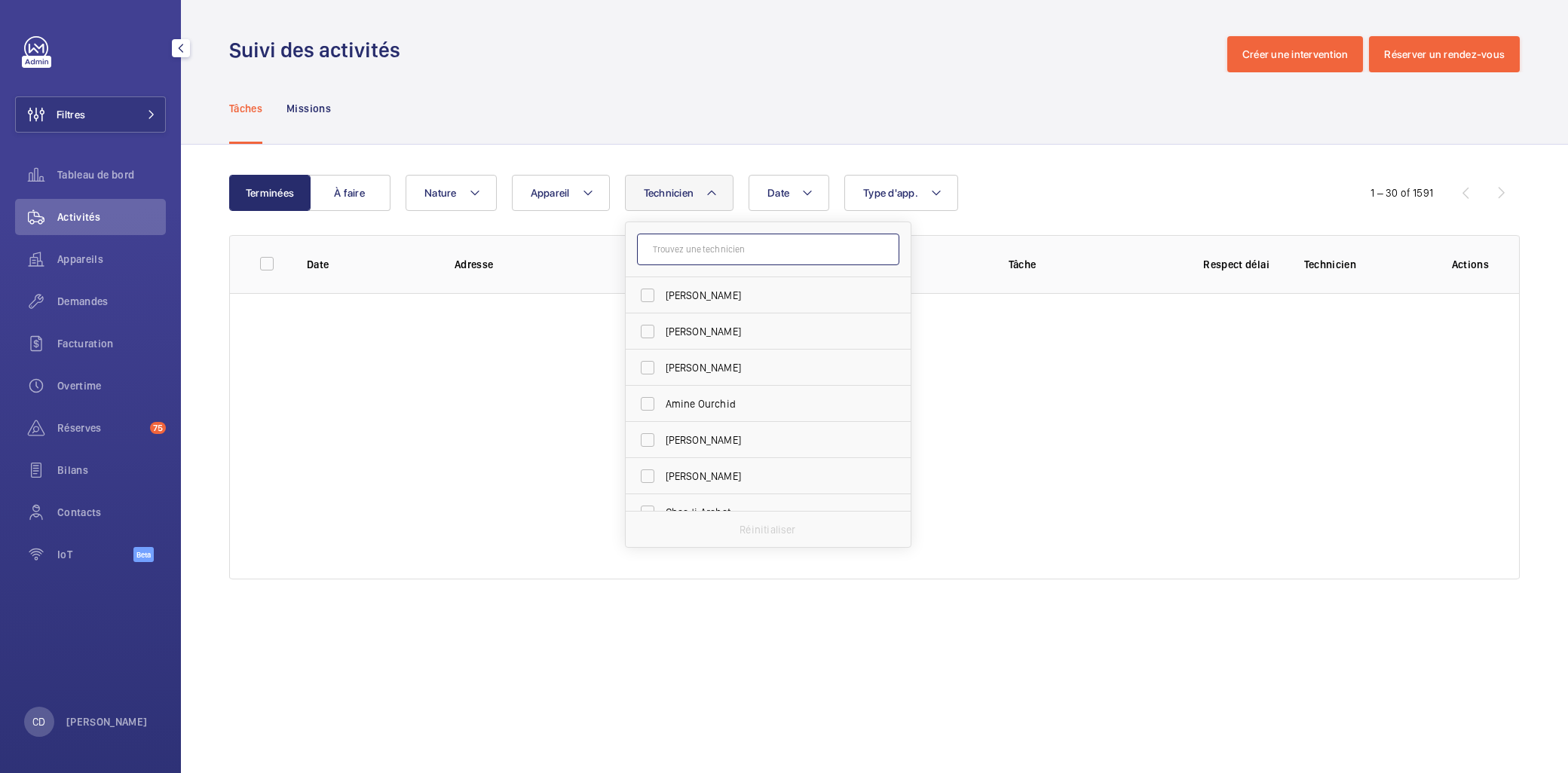
click at [740, 261] on input "text" at bounding box center [769, 249] width 263 height 31
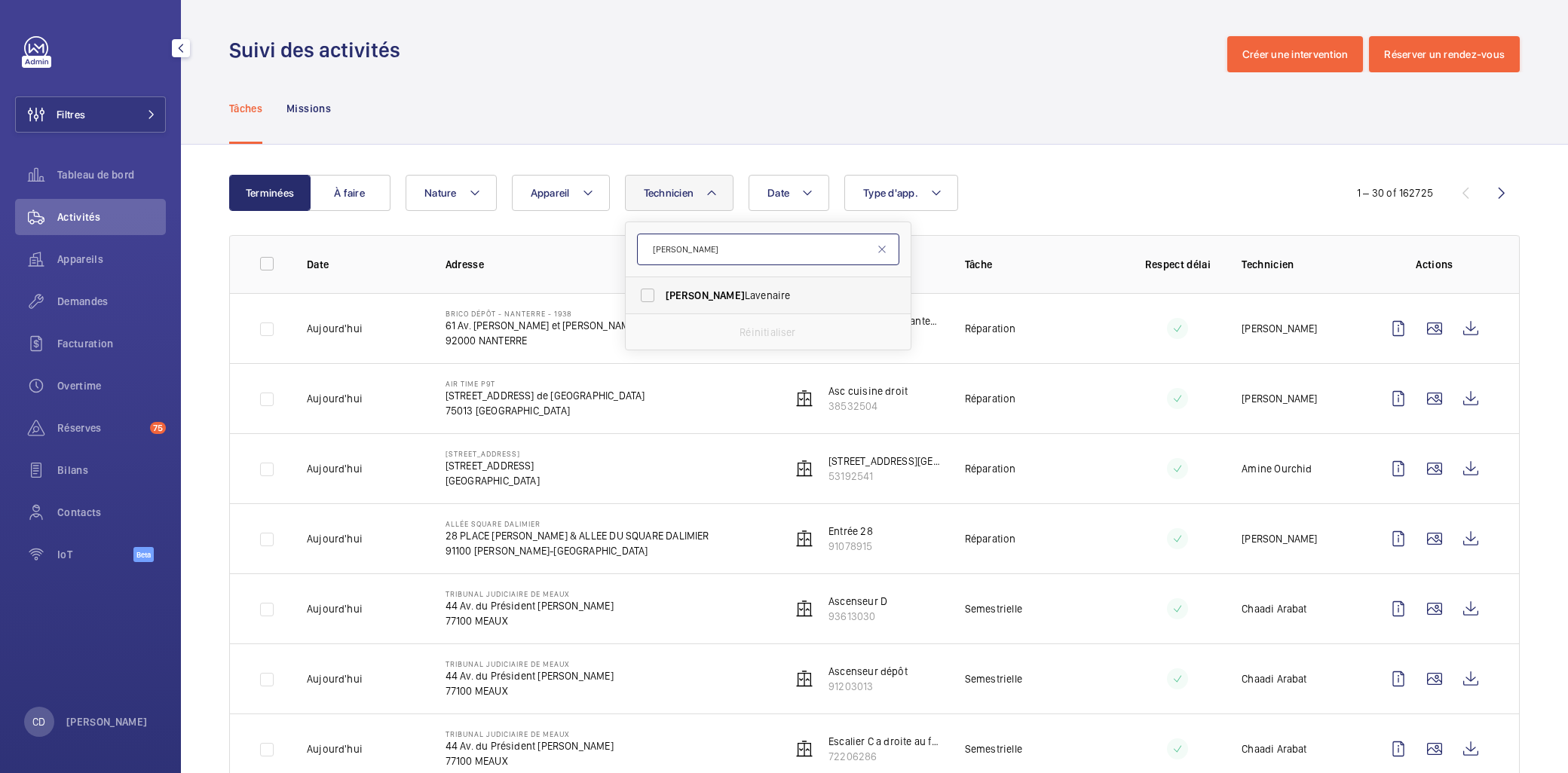
type input "MICHEL"
click at [733, 297] on span "Michel Lavenaire" at bounding box center [770, 296] width 208 height 15
click at [662, 297] on input "Michel Lavenaire" at bounding box center [648, 295] width 30 height 30
checkbox input "true"
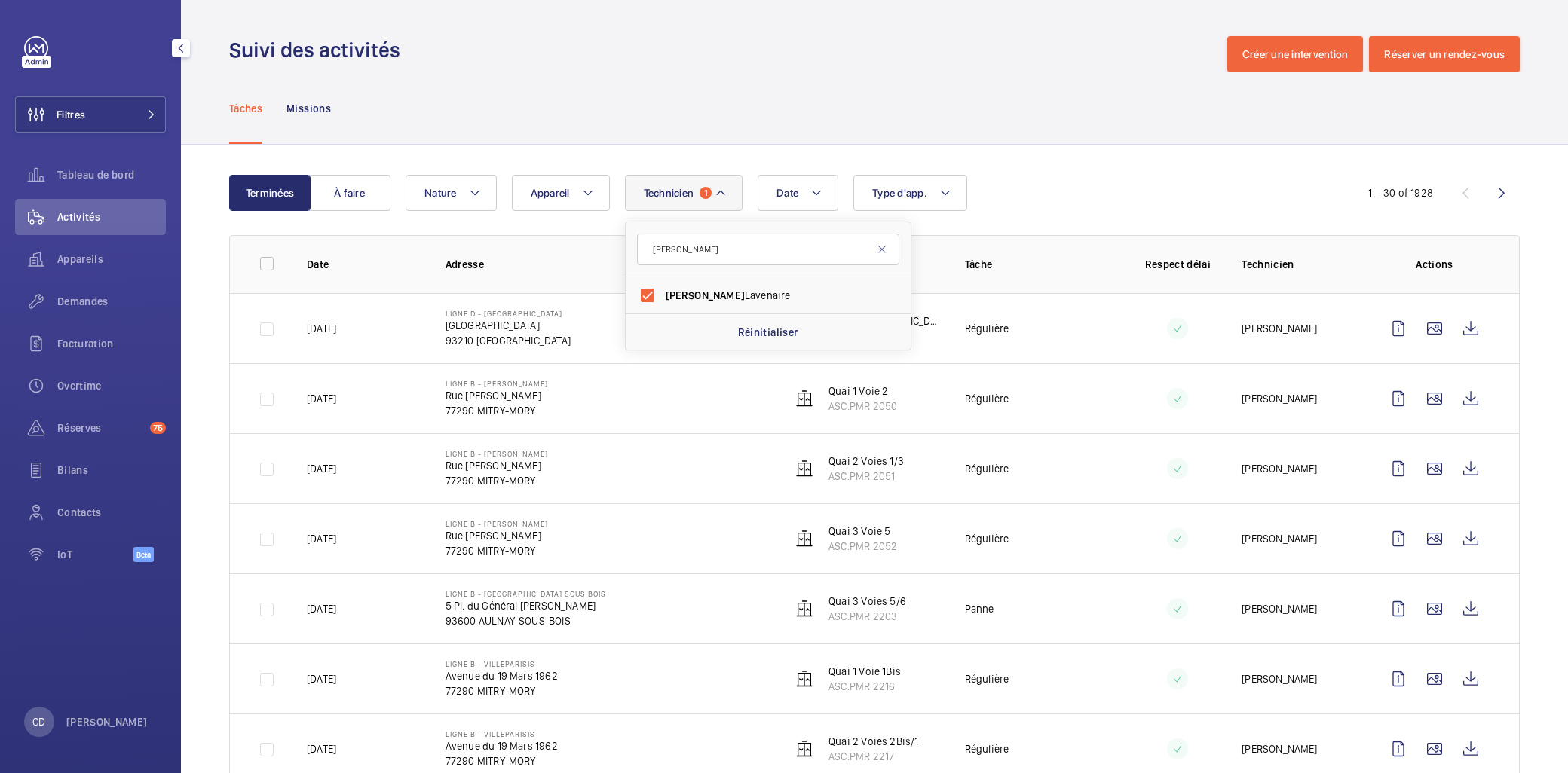
click at [1125, 401] on td at bounding box center [1165, 398] width 104 height 70
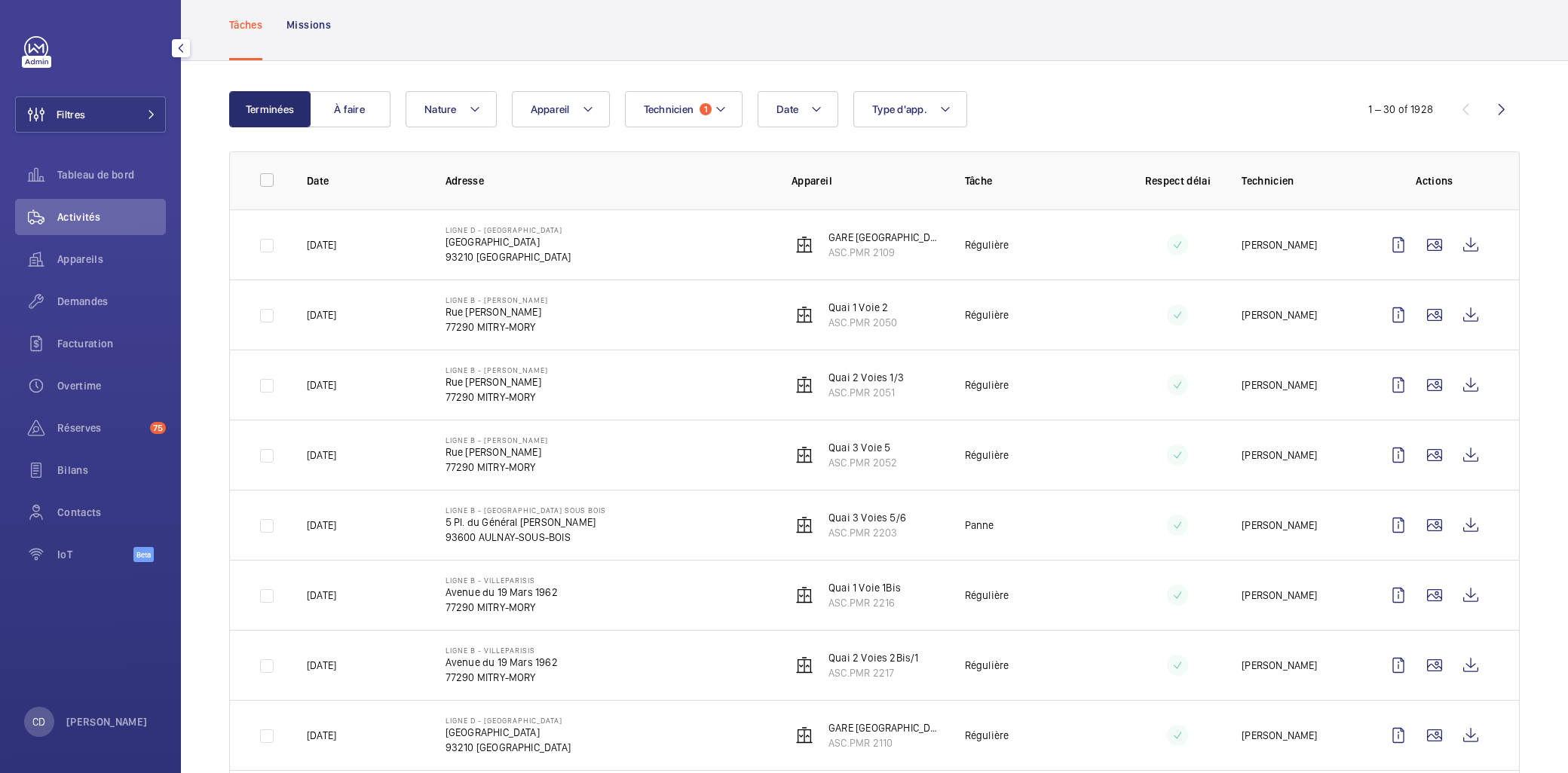
scroll to position [167, 0]
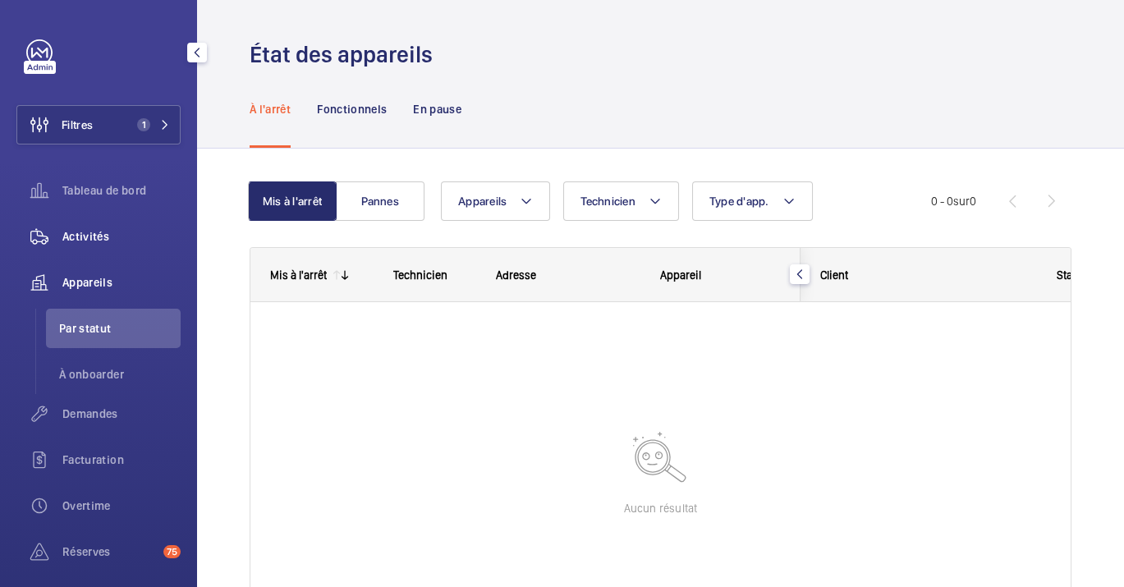
click at [91, 229] on span "Activités" at bounding box center [121, 236] width 118 height 16
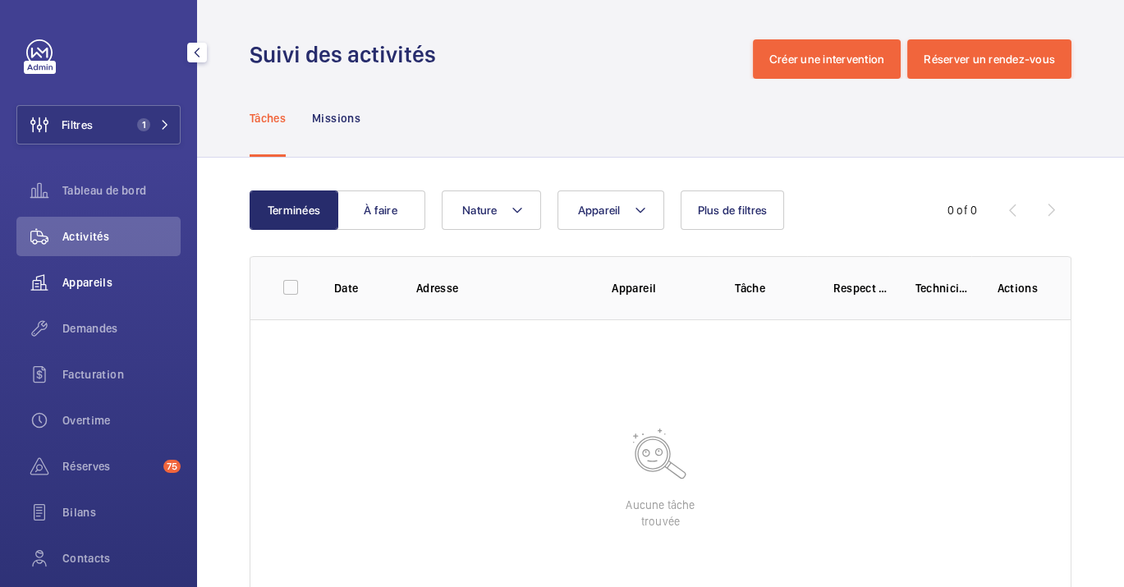
click at [108, 269] on div "Appareils" at bounding box center [98, 282] width 164 height 39
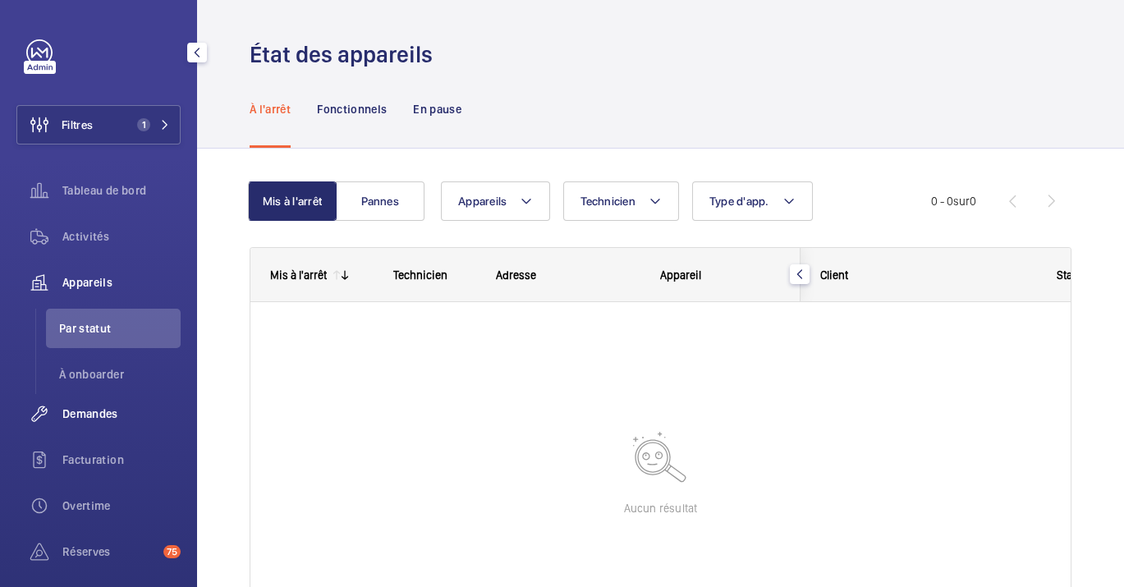
click at [113, 416] on span "Demandes" at bounding box center [121, 413] width 118 height 16
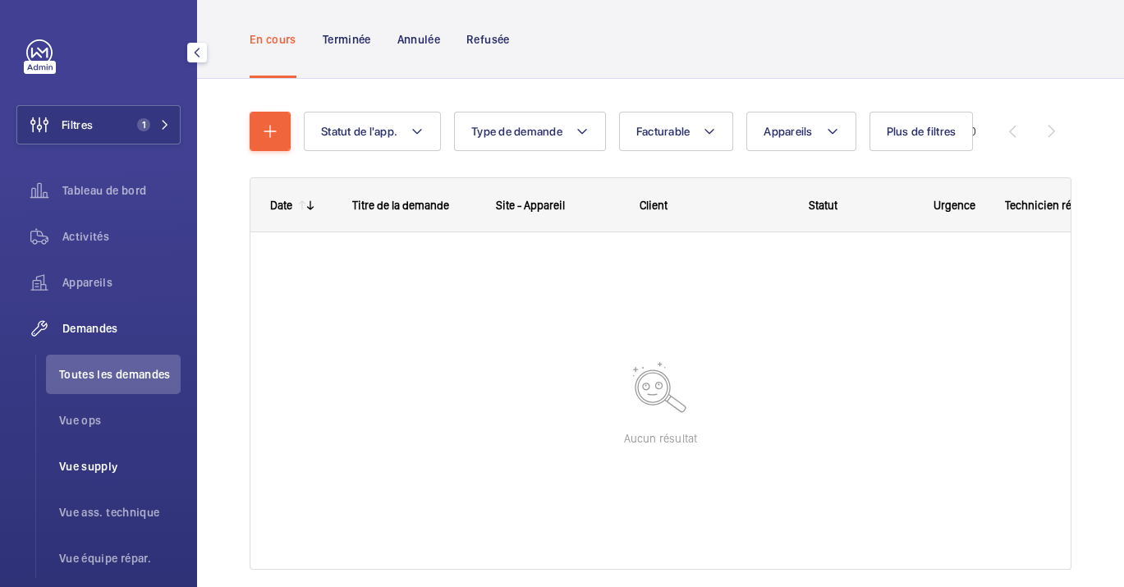
scroll to position [273, 0]
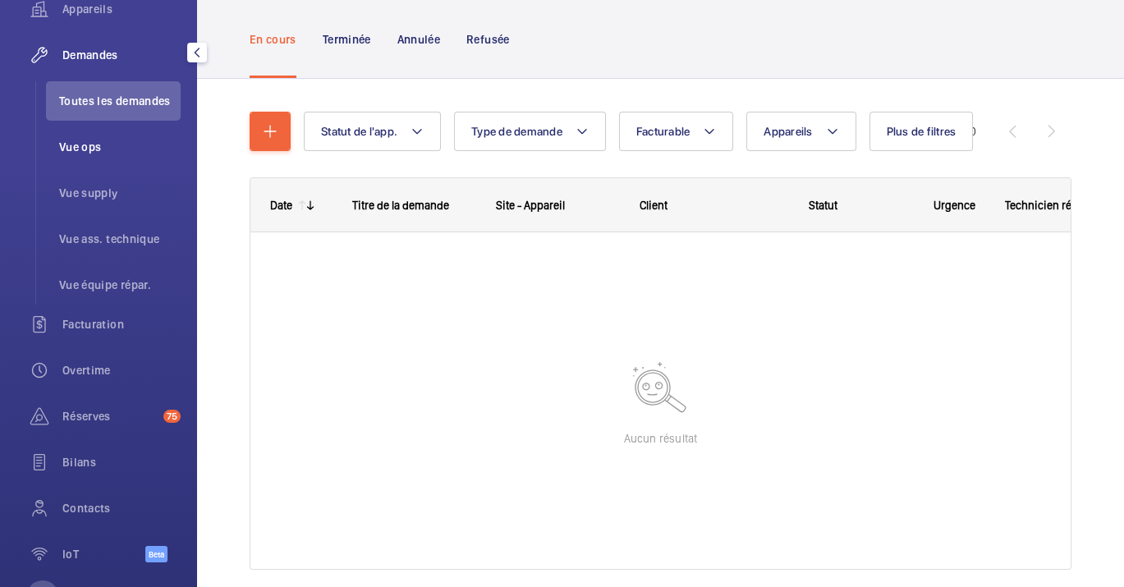
click at [103, 146] on span "Vue ops" at bounding box center [119, 147] width 121 height 16
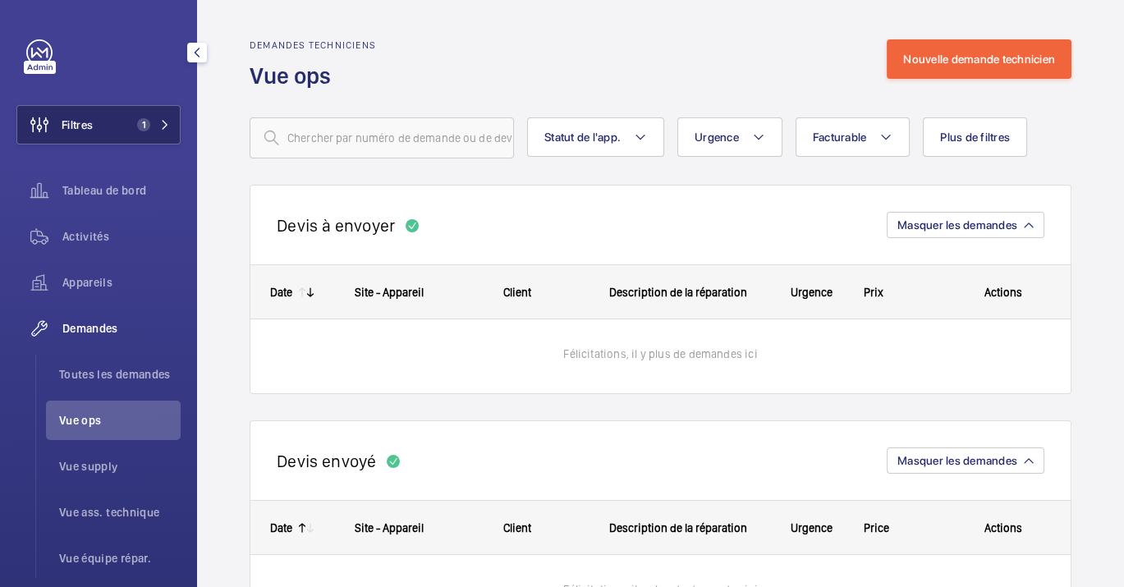
click at [121, 125] on button "Filtres 1" at bounding box center [98, 124] width 164 height 39
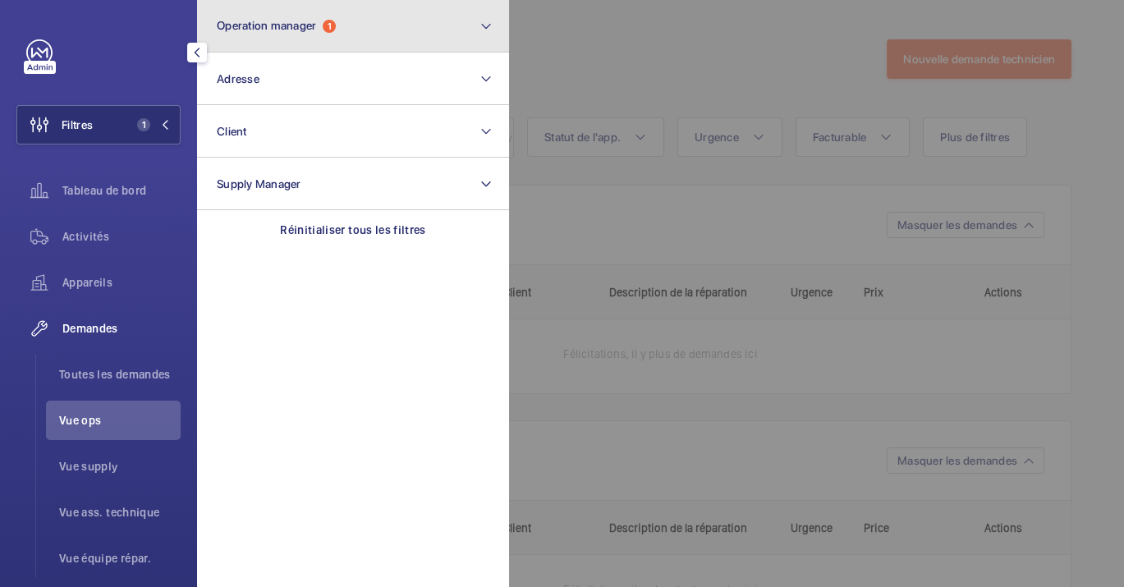
click at [356, 32] on button "Operation manager 1" at bounding box center [353, 26] width 312 height 53
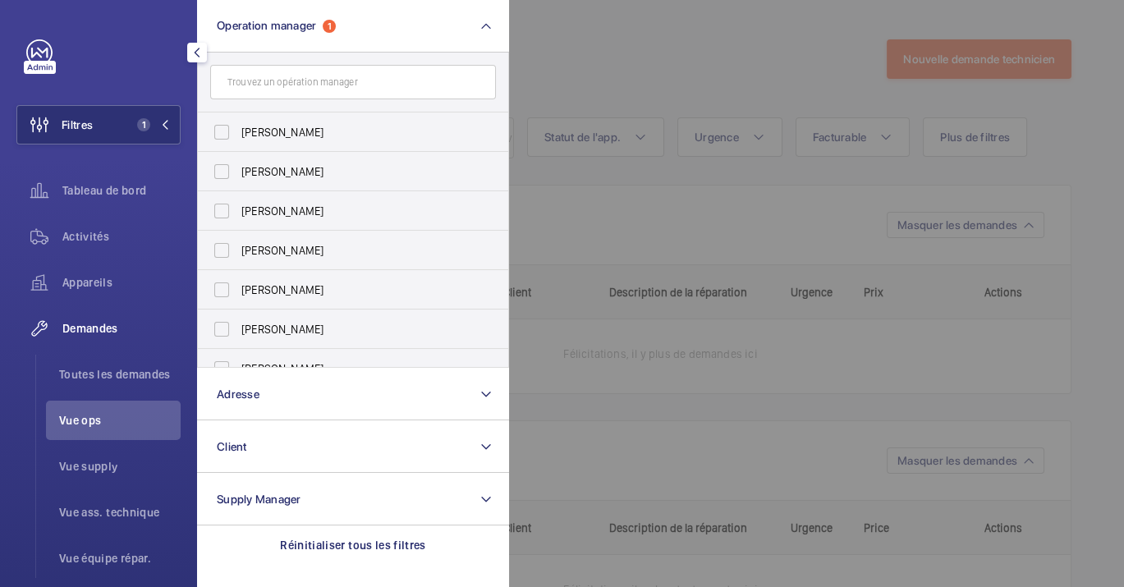
drag, startPoint x: 345, startPoint y: 528, endPoint x: 346, endPoint y: 506, distance: 21.4
click at [345, 527] on div "Réinitialiser tous les filtres" at bounding box center [353, 544] width 312 height 39
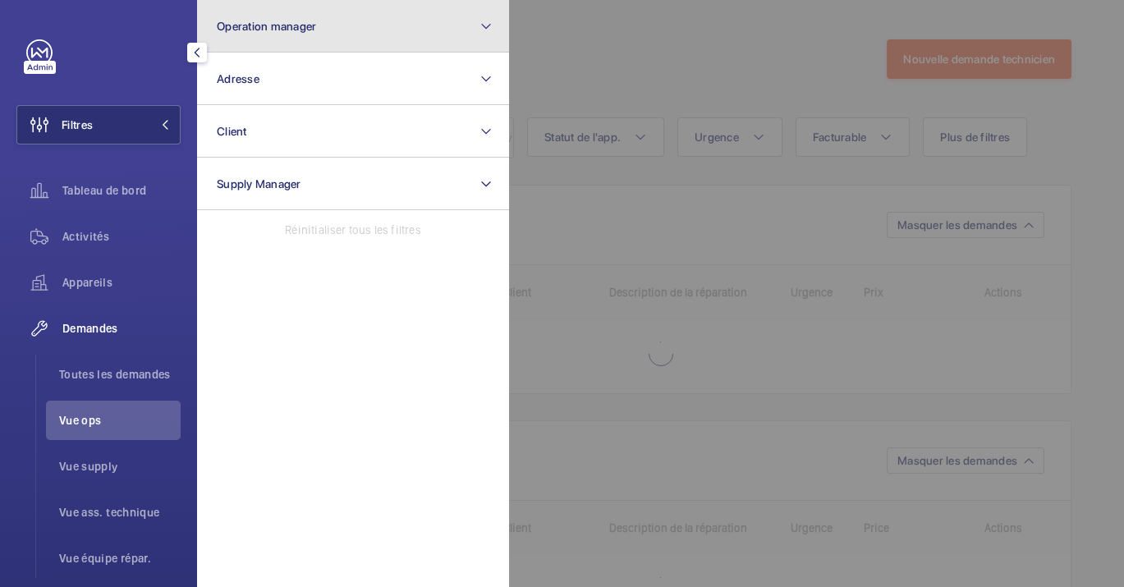
click at [364, 27] on button "Operation manager" at bounding box center [353, 26] width 312 height 53
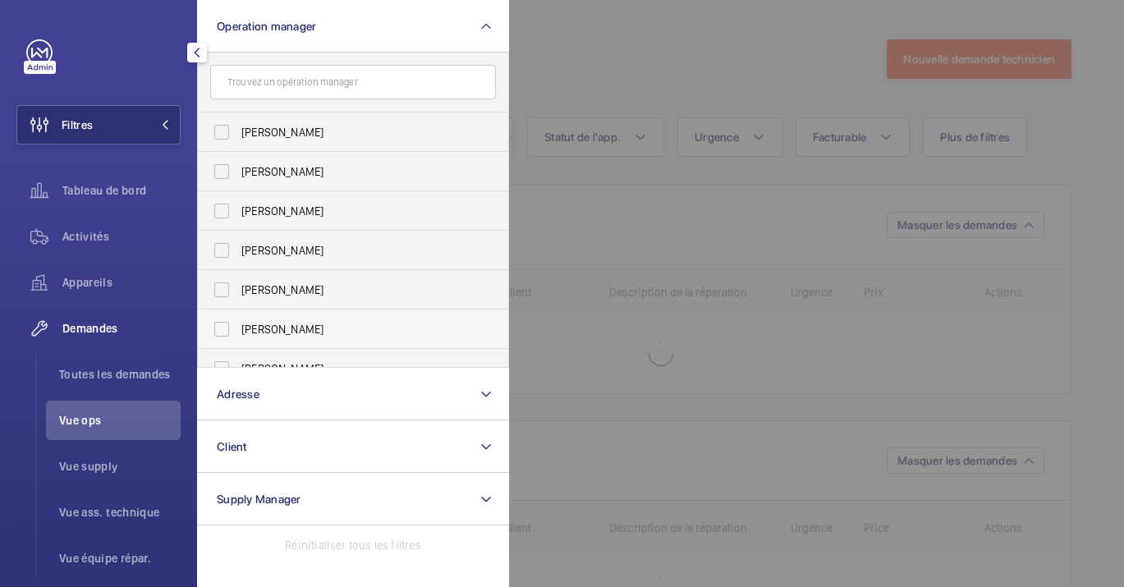
scroll to position [61, 0]
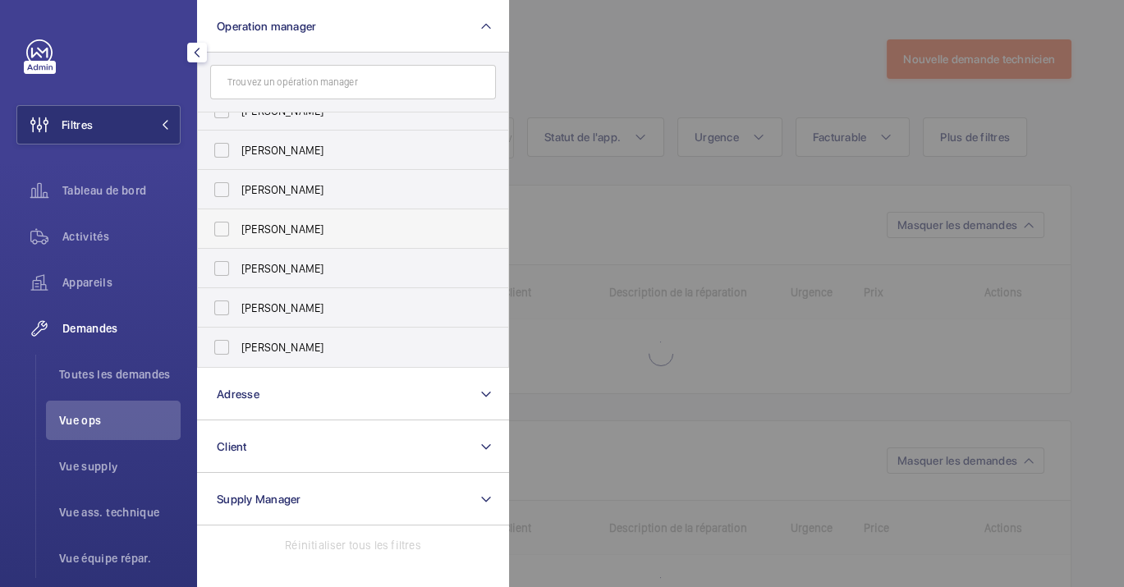
click at [333, 244] on label "[PERSON_NAME]" at bounding box center [341, 228] width 286 height 39
click at [238, 244] on input "[PERSON_NAME]" at bounding box center [221, 229] width 33 height 33
checkbox input "true"
click at [746, 314] on div at bounding box center [1071, 293] width 1124 height 587
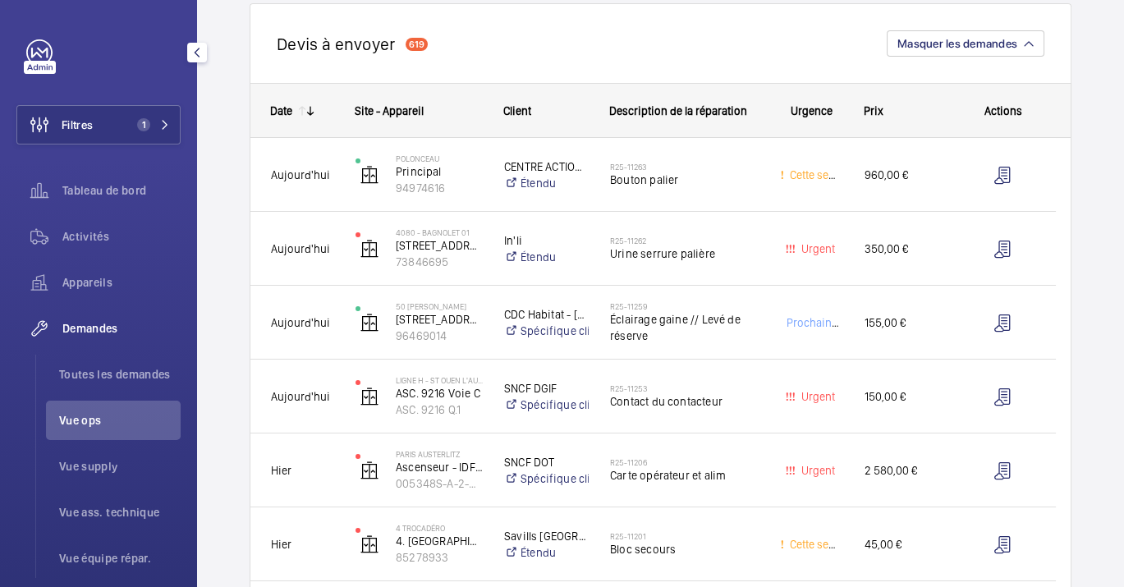
scroll to position [182, 0]
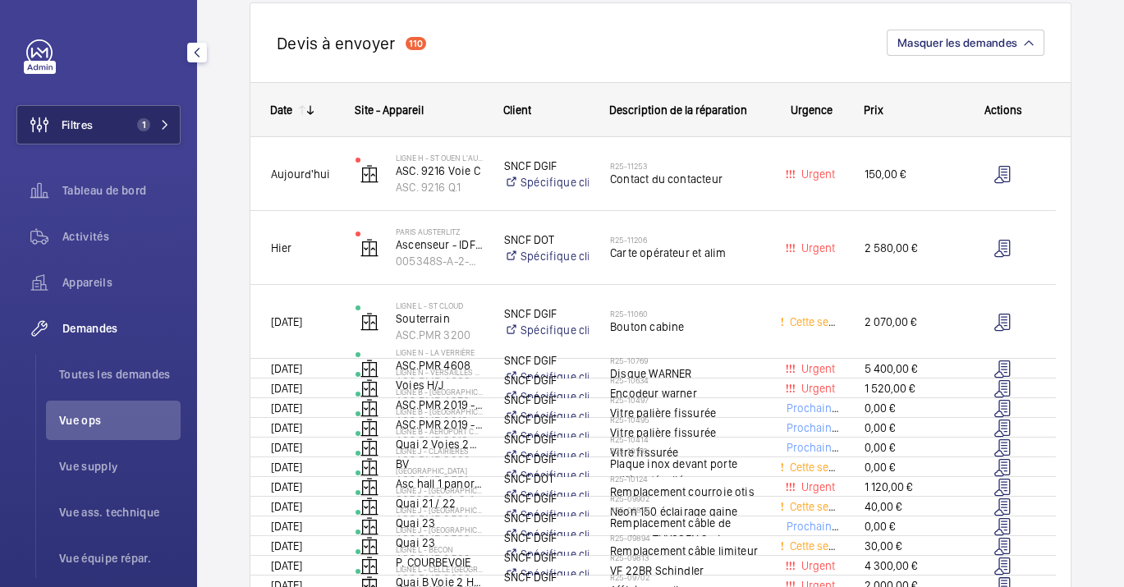
click at [102, 112] on button "Filtres 1" at bounding box center [98, 124] width 164 height 39
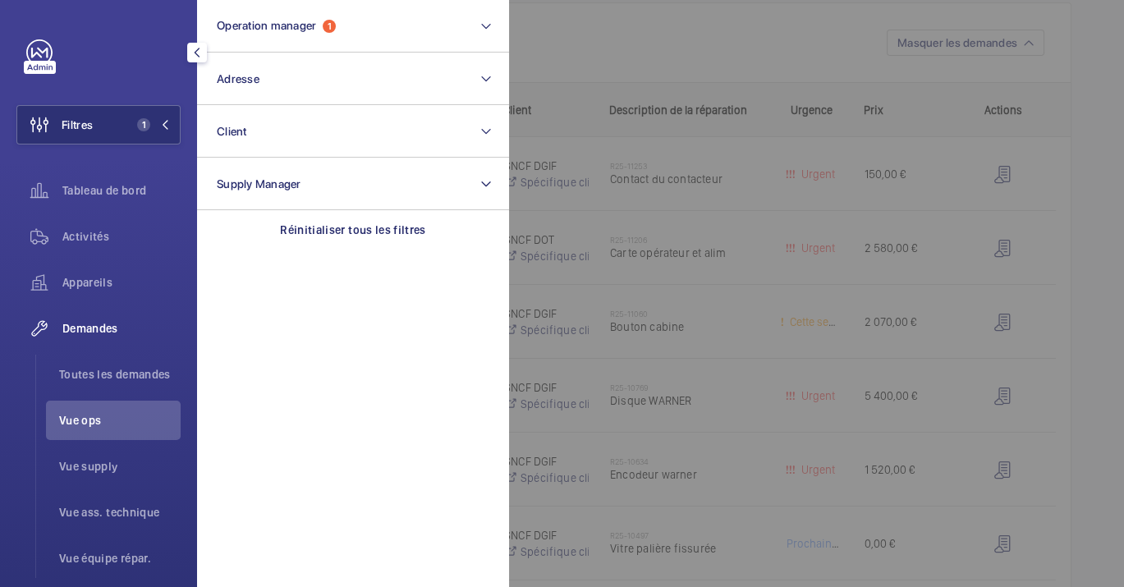
click at [685, 56] on div at bounding box center [1071, 293] width 1124 height 587
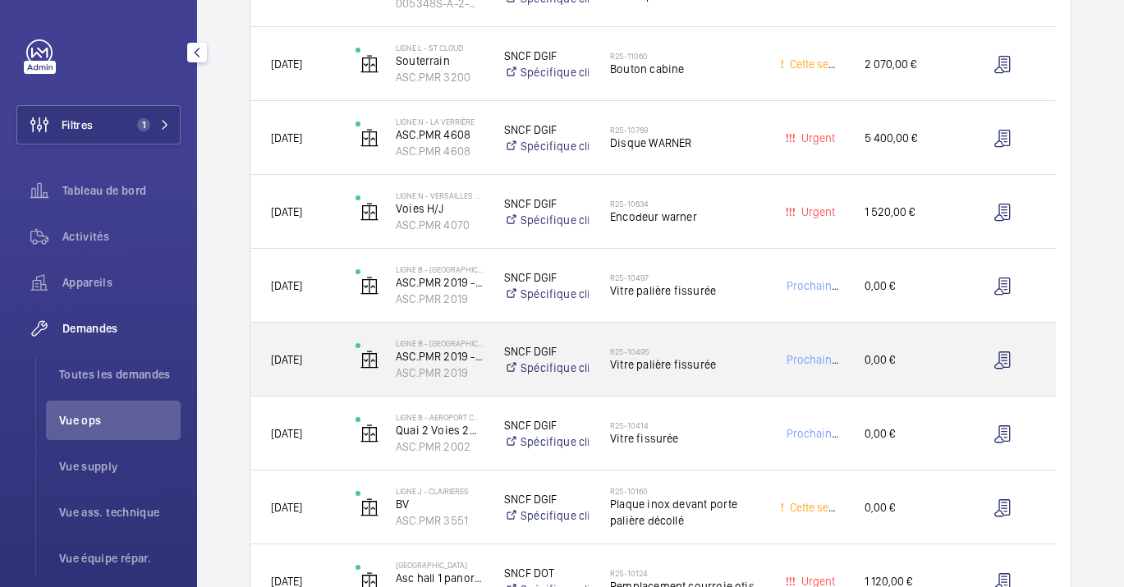
scroll to position [455, 0]
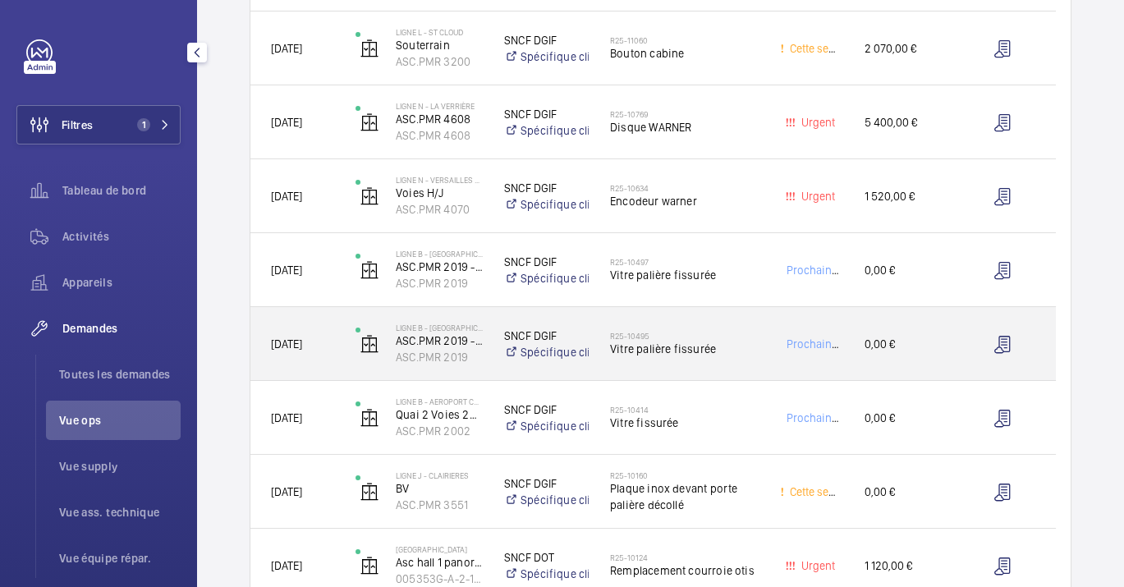
click at [738, 375] on div "R25-10495 Vitre palière fissurée" at bounding box center [674, 344] width 168 height 74
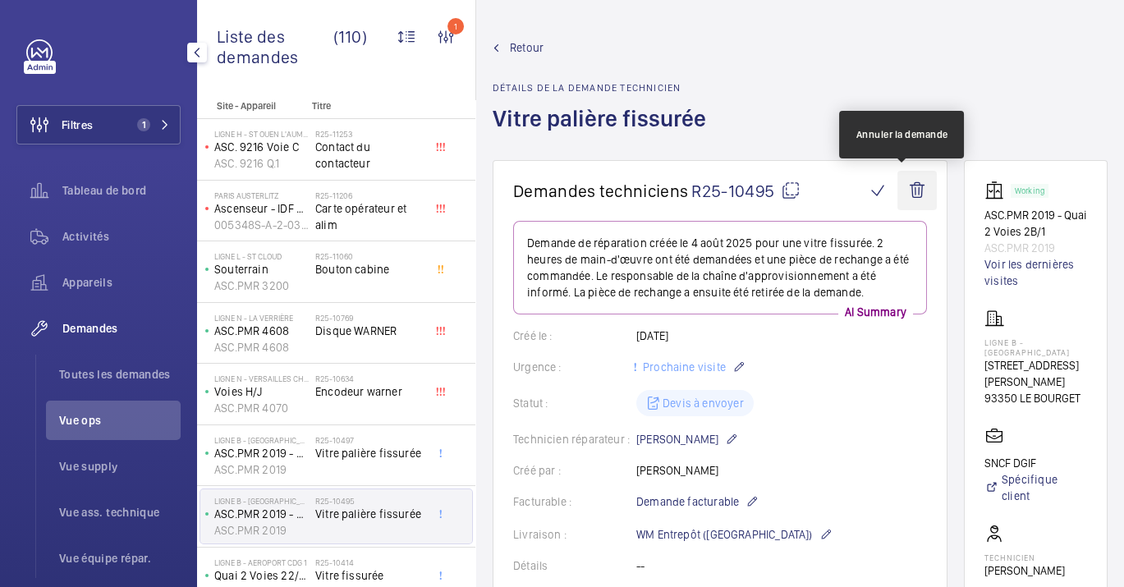
click at [919, 182] on wm-front-icon-button at bounding box center [916, 190] width 39 height 39
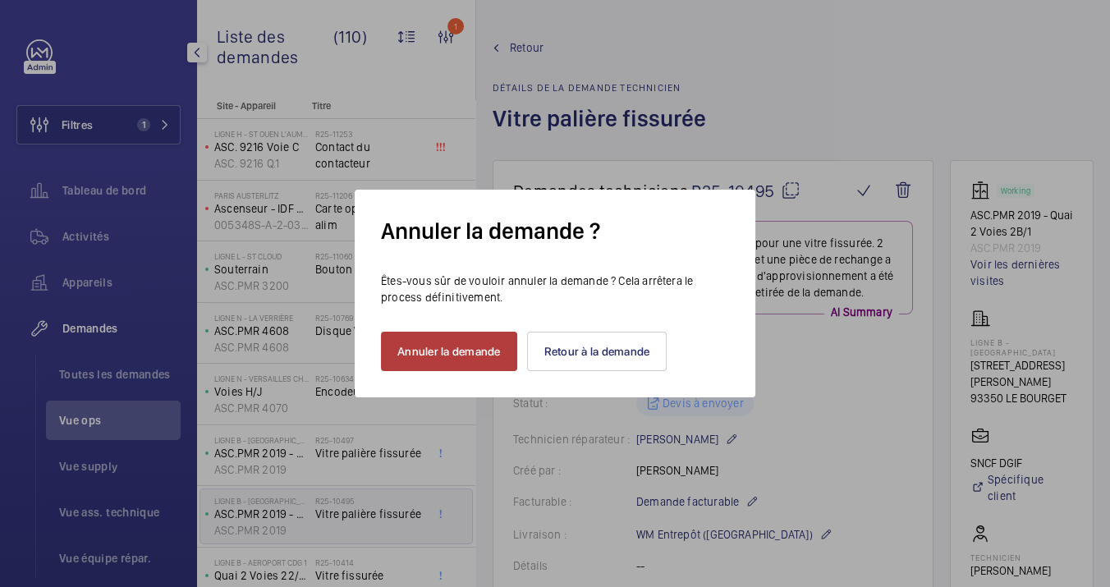
drag, startPoint x: 483, startPoint y: 351, endPoint x: 492, endPoint y: 350, distance: 9.2
click at [483, 352] on button "Annuler la demande" at bounding box center [449, 351] width 136 height 39
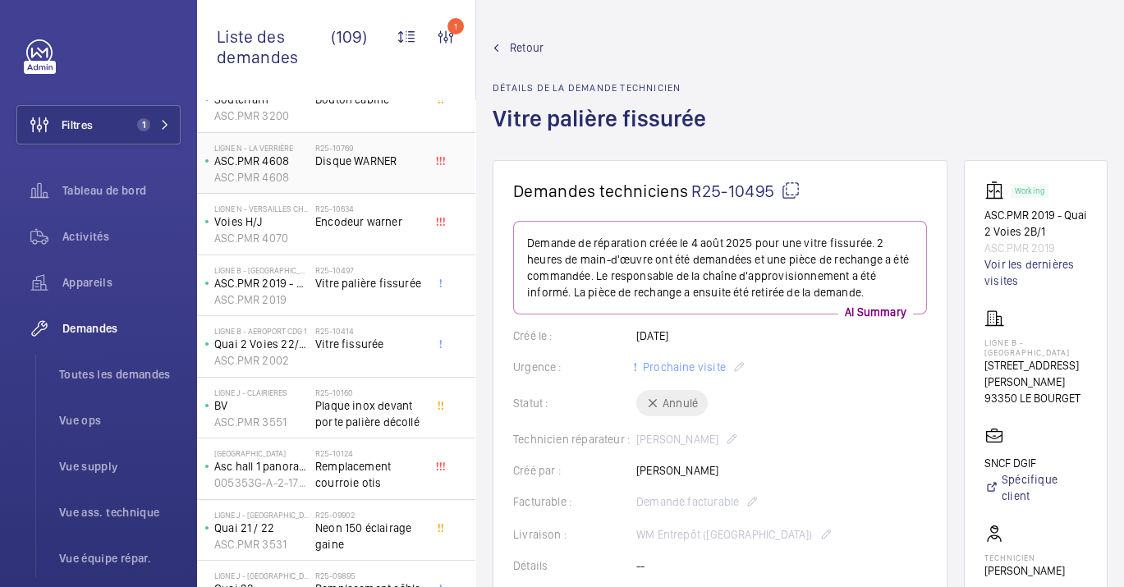
scroll to position [182, 0]
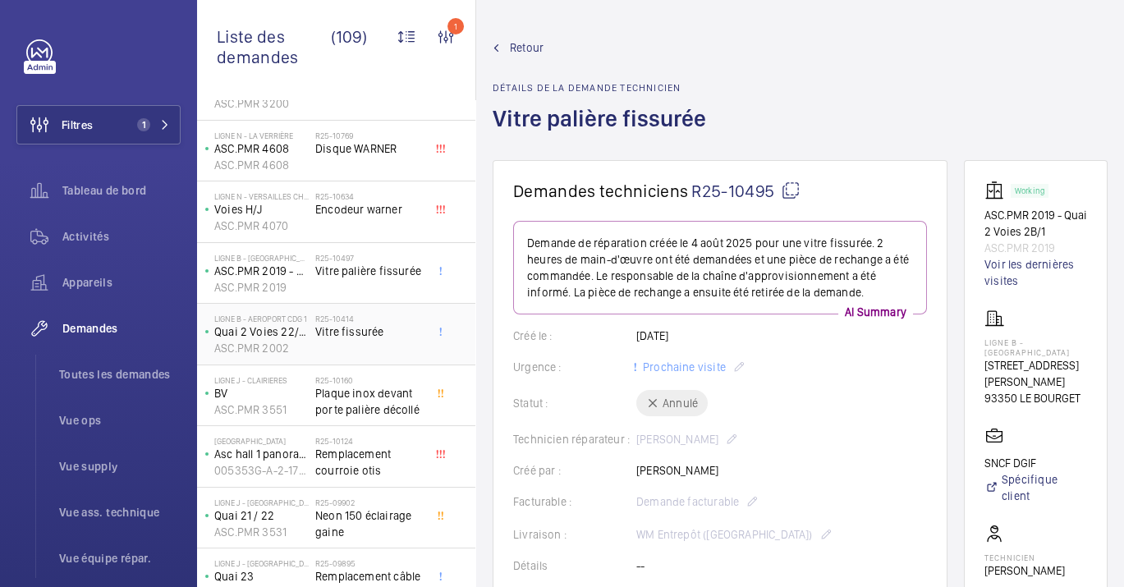
click at [382, 314] on h2 "R25-10414" at bounding box center [369, 319] width 108 height 10
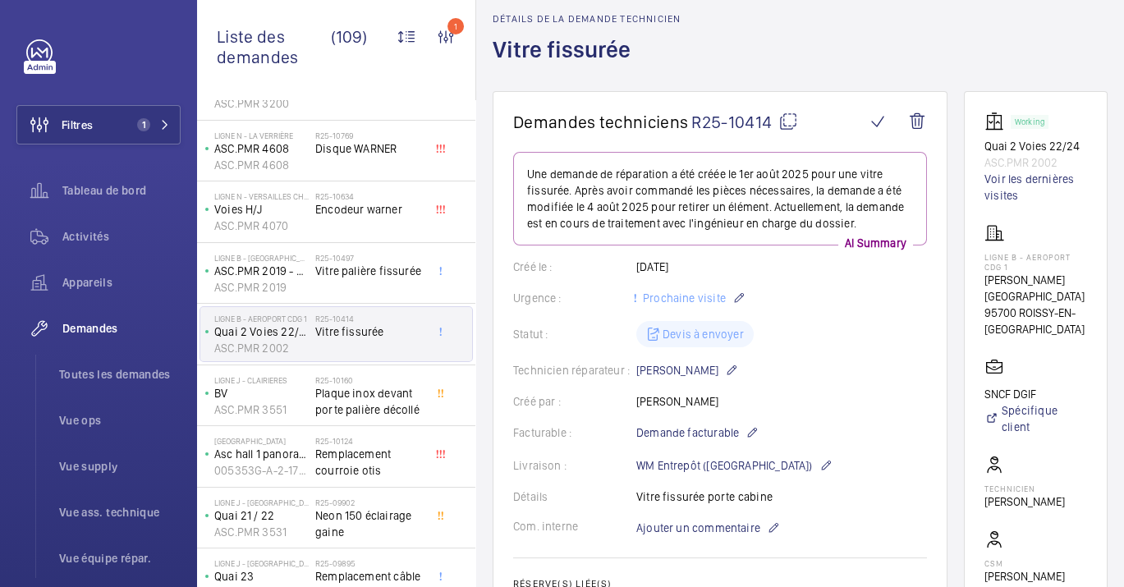
scroll to position [62, 0]
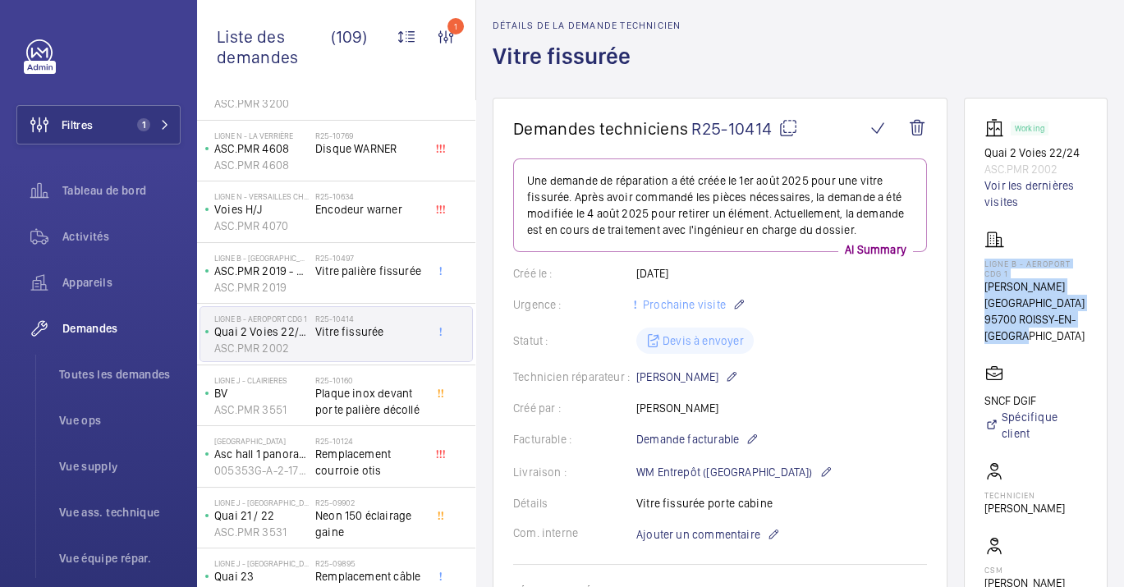
drag, startPoint x: 1013, startPoint y: 336, endPoint x: 957, endPoint y: 245, distance: 106.8
click at [964, 245] on wm-front-card "Working Quai 2 Voies 22/24 ASC.PMR 2002 Voir les dernières visites LIGNE B - AE…" at bounding box center [1036, 408] width 144 height 621
copy div "LIGNE B - AEROPORT CDG 1 [PERSON_NAME][GEOGRAPHIC_DATA] [GEOGRAPHIC_DATA]-EN-[G…"
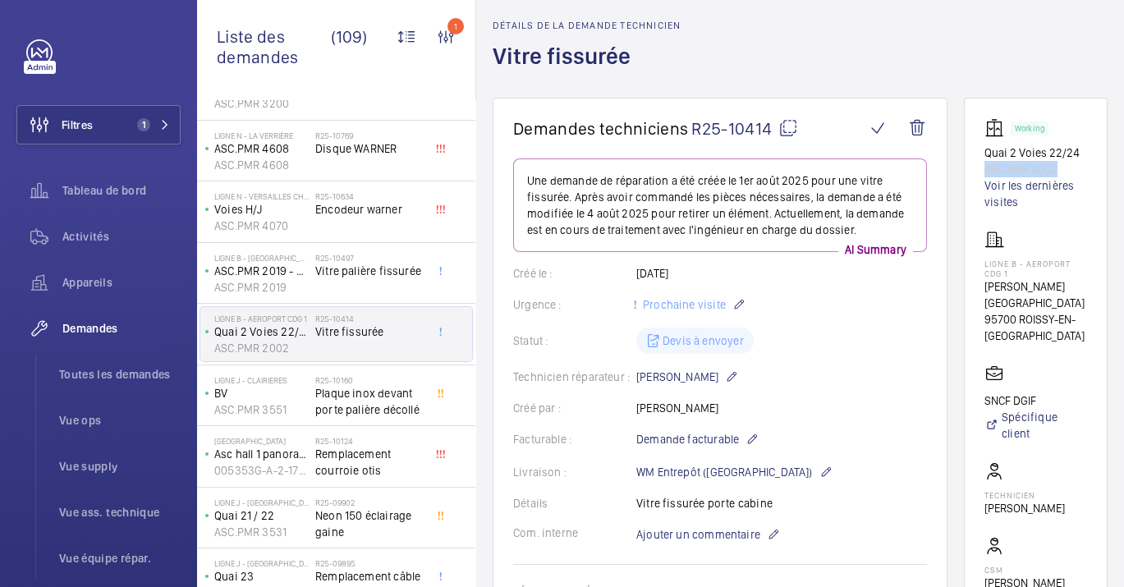
drag, startPoint x: 1041, startPoint y: 168, endPoint x: 968, endPoint y: 168, distance: 72.2
click at [968, 168] on wm-front-card "Working Quai 2 Voies 22/24 ASC.PMR 2002 Voir les dernières visites LIGNE B - AE…" at bounding box center [1036, 408] width 144 height 621
copy p "ASC.PMR 2002"
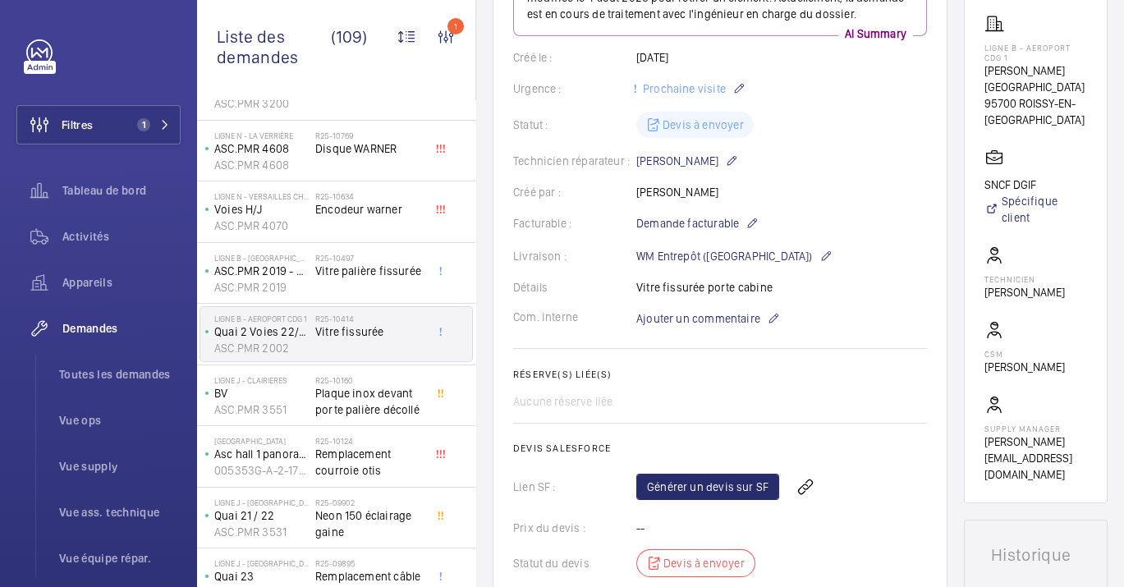
scroll to position [0, 0]
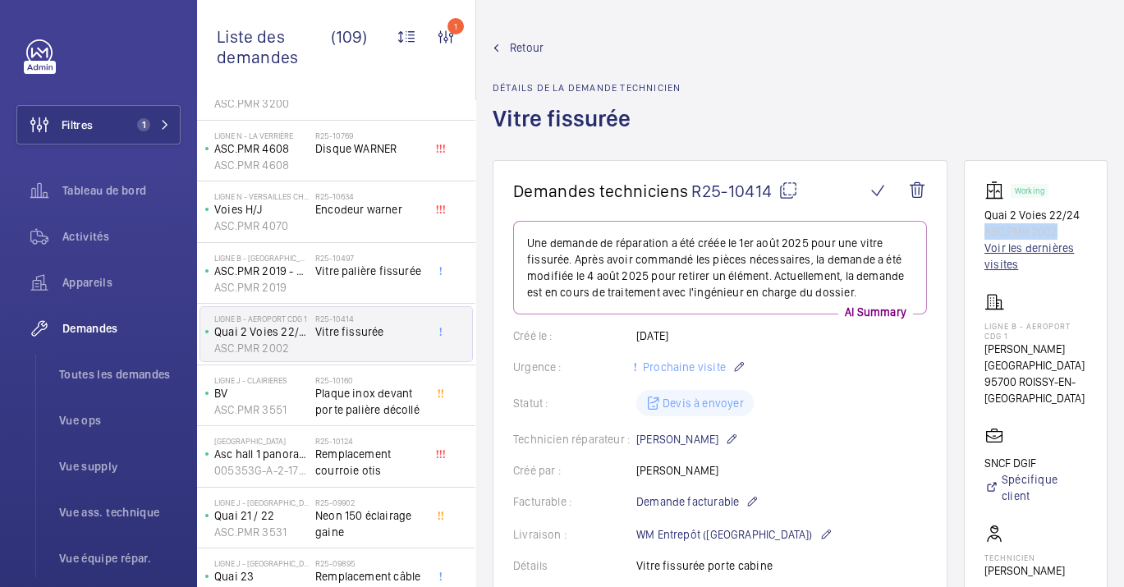
click at [1022, 246] on link "Voir les dernières visites" at bounding box center [1035, 256] width 103 height 33
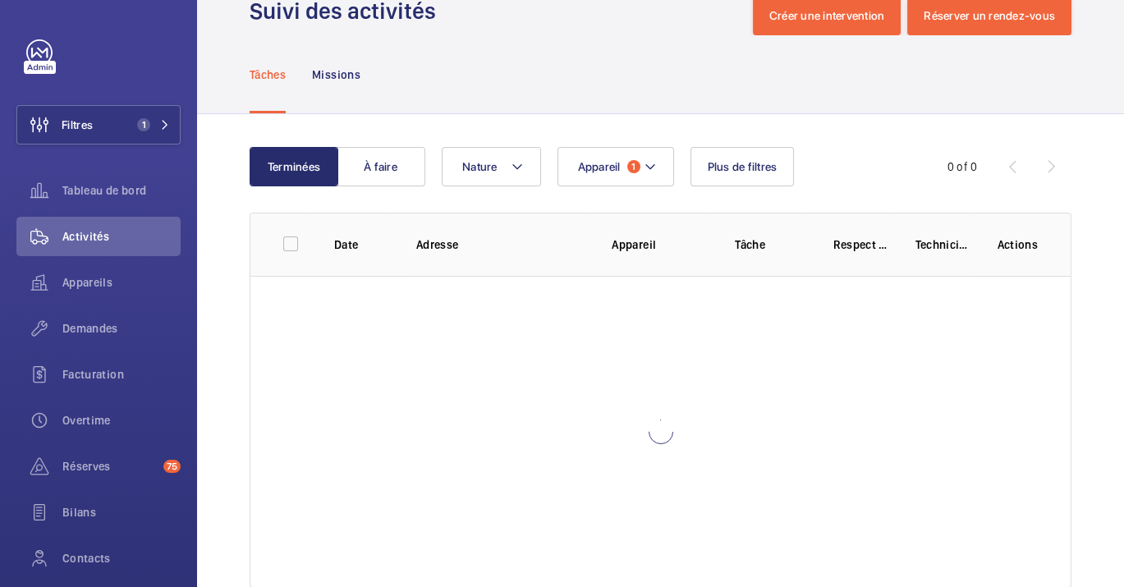
scroll to position [83, 0]
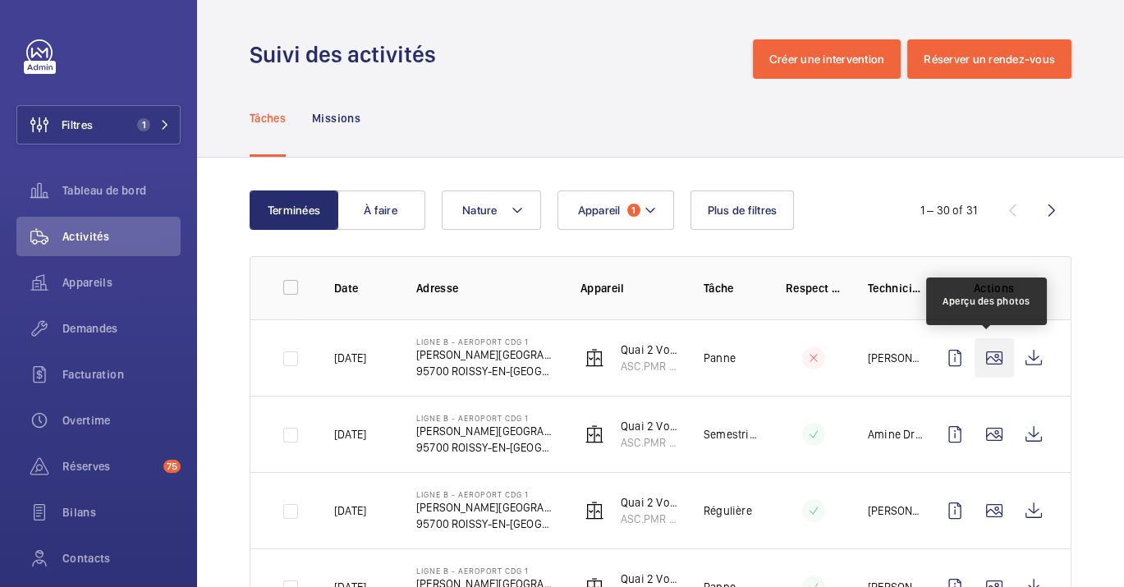
click at [991, 349] on wm-front-icon-button at bounding box center [993, 357] width 39 height 39
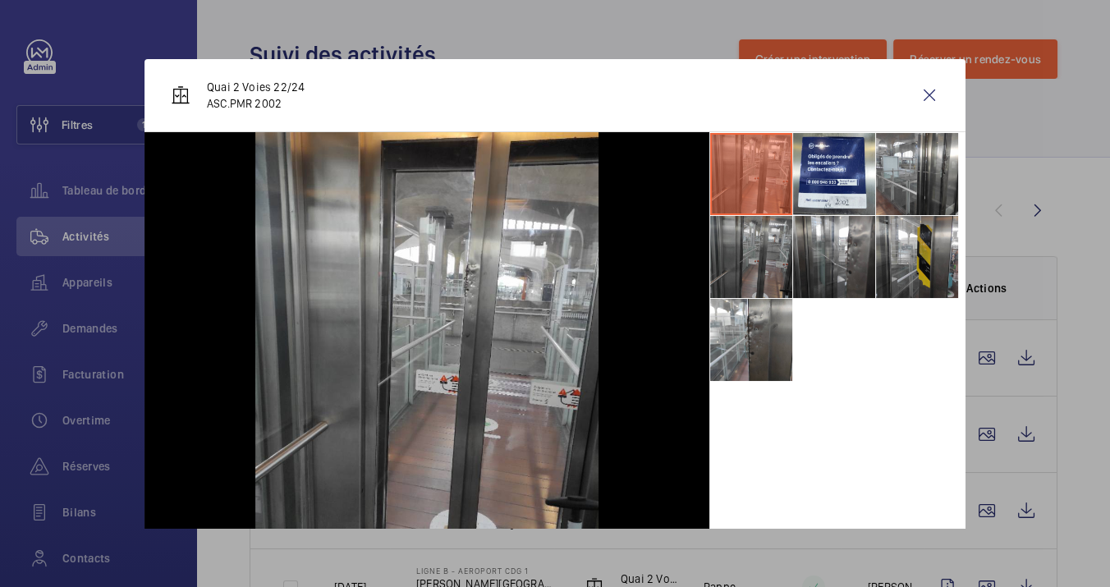
click at [757, 258] on li at bounding box center [751, 257] width 82 height 82
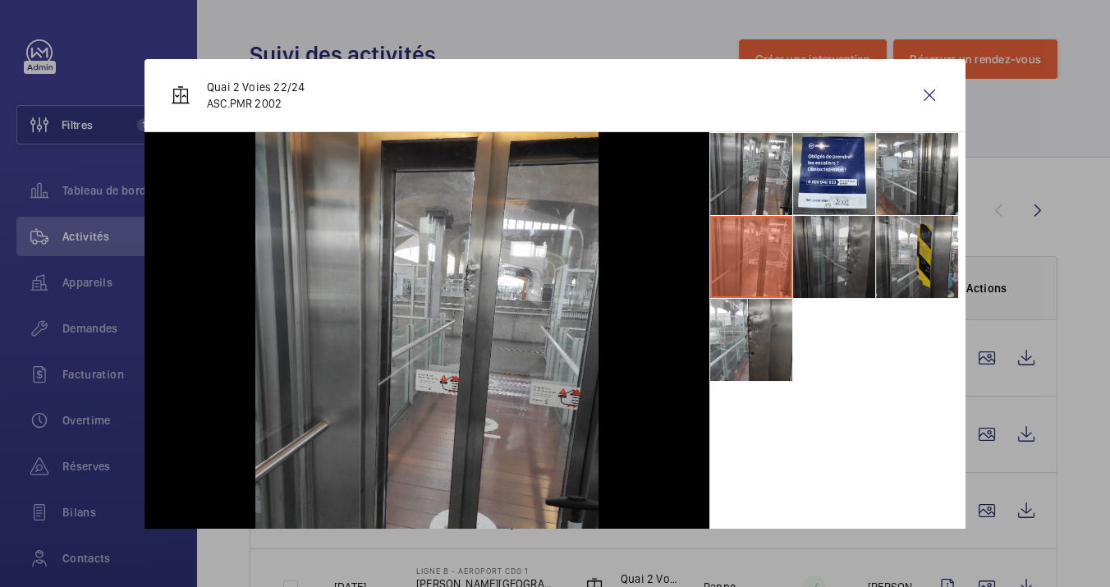
click at [820, 274] on li at bounding box center [834, 257] width 82 height 82
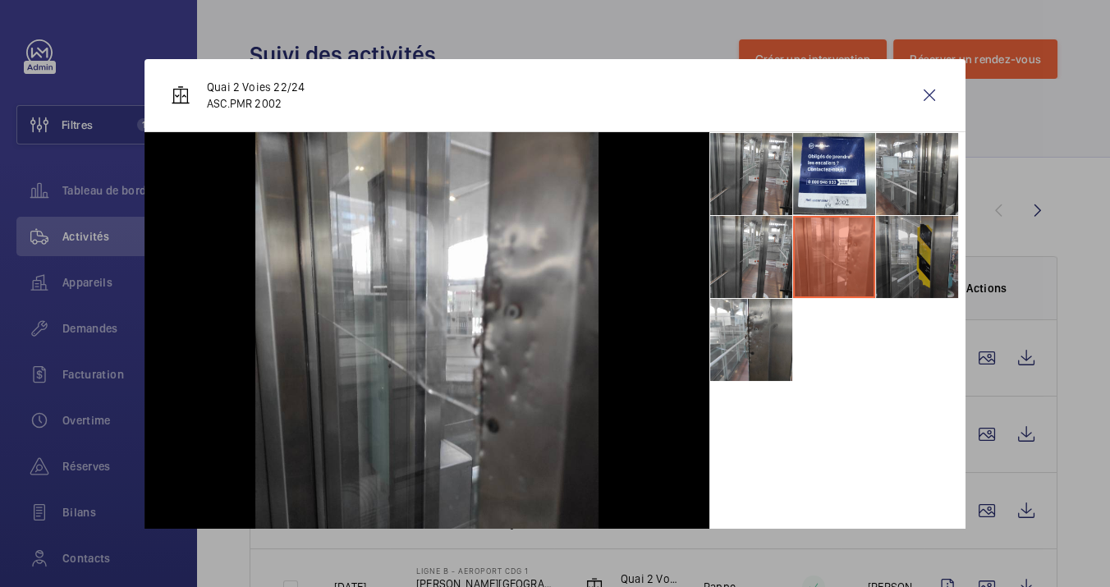
click at [888, 245] on li at bounding box center [917, 257] width 82 height 82
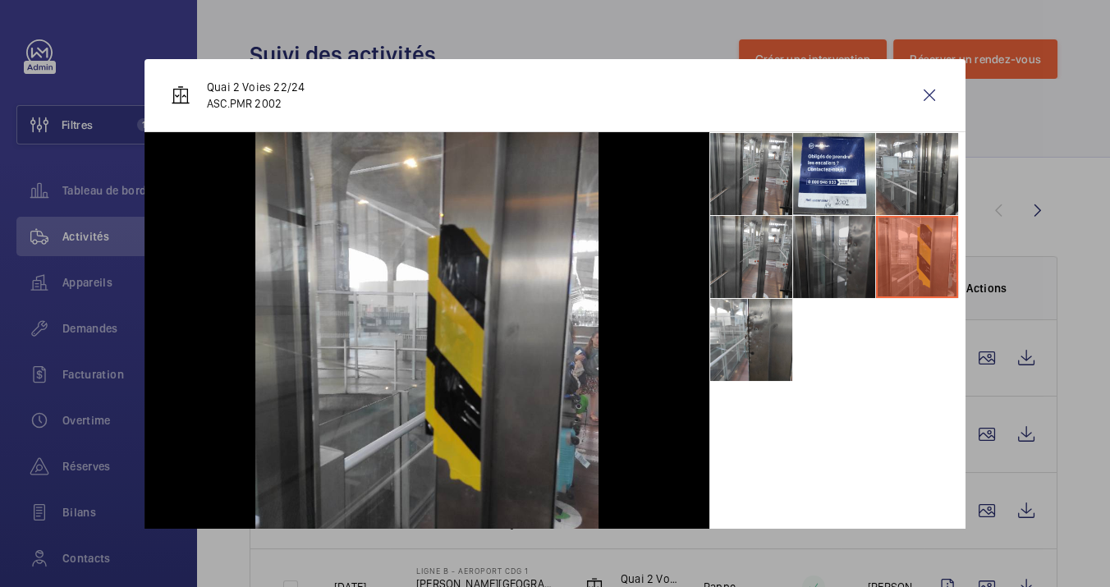
click at [821, 290] on li at bounding box center [834, 257] width 82 height 82
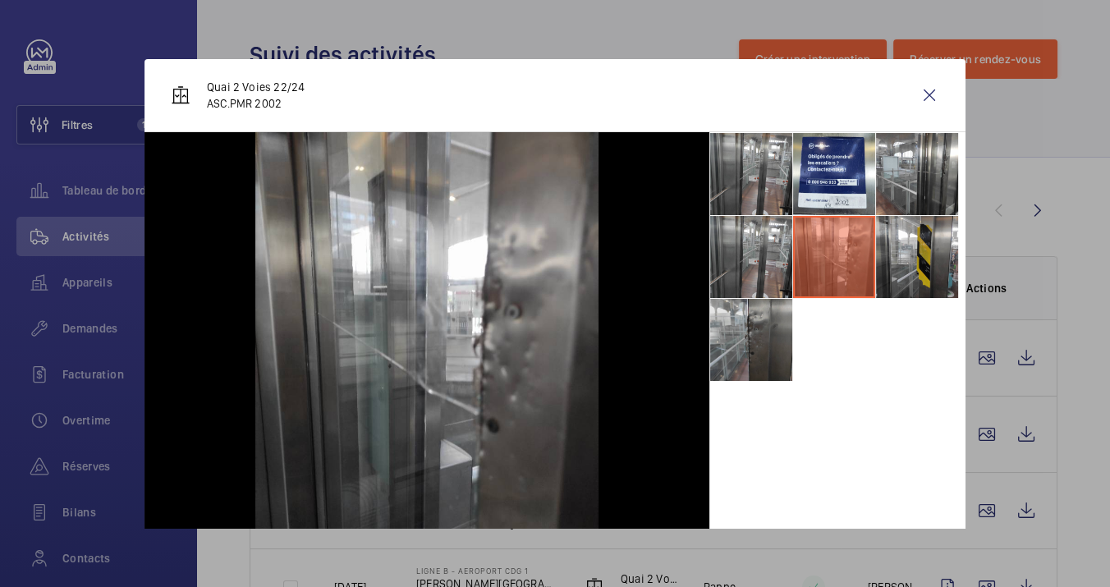
click at [758, 357] on li at bounding box center [751, 340] width 82 height 82
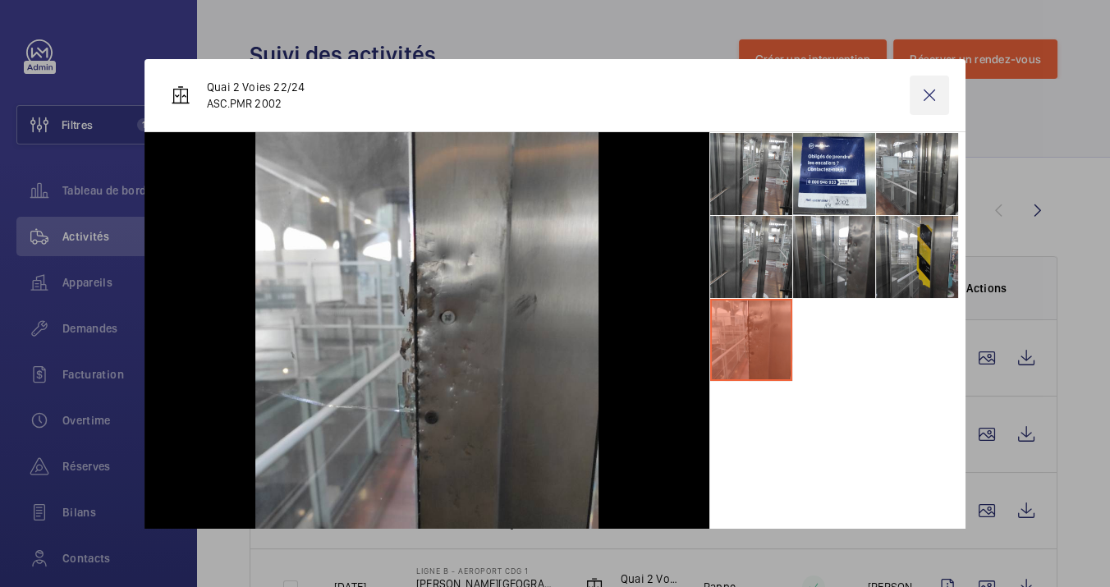
click at [915, 96] on wm-front-icon-button at bounding box center [928, 95] width 39 height 39
